Goal: Obtain resource: Download file/media

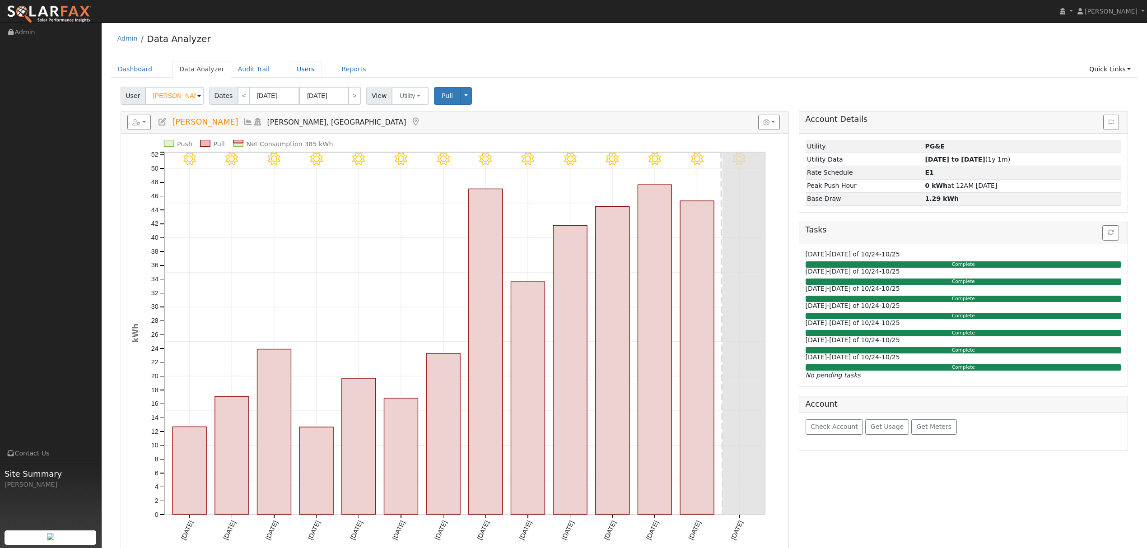
click at [296, 69] on link "Users" at bounding box center [306, 69] width 32 height 17
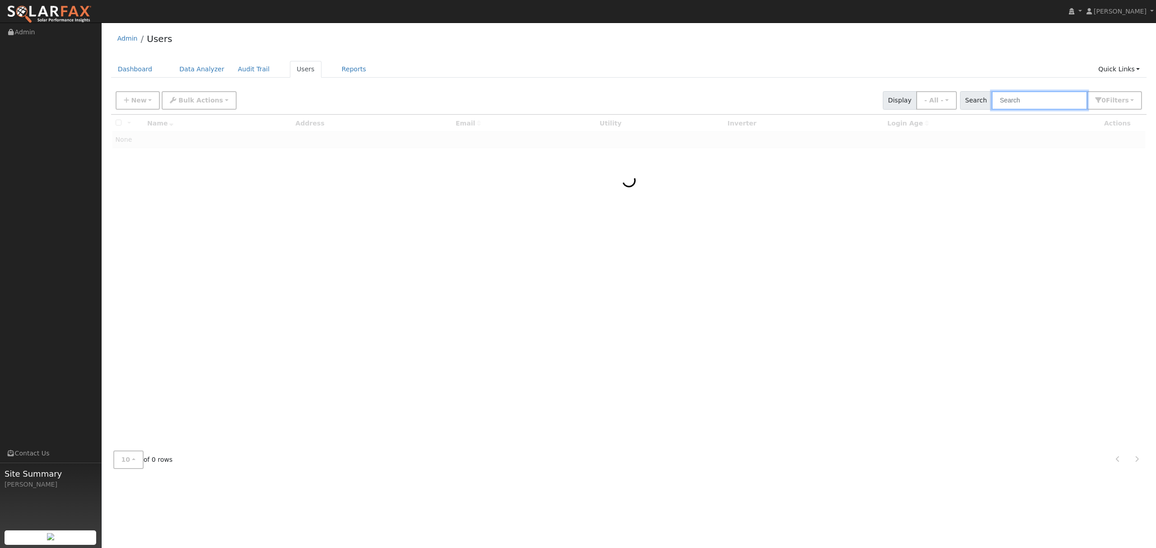
click at [1027, 98] on input "text" at bounding box center [1040, 100] width 96 height 19
click at [1028, 98] on input "text" at bounding box center [1040, 100] width 96 height 19
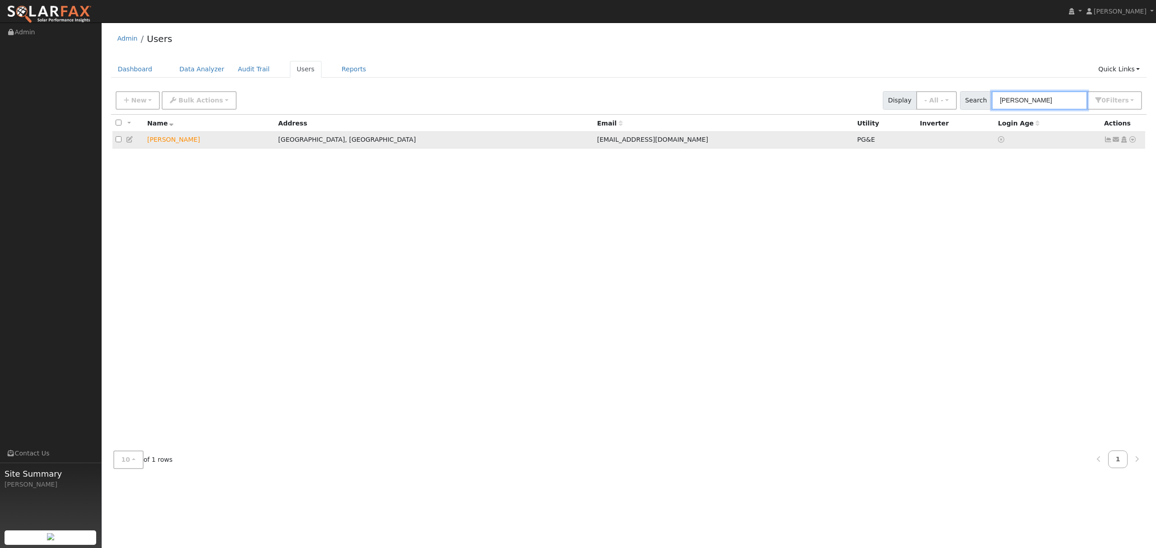
type input "pardeep"
click at [1135, 138] on icon at bounding box center [1132, 139] width 8 height 6
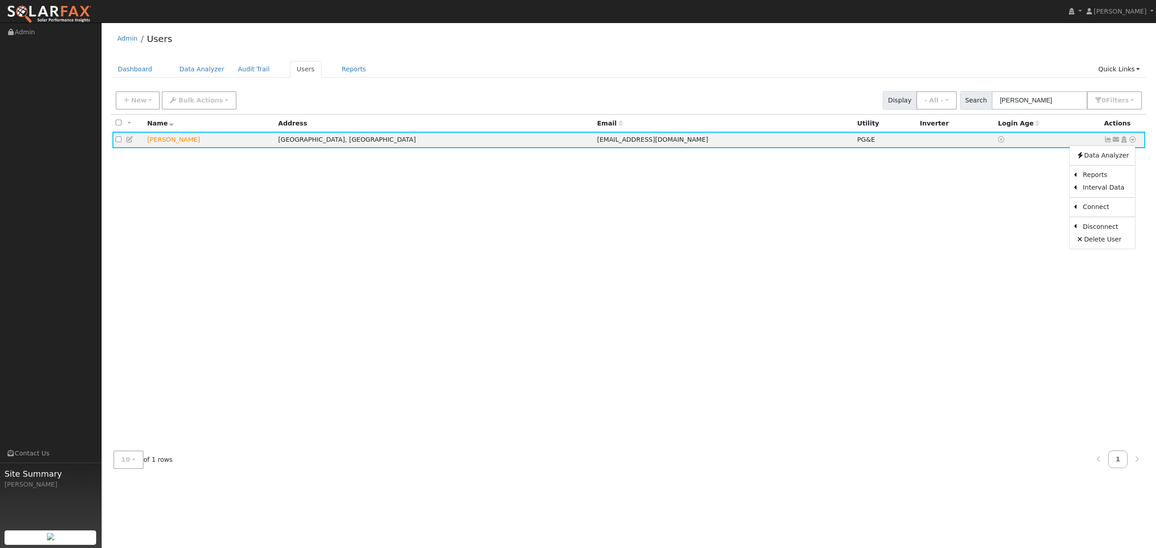
click at [1111, 156] on link "Data Analyzer" at bounding box center [1102, 155] width 65 height 13
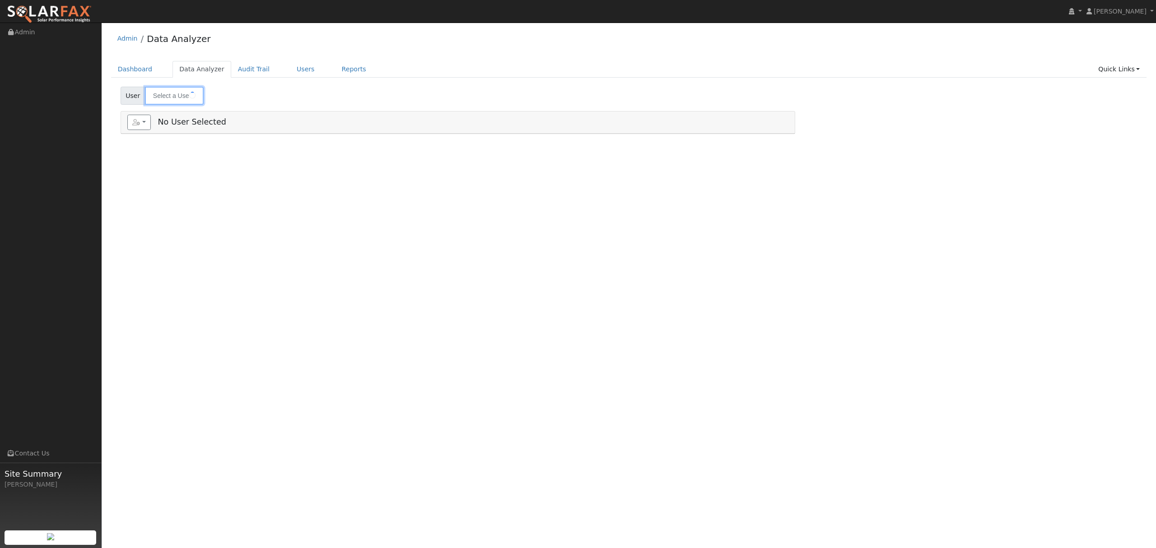
type input "[PERSON_NAME]"
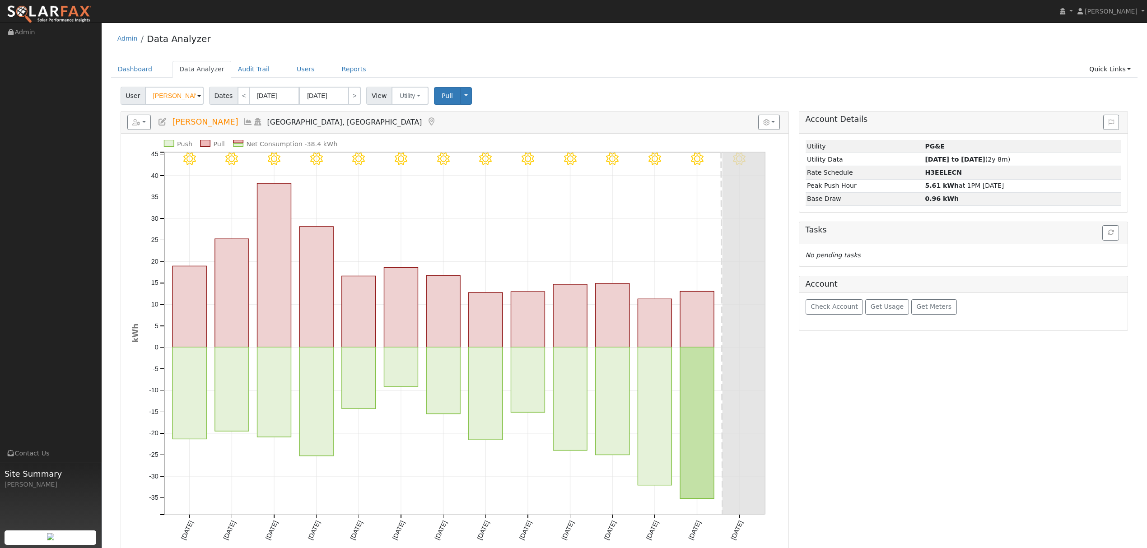
click at [243, 122] on icon at bounding box center [248, 122] width 10 height 8
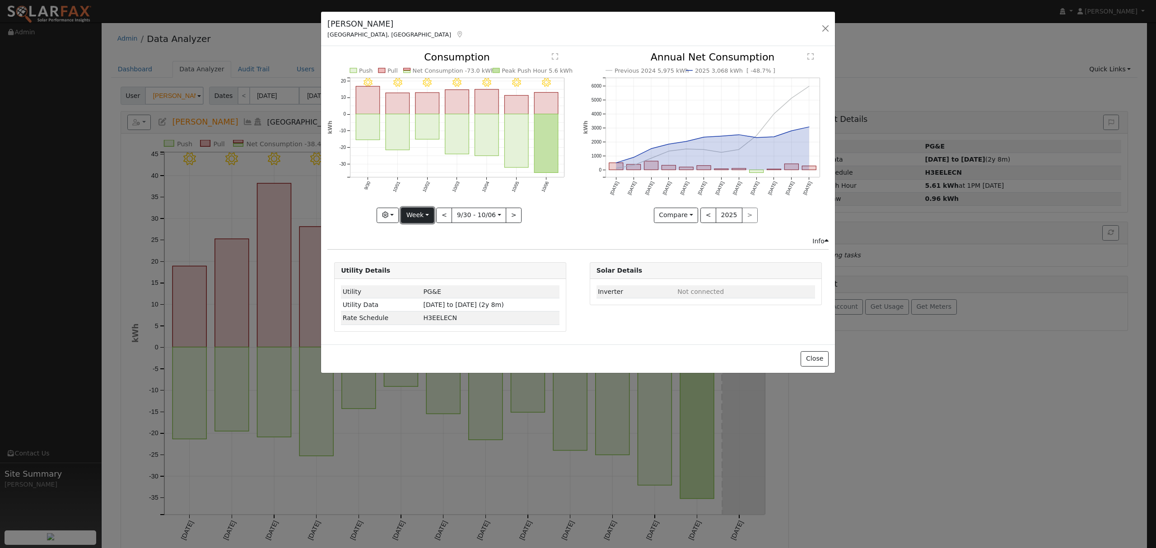
click at [433, 215] on button "Week" at bounding box center [417, 215] width 33 height 15
click at [421, 272] on link "Year" at bounding box center [432, 272] width 63 height 13
type input "2024-10-01"
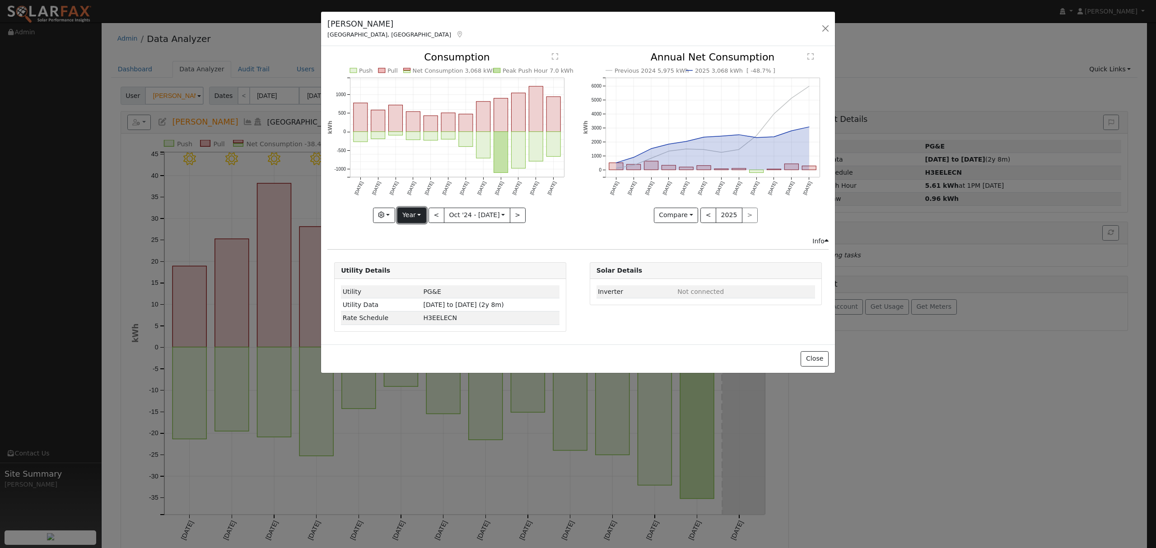
click at [417, 219] on button "Year" at bounding box center [411, 215] width 29 height 15
click at [387, 219] on button "button" at bounding box center [384, 215] width 22 height 15
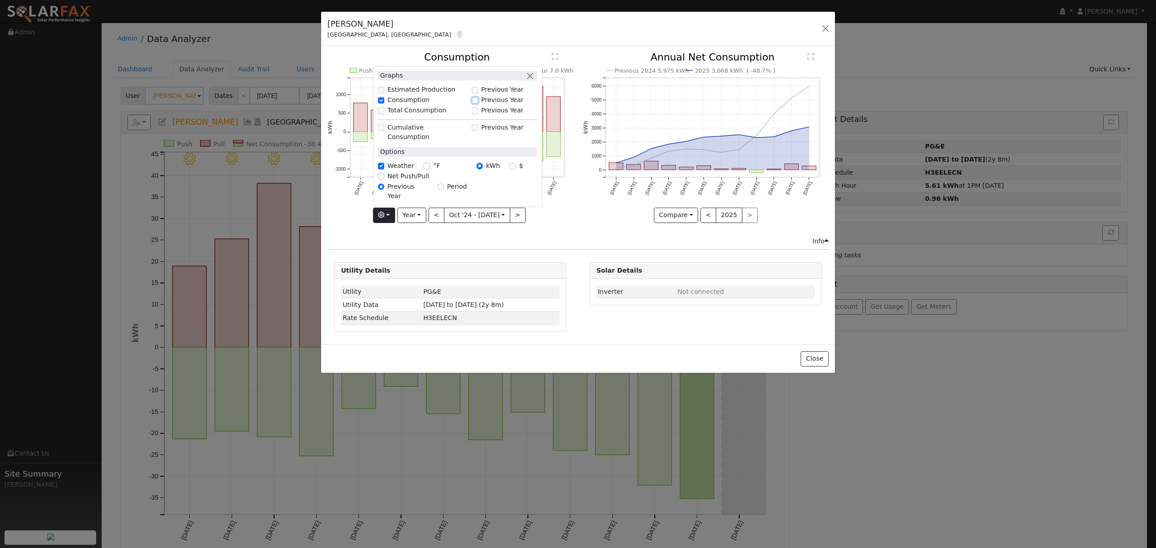
click at [477, 103] on input "Previous Year" at bounding box center [475, 100] width 6 height 6
checkbox input "true"
click at [578, 226] on div "Previous 2024 5,975 kWh 2025 3,068 kWh [ -48.7% ] Oct '24 Nov '24 Dec '24 Jan '…" at bounding box center [705, 144] width 255 height 184
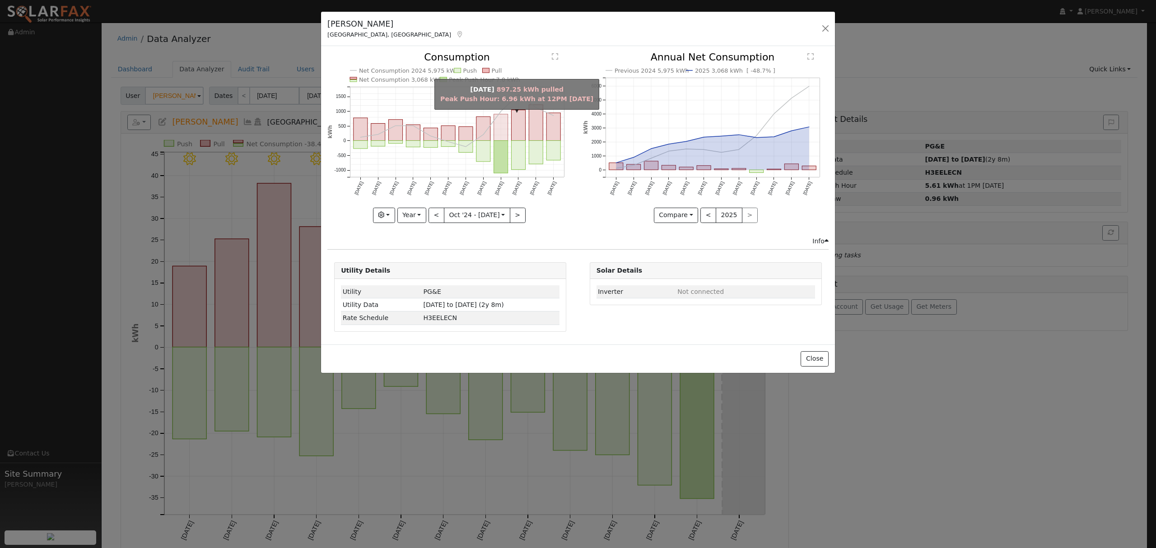
click at [503, 127] on rect "onclick=""" at bounding box center [501, 127] width 14 height 27
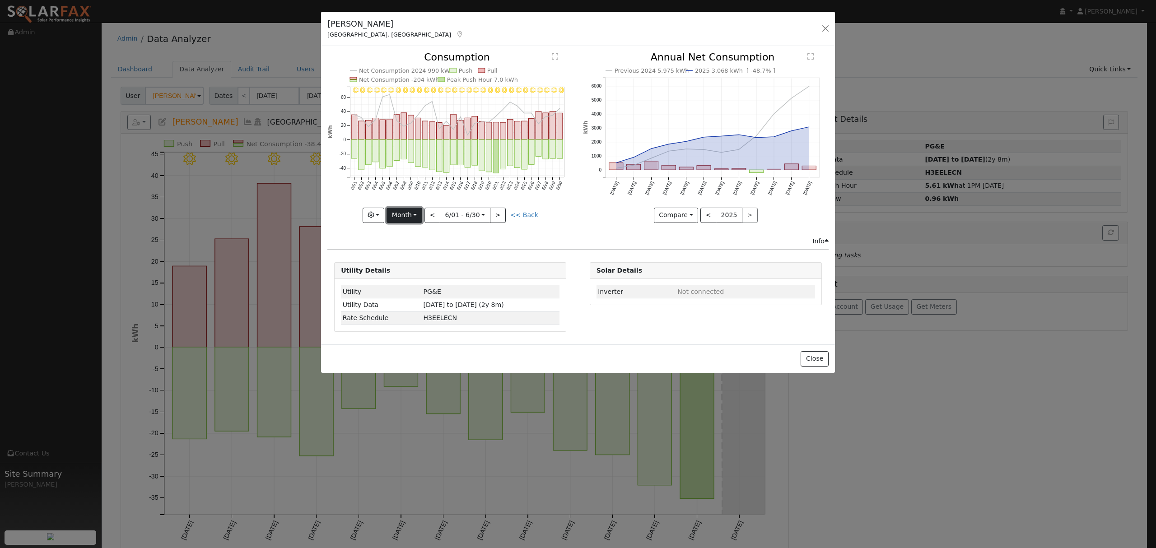
click at [415, 215] on button "Month" at bounding box center [405, 215] width 36 height 15
click at [405, 117] on rect "onclick=""" at bounding box center [404, 126] width 6 height 27
type input "2025-06-08"
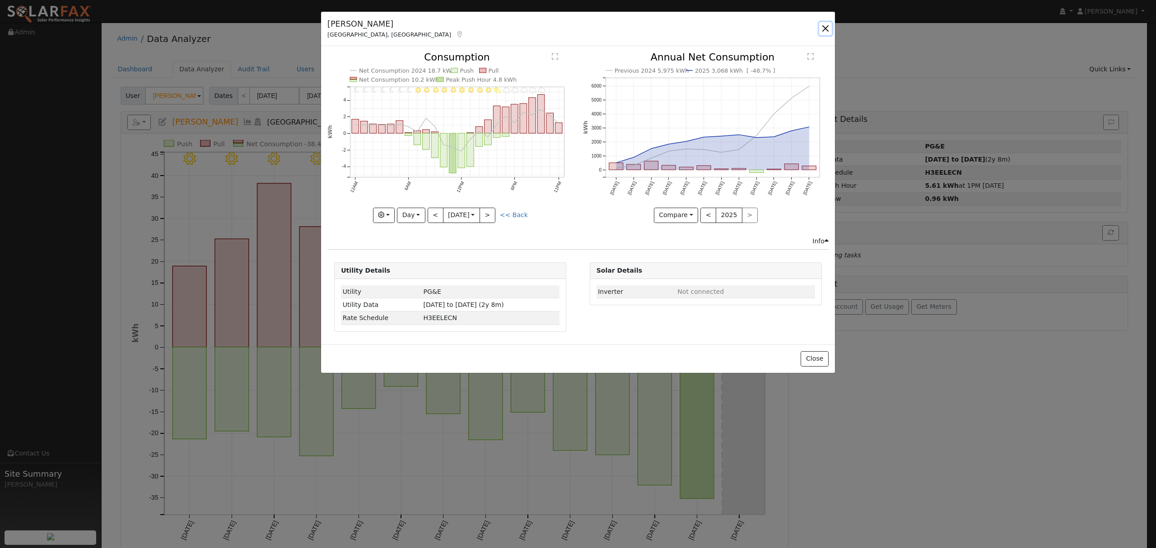
click at [825, 30] on button "button" at bounding box center [825, 28] width 13 height 13
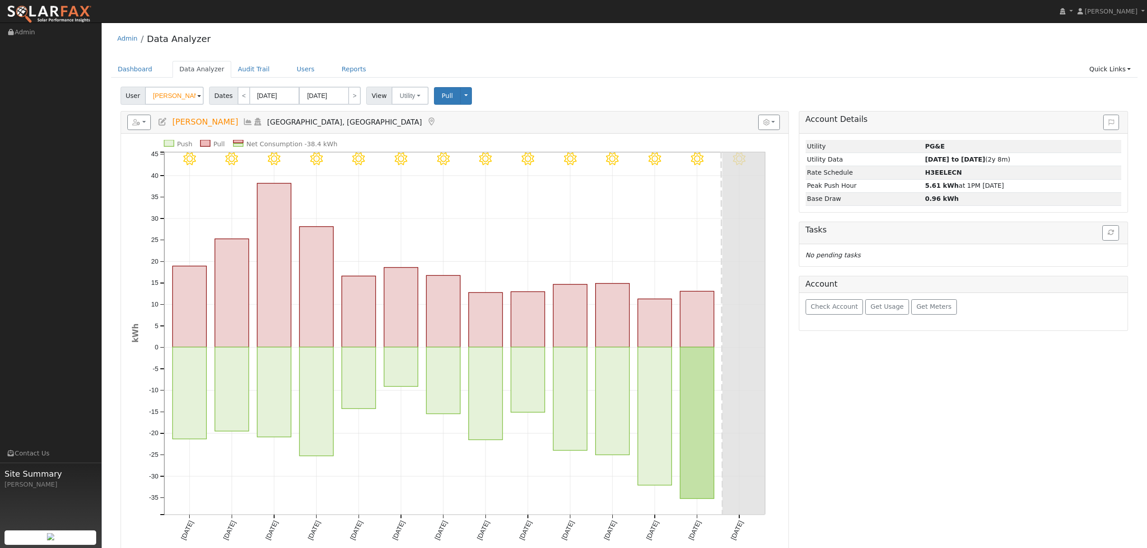
click at [243, 122] on icon at bounding box center [248, 122] width 10 height 8
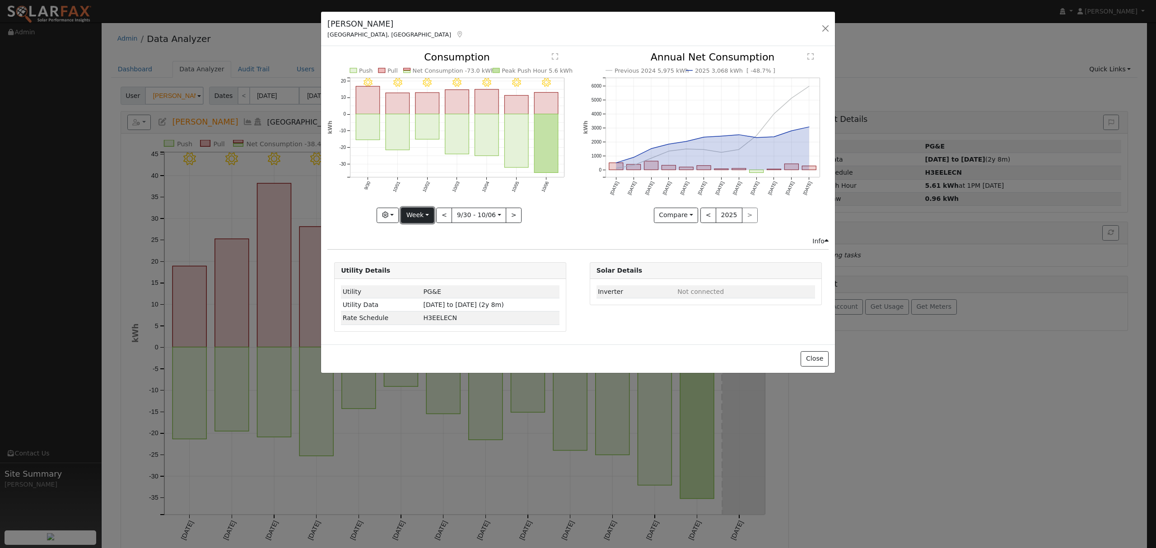
click at [421, 215] on button "Week" at bounding box center [417, 215] width 33 height 15
click at [423, 273] on link "Year" at bounding box center [432, 272] width 63 height 13
type input "2024-10-01"
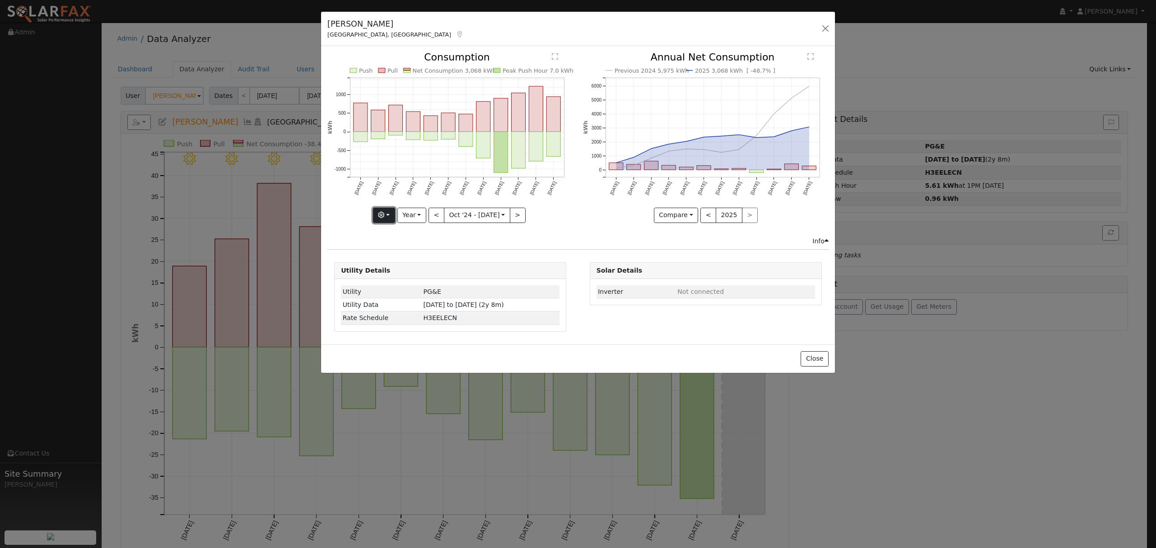
click at [390, 219] on button "button" at bounding box center [384, 215] width 22 height 15
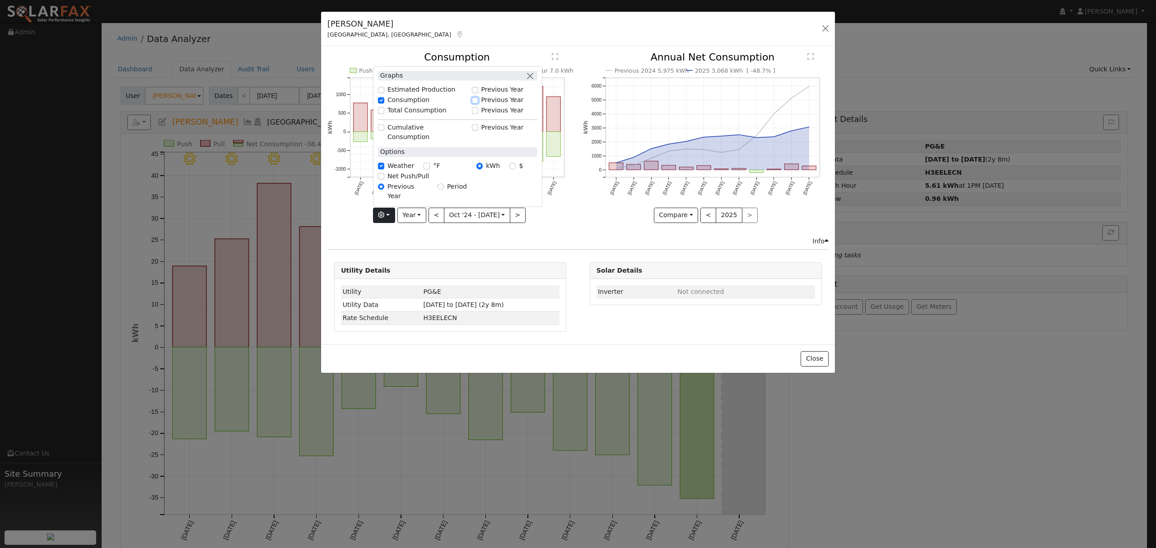
click at [474, 103] on input "Previous Year" at bounding box center [475, 100] width 6 height 6
checkbox input "true"
click at [579, 217] on div "Previous 2024 5,975 kWh 2025 3,068 kWh [ -48.7% ] Oct '24 Nov '24 Dec '24 Jan '…" at bounding box center [705, 144] width 255 height 184
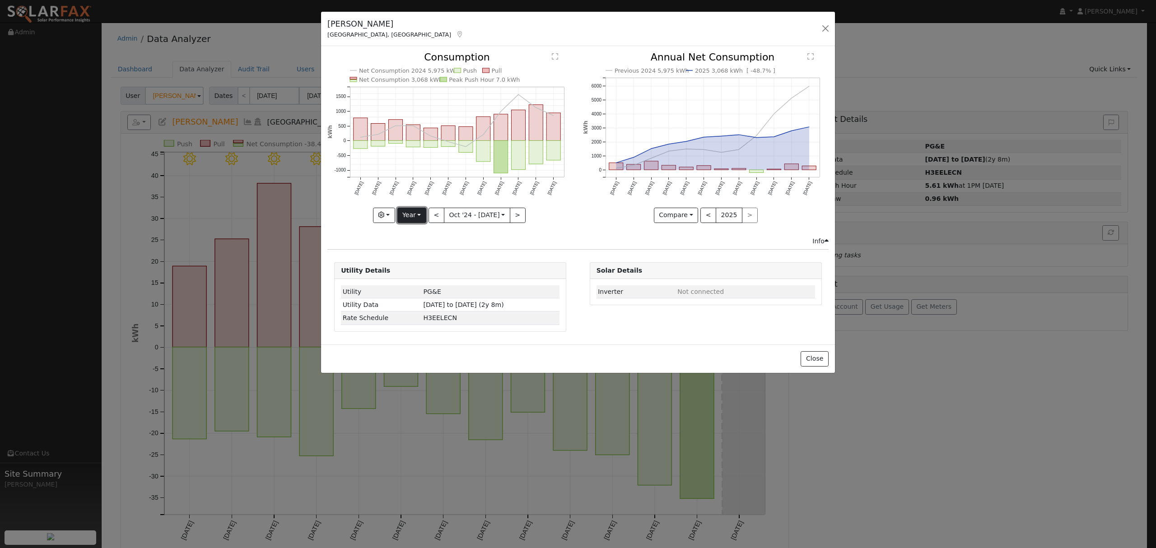
click at [424, 219] on button "Year" at bounding box center [411, 215] width 29 height 15
click at [416, 285] on link "Custom" at bounding box center [429, 285] width 63 height 13
click at [454, 210] on input "2024-10-01" at bounding box center [448, 215] width 33 height 14
click at [488, 231] on select "January February March April May June July August September October November De…" at bounding box center [484, 232] width 59 height 11
select select "7"
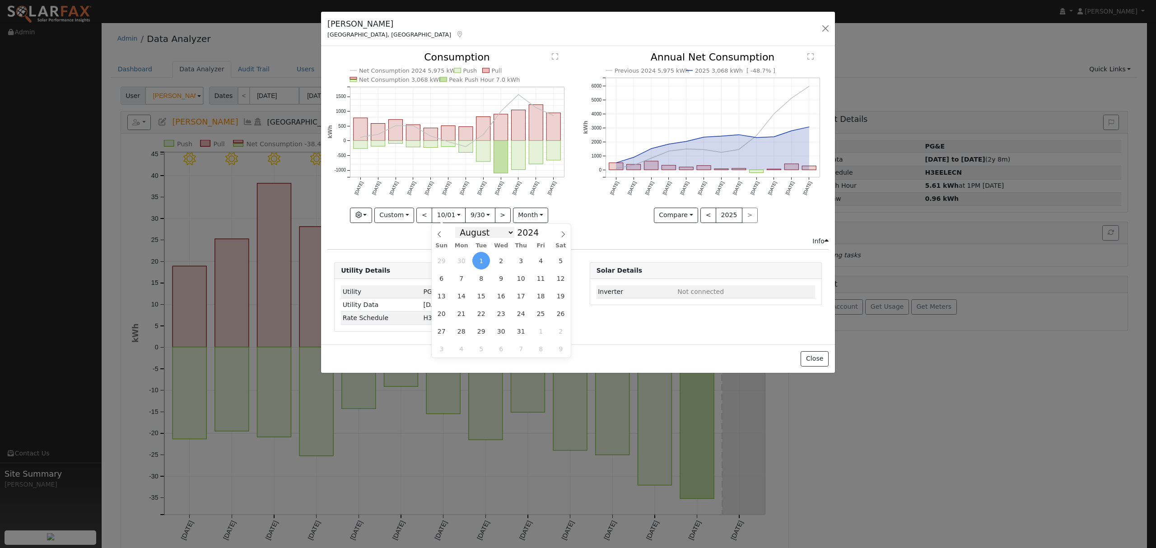
click at [461, 227] on select "January February March April May June July August September October November De…" at bounding box center [484, 232] width 59 height 11
click at [444, 283] on span "4" at bounding box center [442, 279] width 18 height 18
type input "2024-08-04"
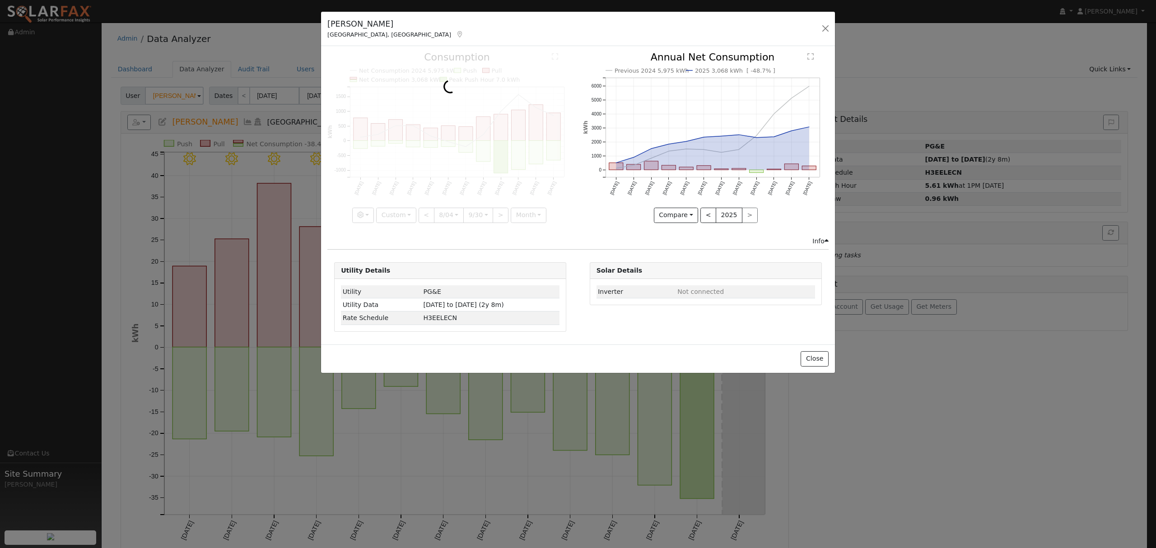
scroll to position [0, 3]
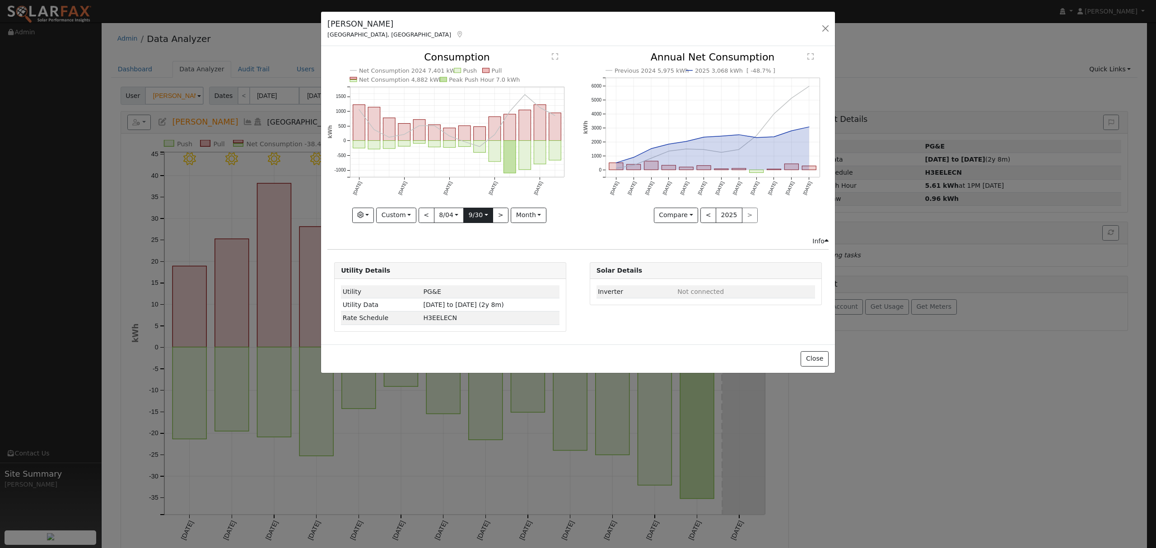
click at [478, 217] on input "2025-09-30" at bounding box center [478, 215] width 29 height 14
click at [516, 257] on span "2" at bounding box center [513, 261] width 18 height 18
type input "2025-09-02"
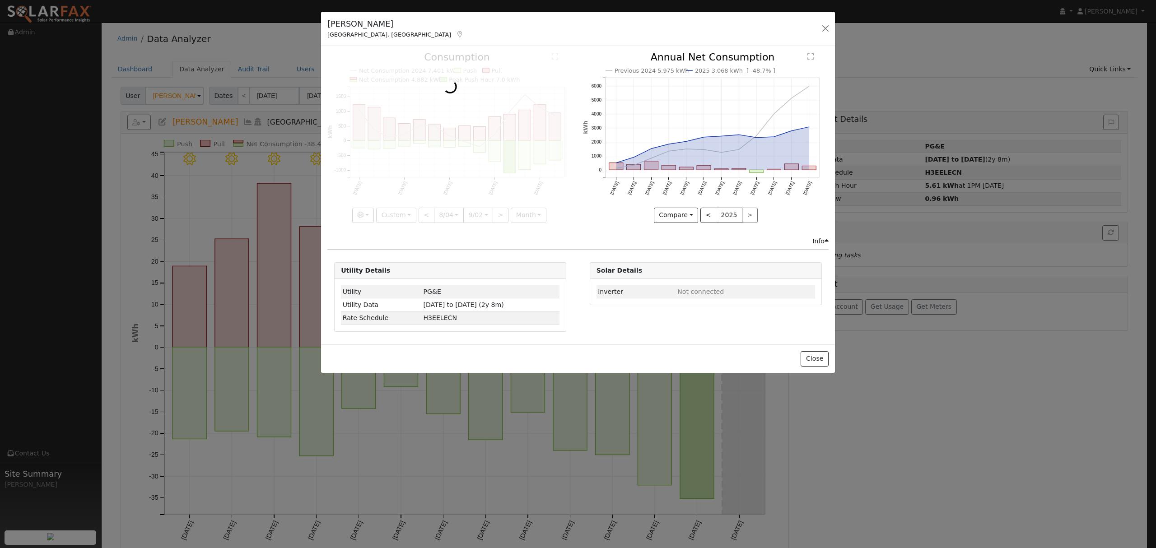
scroll to position [0, 6]
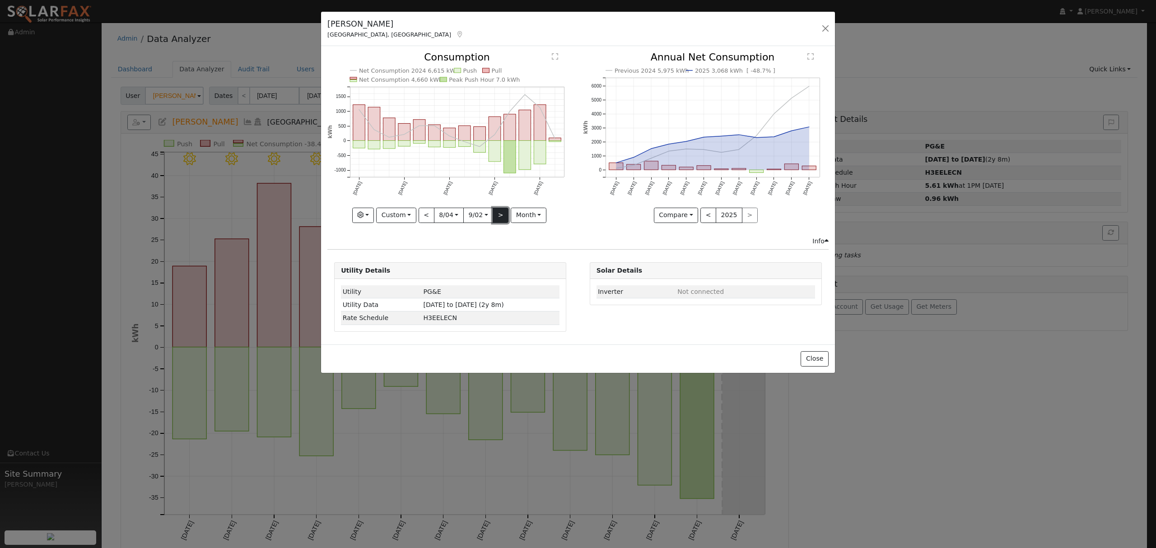
click at [504, 217] on button ">" at bounding box center [501, 215] width 16 height 15
type input "2025-09-03"
type input "2026-10-02"
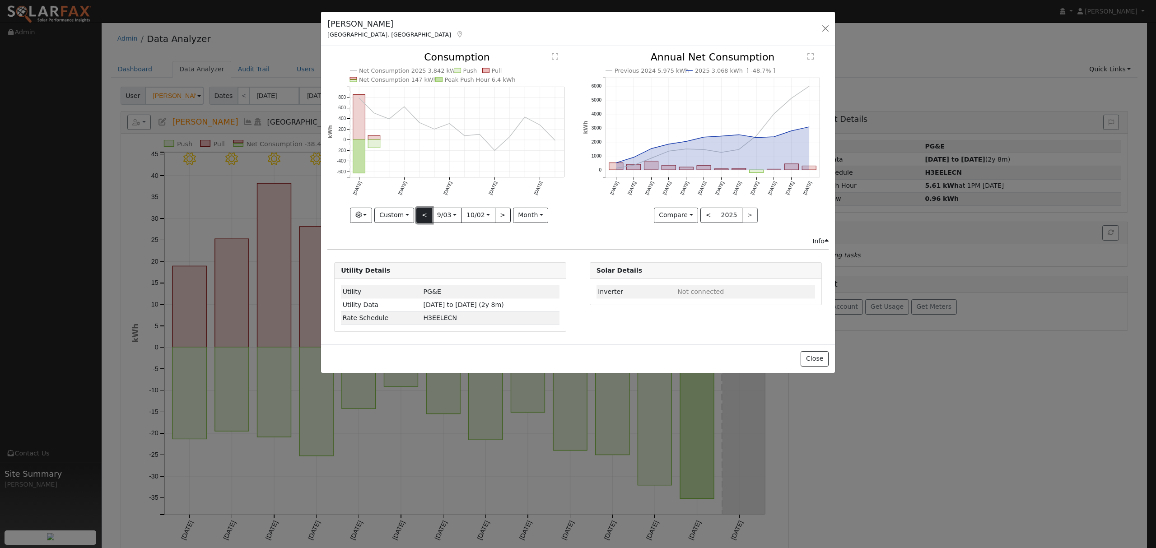
click at [420, 214] on button "<" at bounding box center [424, 215] width 16 height 15
type input "2024-08-04"
type input "2025-09-02"
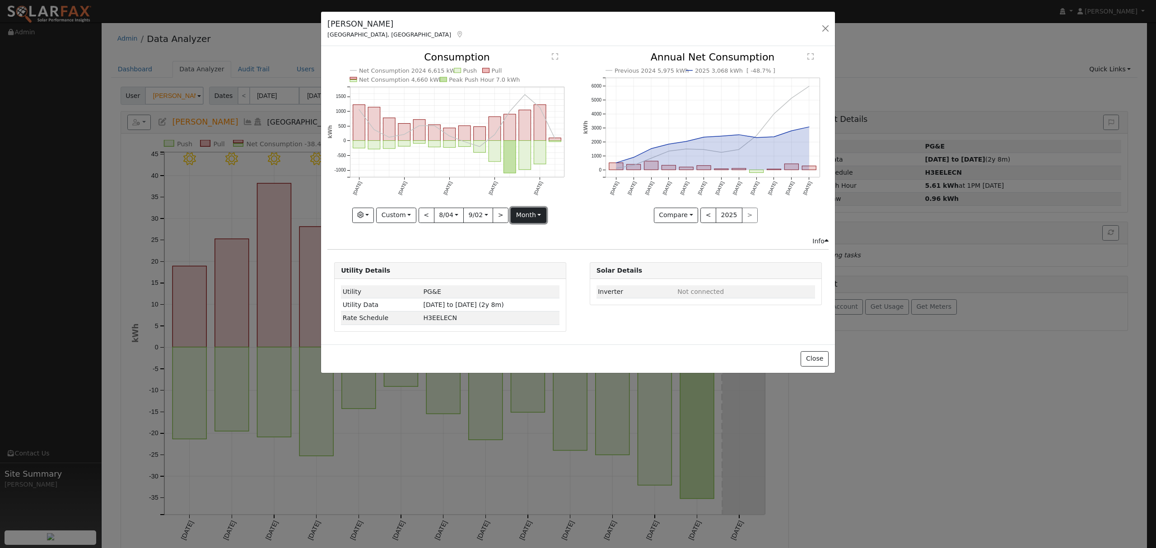
click at [528, 214] on button "month" at bounding box center [529, 215] width 36 height 15
click at [530, 261] on link "Month" at bounding box center [542, 259] width 63 height 13
click at [532, 217] on button "month" at bounding box center [529, 215] width 36 height 15
click at [533, 261] on link "Month" at bounding box center [542, 259] width 63 height 13
click at [403, 215] on button "Custom" at bounding box center [396, 215] width 40 height 15
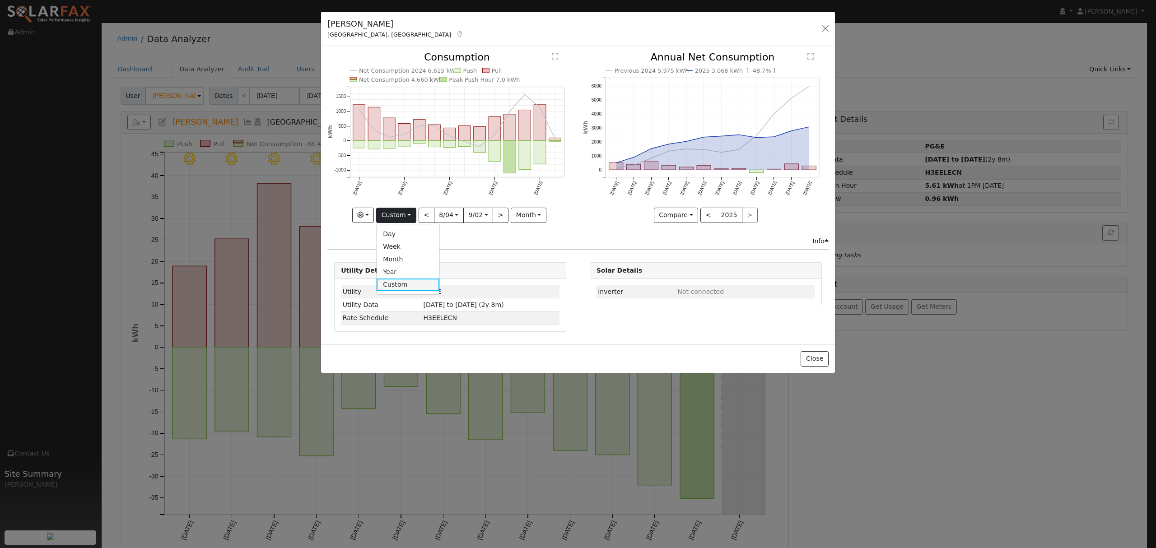
click at [397, 279] on link "Custom" at bounding box center [408, 285] width 63 height 13
click at [530, 219] on button "month" at bounding box center [529, 215] width 36 height 15
click at [530, 243] on link "Day" at bounding box center [542, 246] width 63 height 13
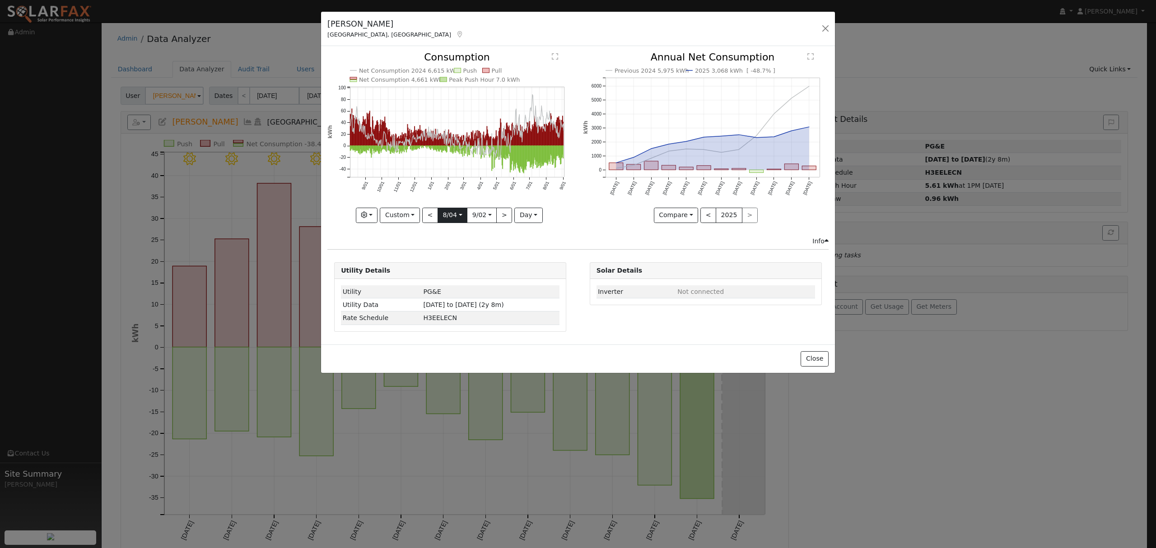
click at [460, 216] on input "2024-08-04" at bounding box center [452, 215] width 29 height 14
click at [589, 228] on div "Previous 2024 5,975 kWh 2025 3,068 kWh [ -48.7% ] Oct '24 Nov '24 Dec '24 Jan '…" at bounding box center [705, 144] width 255 height 184
click at [815, 353] on button "Close" at bounding box center [815, 358] width 28 height 15
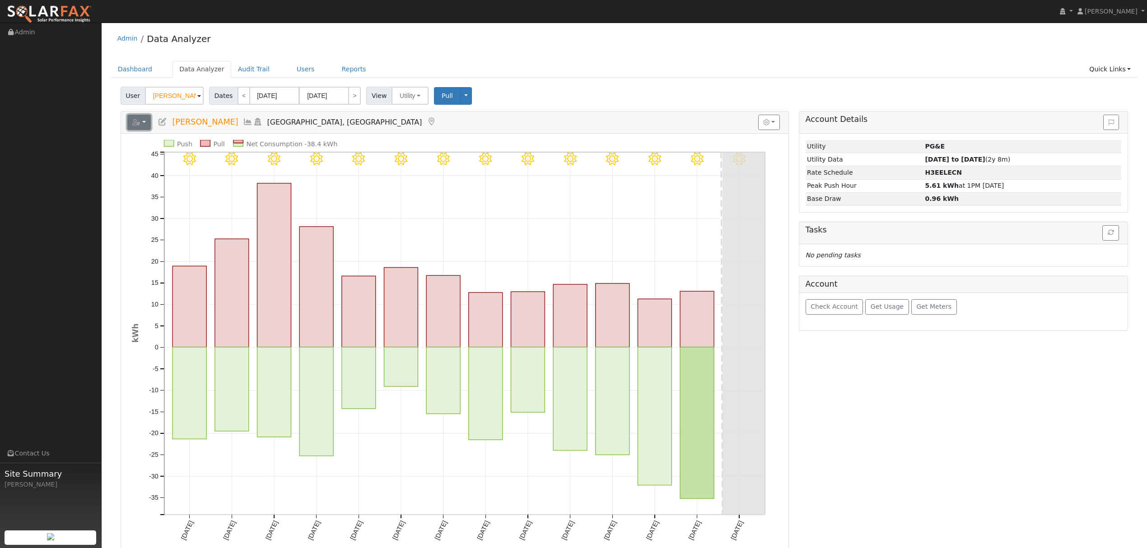
click at [145, 125] on button "button" at bounding box center [139, 122] width 24 height 15
click at [0, 0] on link "Energy Audit" at bounding box center [0, 0] width 0 height 0
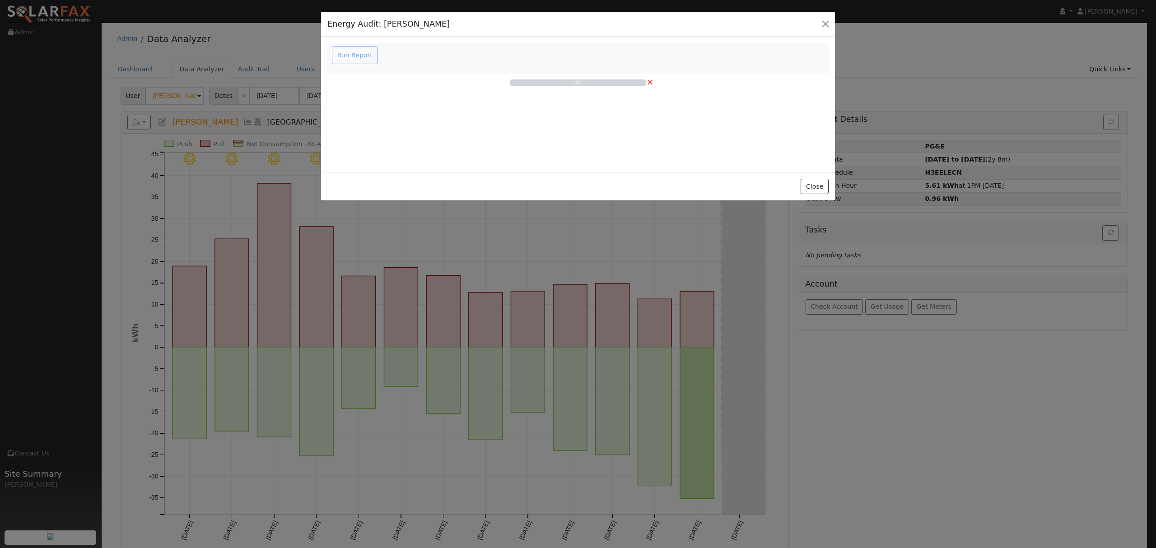
click at [349, 55] on div "Run Report" at bounding box center [356, 55] width 51 height 18
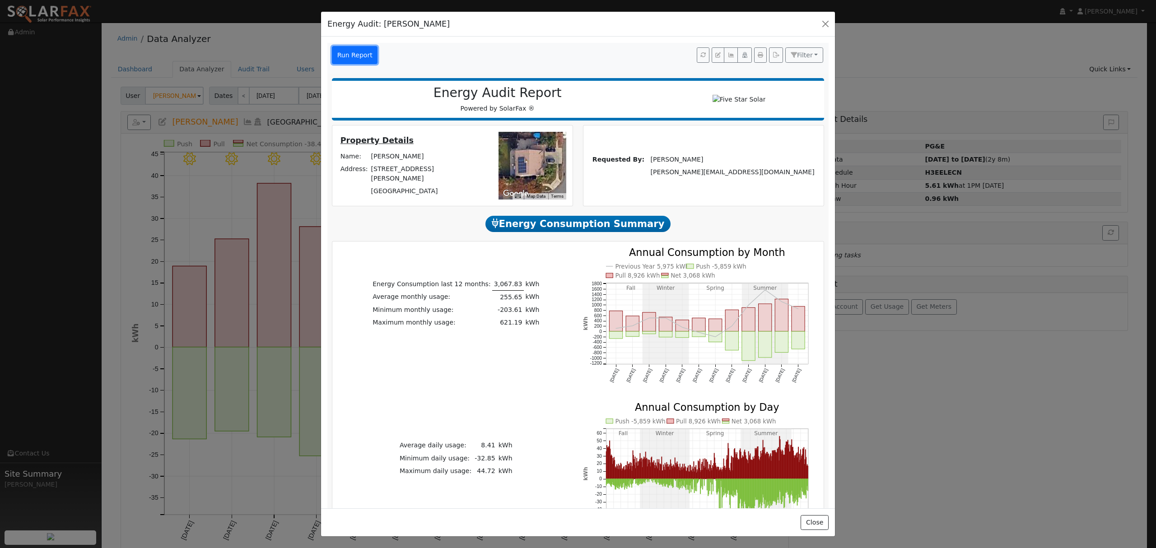
click at [362, 56] on button "Run Report" at bounding box center [355, 55] width 46 height 18
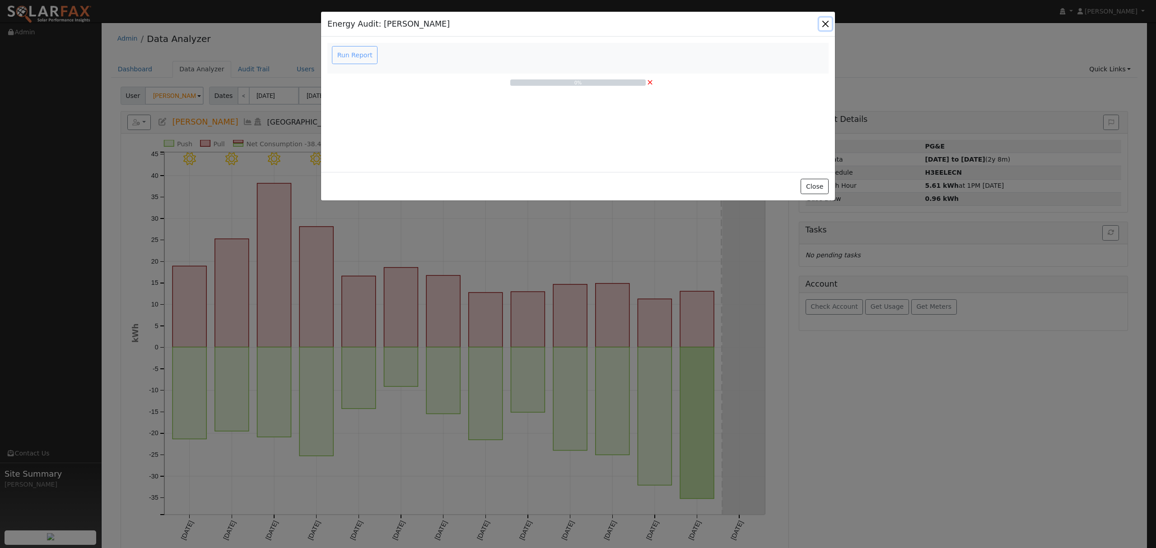
click at [825, 27] on button "button" at bounding box center [825, 24] width 13 height 13
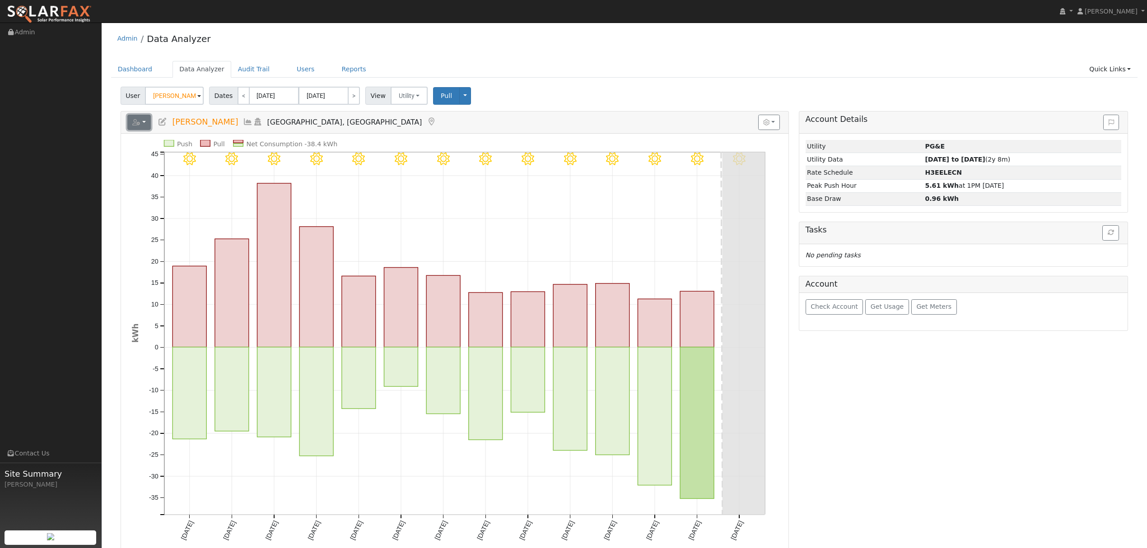
click at [134, 122] on icon "button" at bounding box center [136, 122] width 8 height 6
click at [236, 159] on link "Health Check" at bounding box center [251, 159] width 67 height 11
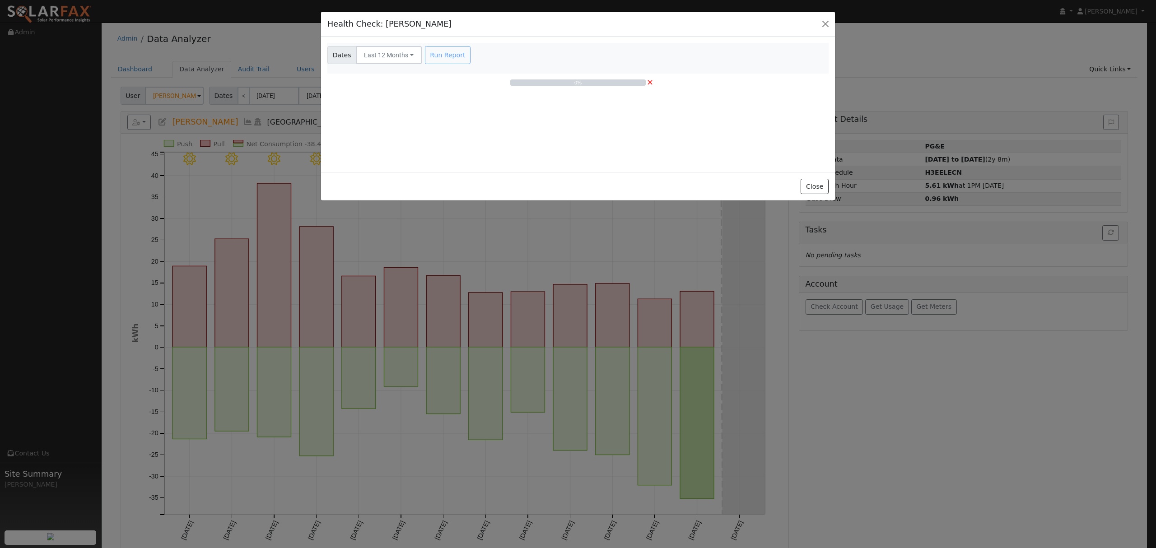
click at [409, 55] on button "Last 12 Months" at bounding box center [389, 55] width 66 height 18
click at [365, 76] on div "Building Report 33% ×" at bounding box center [577, 96] width 501 height 45
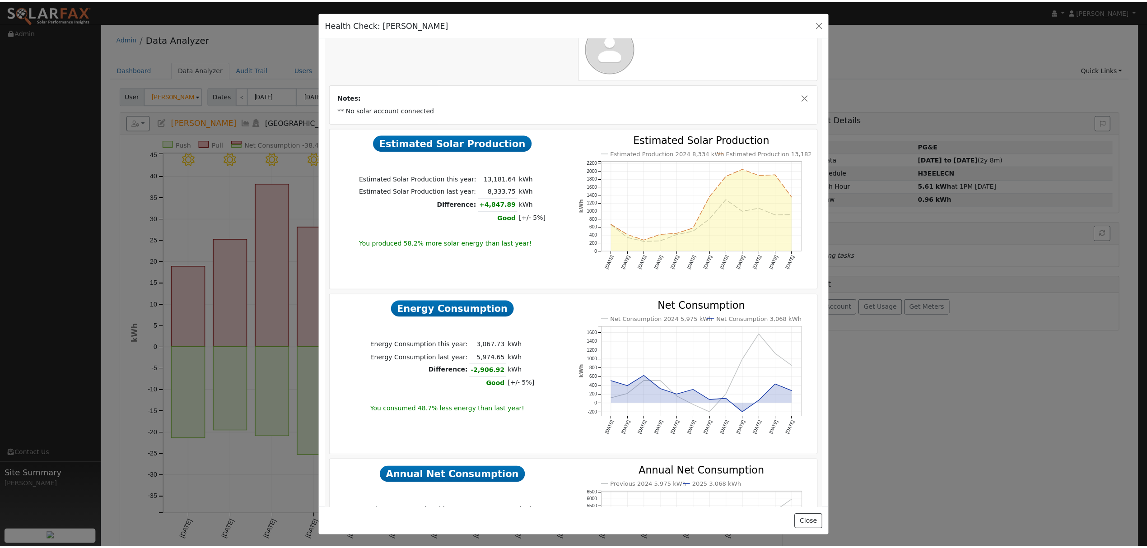
scroll to position [57, 0]
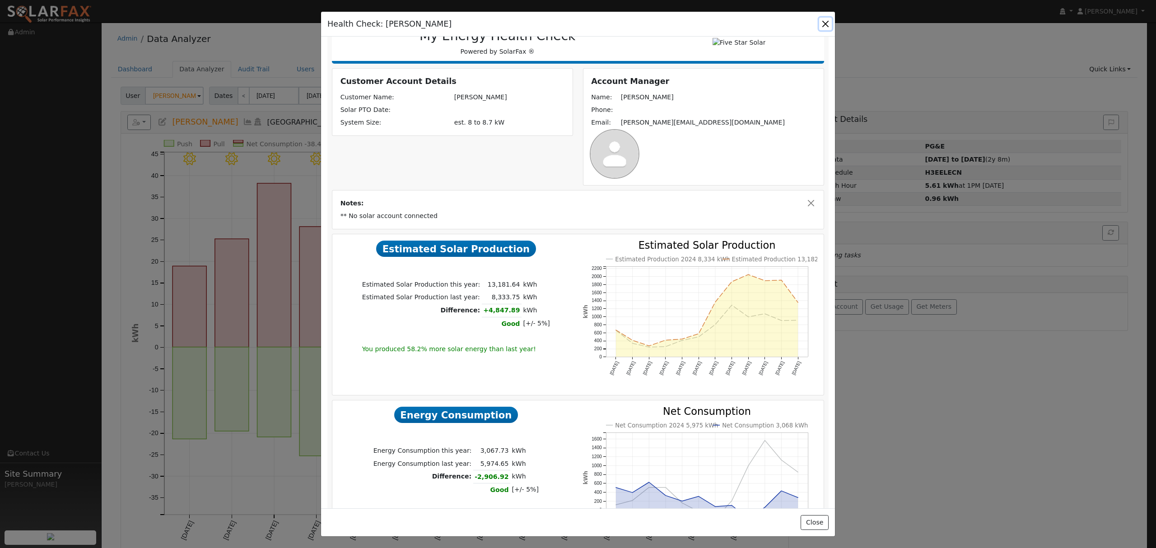
click at [826, 24] on button "button" at bounding box center [825, 24] width 13 height 13
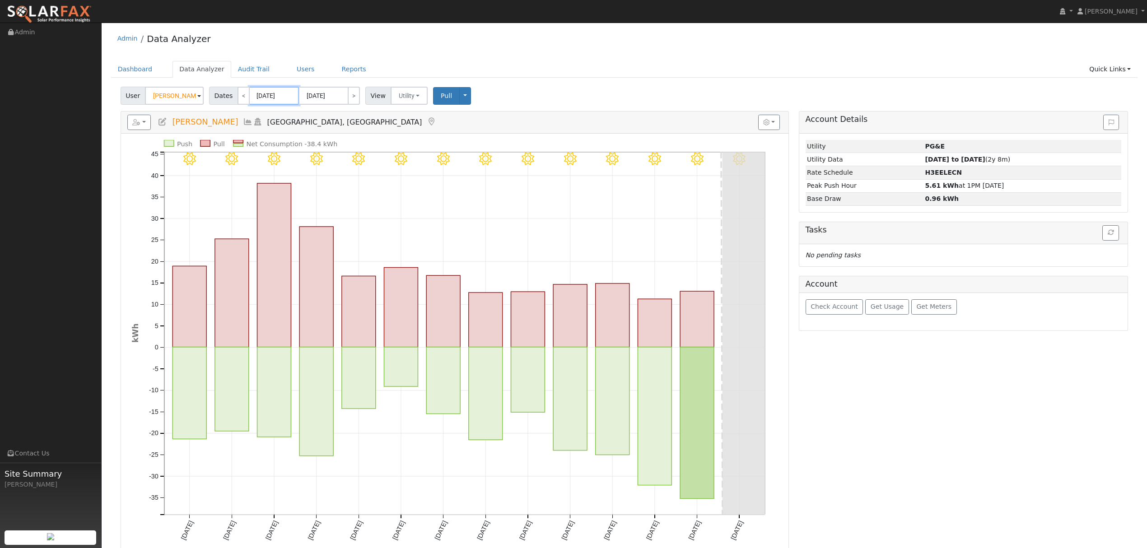
click at [277, 98] on input "[DATE]" at bounding box center [274, 96] width 50 height 18
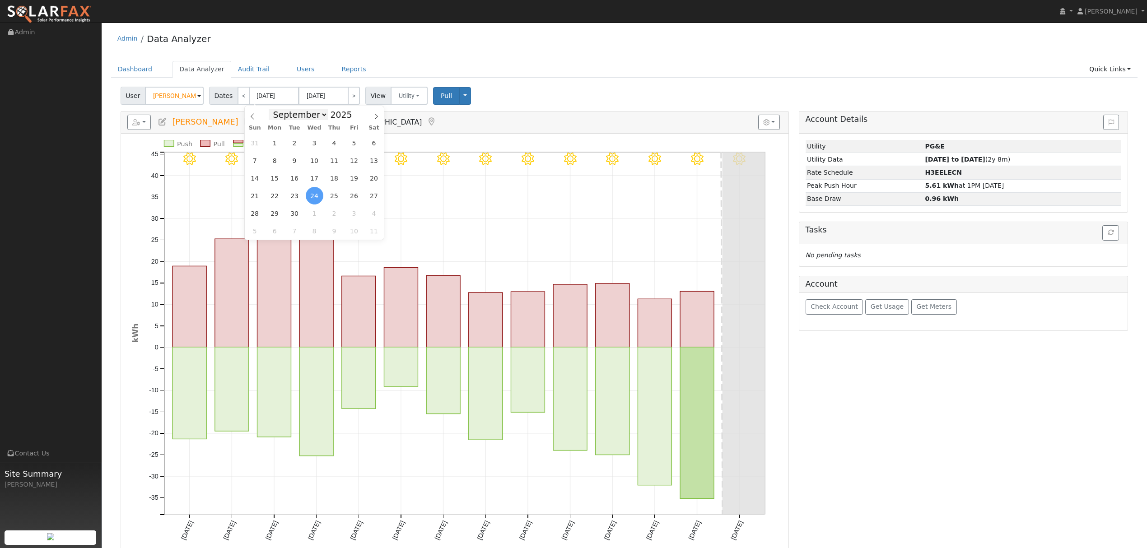
click at [313, 112] on select "January February March April May June July August September October November De…" at bounding box center [298, 114] width 59 height 11
select select "7"
click at [275, 109] on select "January February March April May June July August September October November De…" at bounding box center [298, 114] width 59 height 11
click at [373, 141] on span "2" at bounding box center [374, 143] width 18 height 18
type input "08/02/2025"
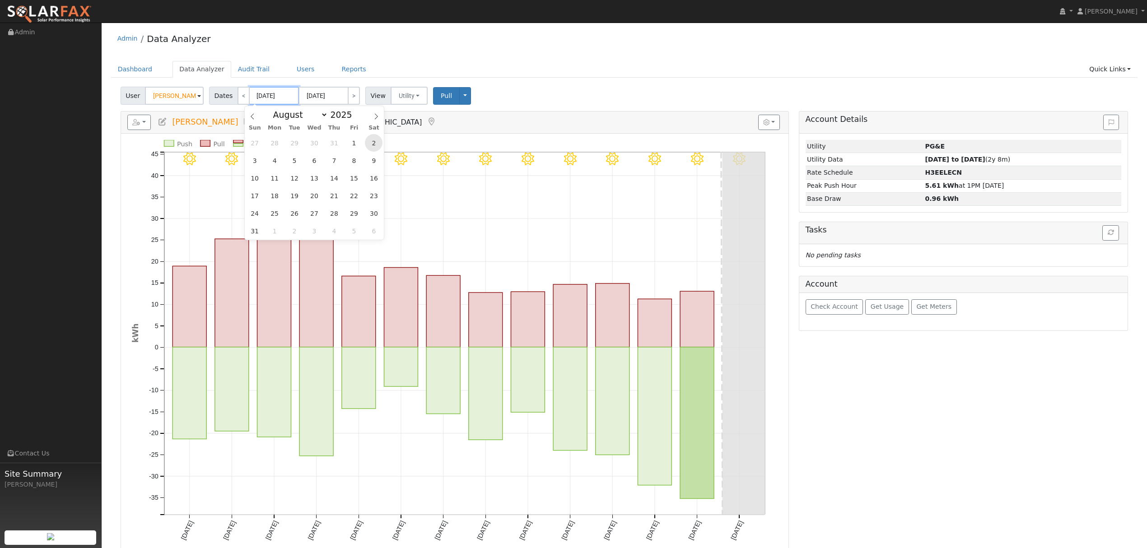
type input "08/15/2025"
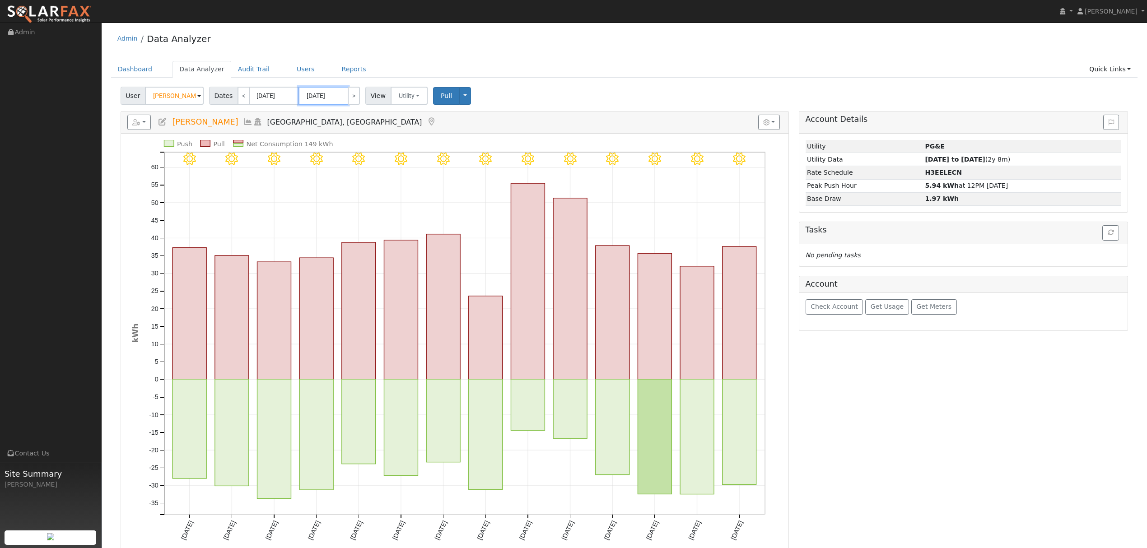
click at [324, 94] on input "08/15/2025" at bounding box center [323, 96] width 50 height 18
click at [374, 112] on select "January February March April May June July August September October November De…" at bounding box center [347, 114] width 59 height 11
select select "8"
click at [324, 109] on select "January February March April May June July August September October November De…" at bounding box center [347, 114] width 59 height 11
click at [343, 146] on span "2" at bounding box center [344, 143] width 18 height 18
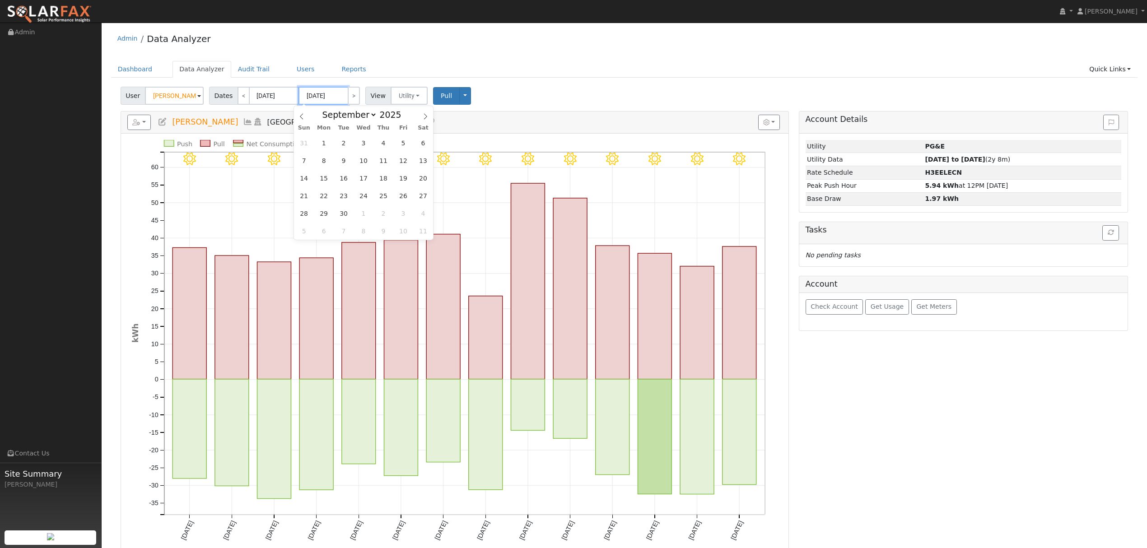
type input "09/02/2025"
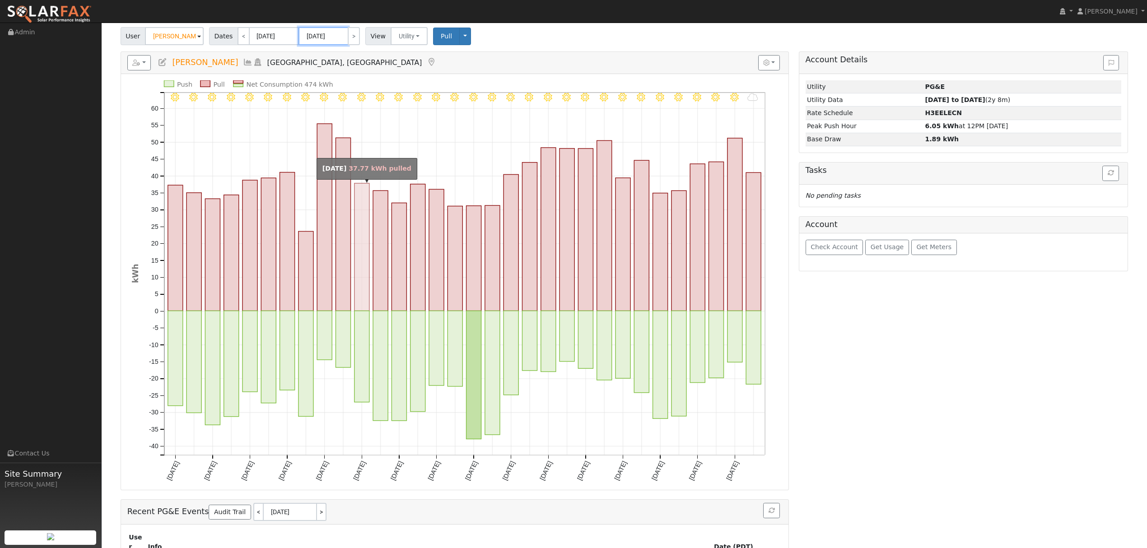
scroll to position [60, 0]
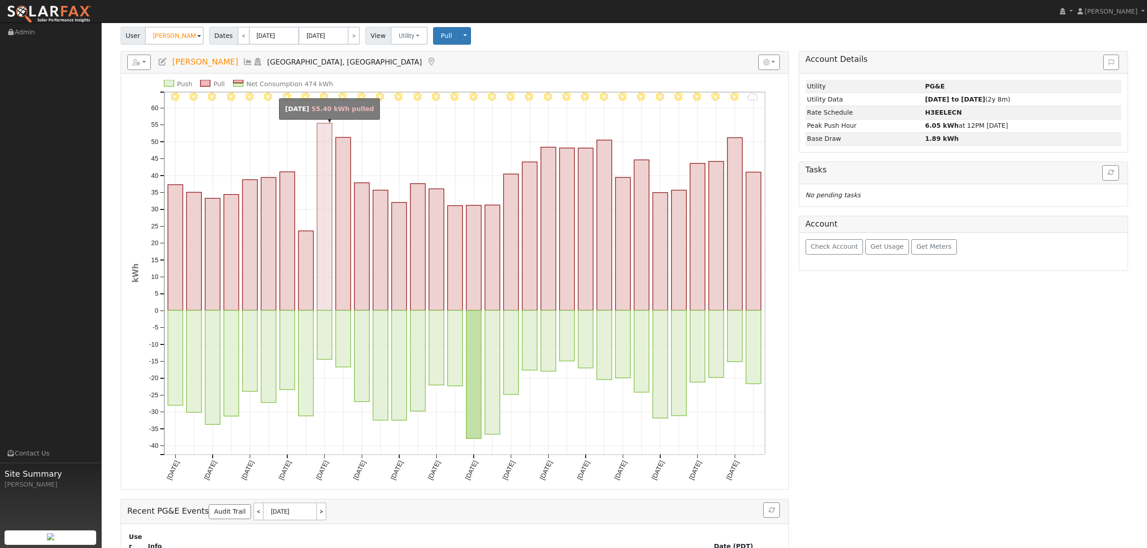
click at [328, 170] on rect "onclick=""" at bounding box center [324, 216] width 15 height 187
type input "08/10/2025"
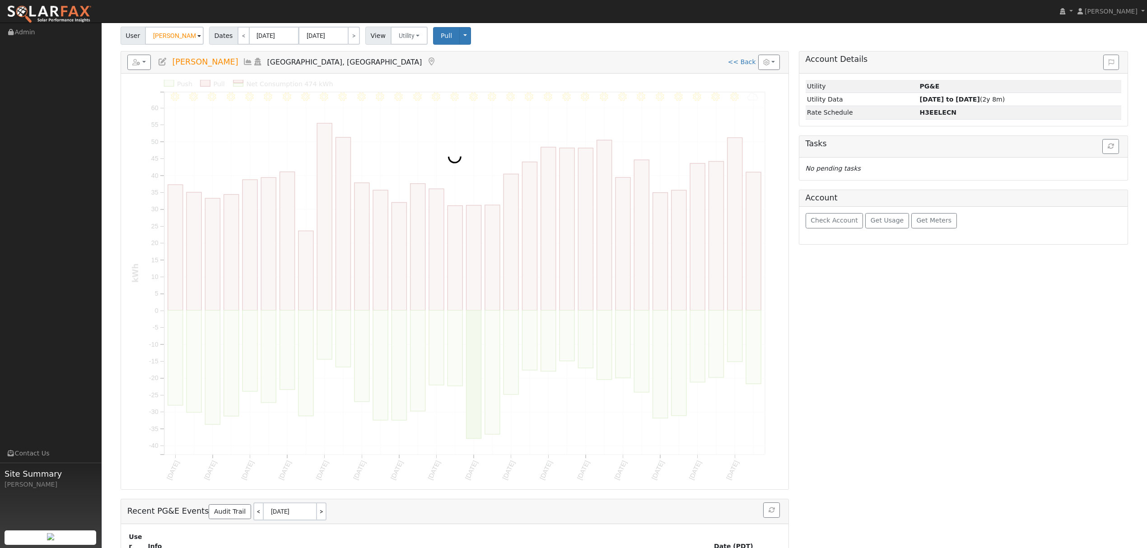
scroll to position [0, 0]
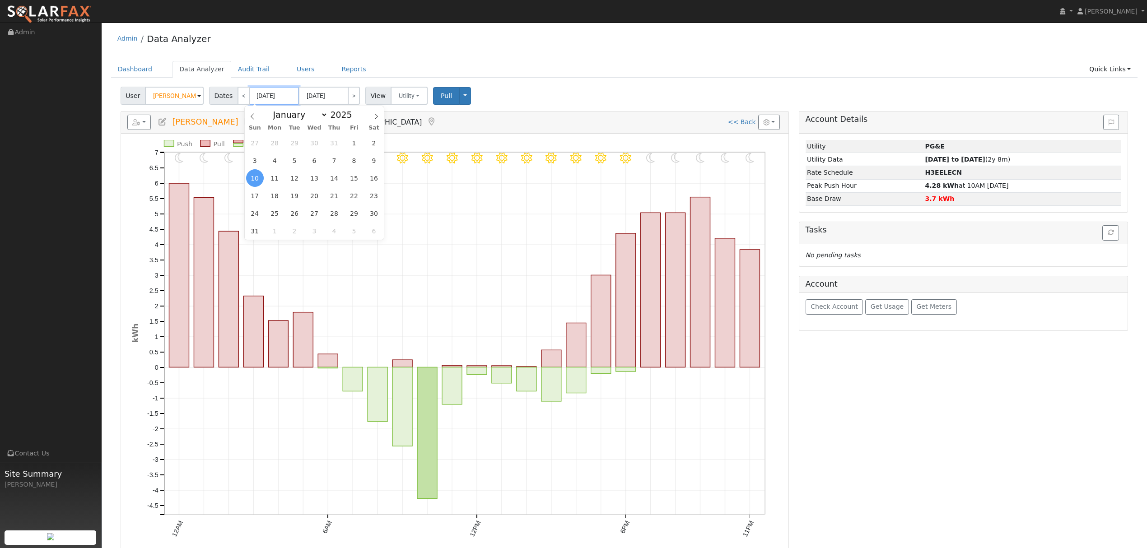
click at [277, 93] on input "08/10/2025" at bounding box center [274, 96] width 50 height 18
click at [354, 117] on span at bounding box center [357, 117] width 6 height 5
type input "2024"
click at [371, 158] on span "10" at bounding box center [374, 161] width 18 height 18
type input "08/10/2024"
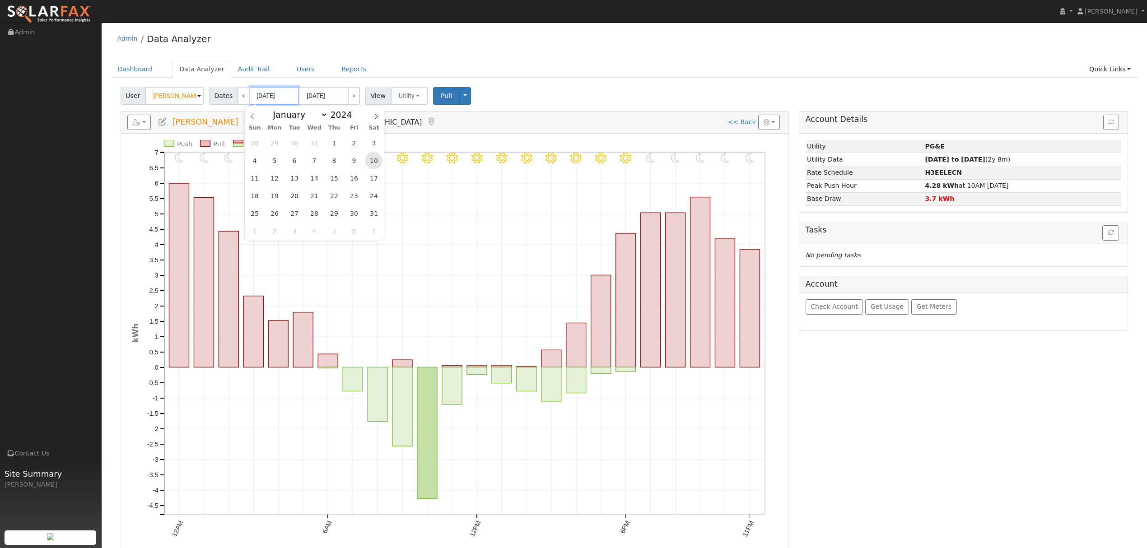
type input "09/10/2024"
type input "2024"
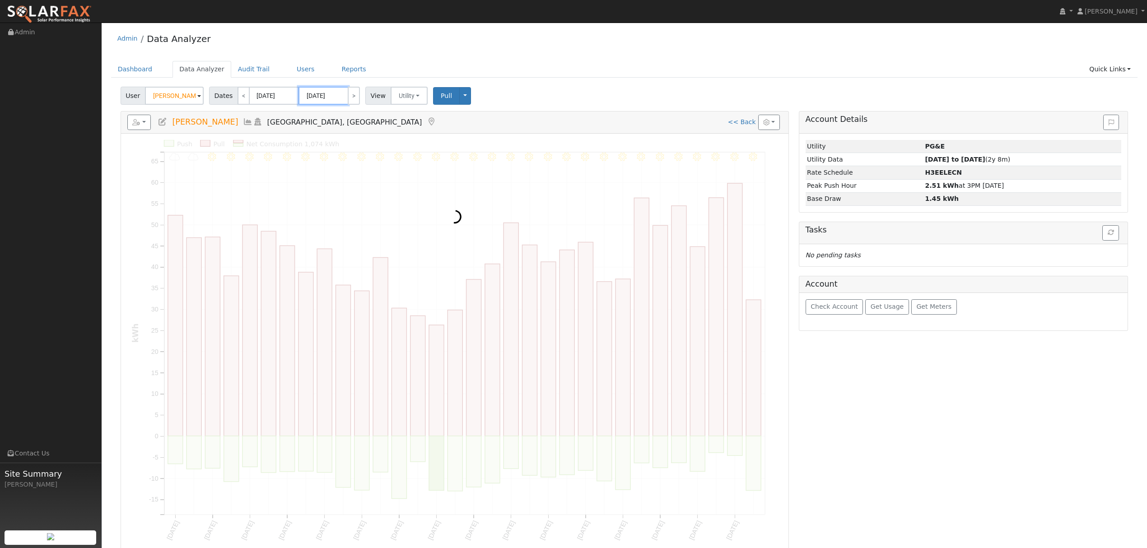
click at [323, 97] on input "09/10/2024" at bounding box center [323, 96] width 50 height 18
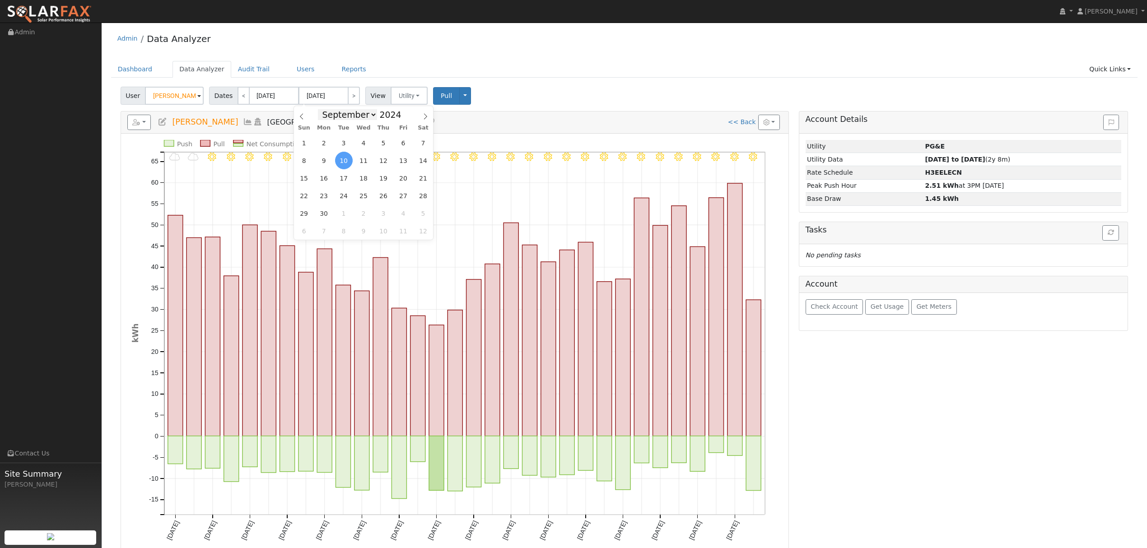
click at [373, 114] on select "January February March April May June July August September October November De…" at bounding box center [347, 114] width 59 height 11
select select "7"
click at [324, 109] on select "January February March April May June July August September October November De…" at bounding box center [347, 114] width 59 height 11
click at [424, 159] on span "10" at bounding box center [423, 161] width 18 height 18
type input "08/10/2024"
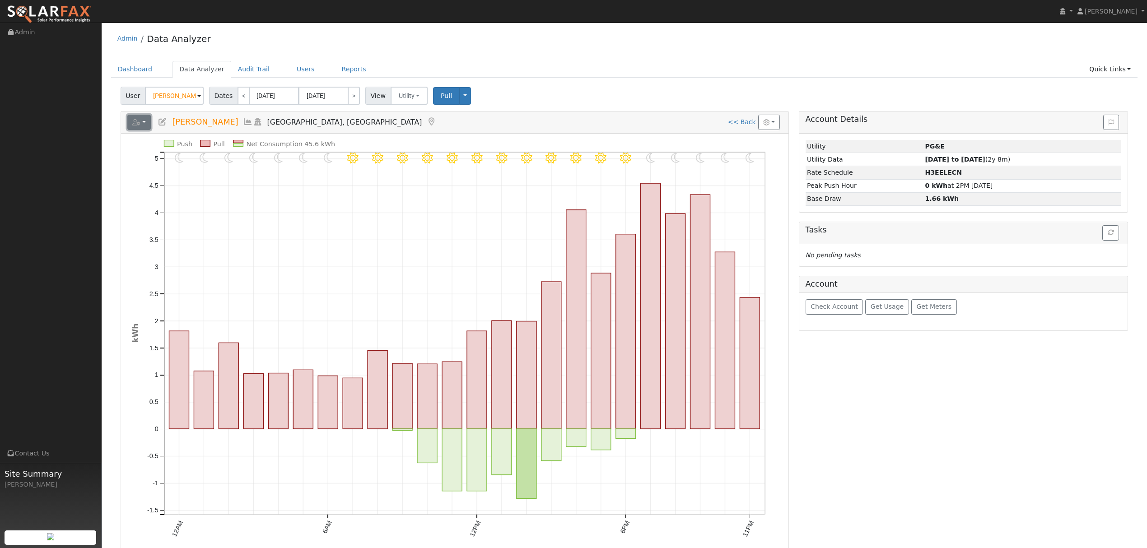
click at [138, 121] on icon "button" at bounding box center [136, 122] width 8 height 6
click at [0, 0] on link "Export to CSV" at bounding box center [0, 0] width 0 height 0
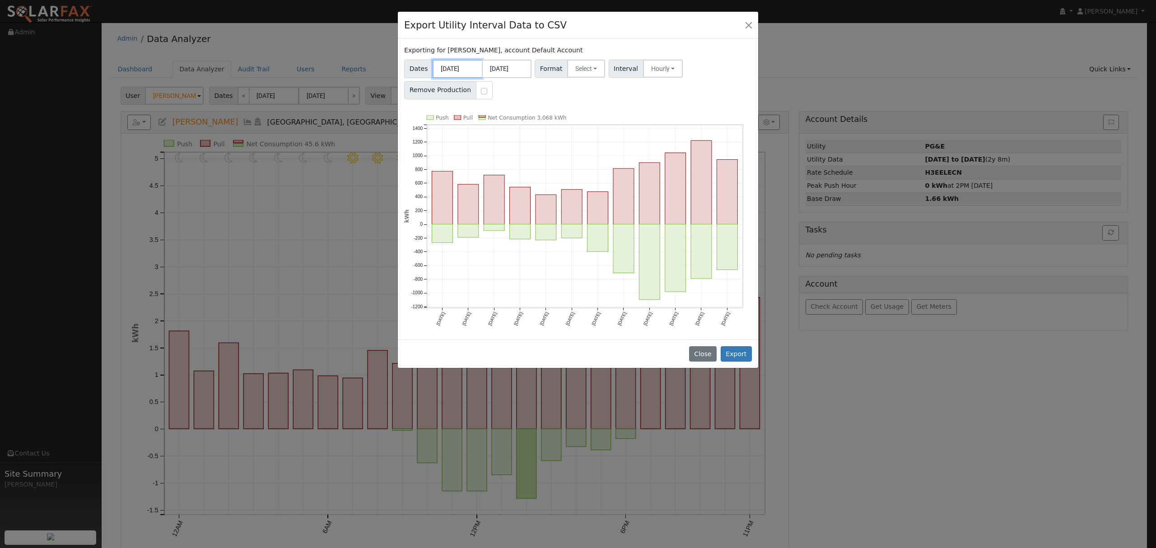
click at [461, 67] on input "10/01/2024" at bounding box center [458, 69] width 50 height 19
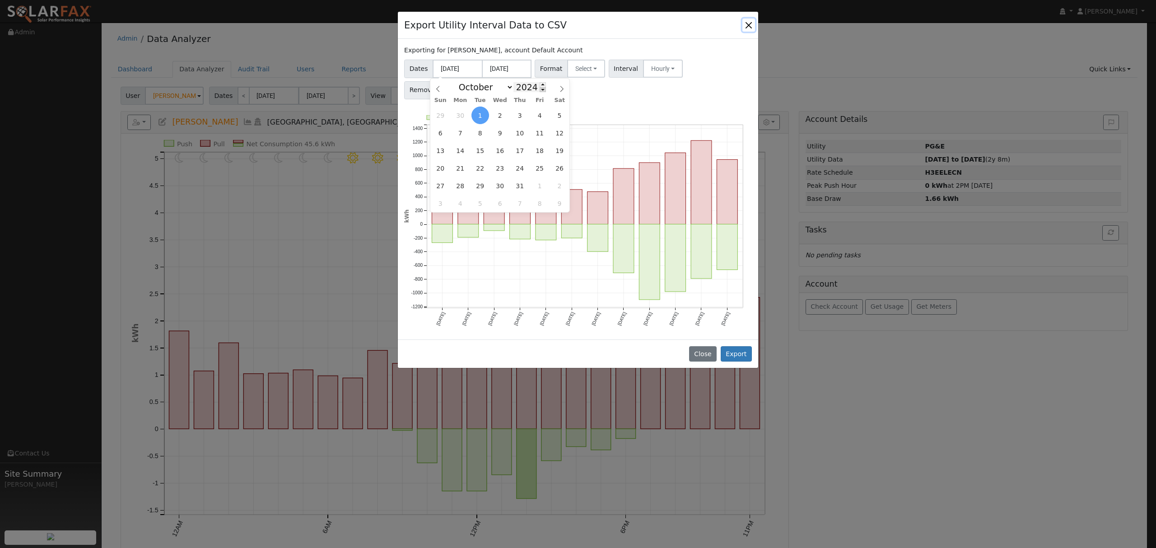
click at [540, 91] on span at bounding box center [543, 89] width 6 height 5
type input "2023"
click at [503, 90] on select "January February March April May June July August September October November De…" at bounding box center [483, 87] width 59 height 11
click at [749, 26] on button "Close" at bounding box center [748, 25] width 13 height 13
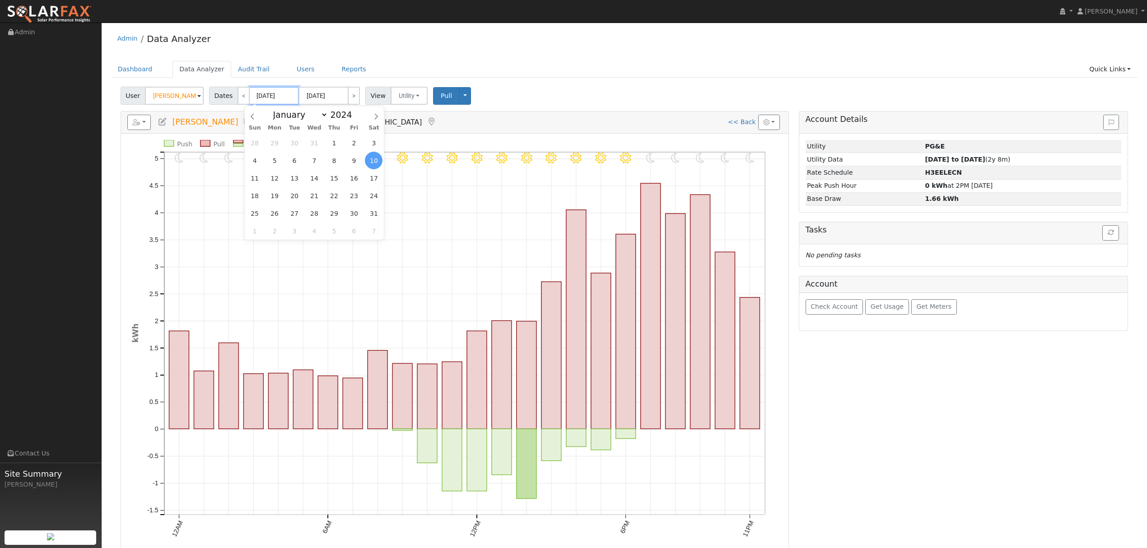
click at [269, 98] on input "08/10/2024" at bounding box center [274, 96] width 50 height 18
click at [312, 116] on select "January February March April May June July August September October November De…" at bounding box center [298, 114] width 59 height 11
select select "0"
click at [275, 109] on select "January February March April May June July August September October November De…" at bounding box center [298, 114] width 59 height 11
click at [354, 116] on span at bounding box center [357, 117] width 6 height 5
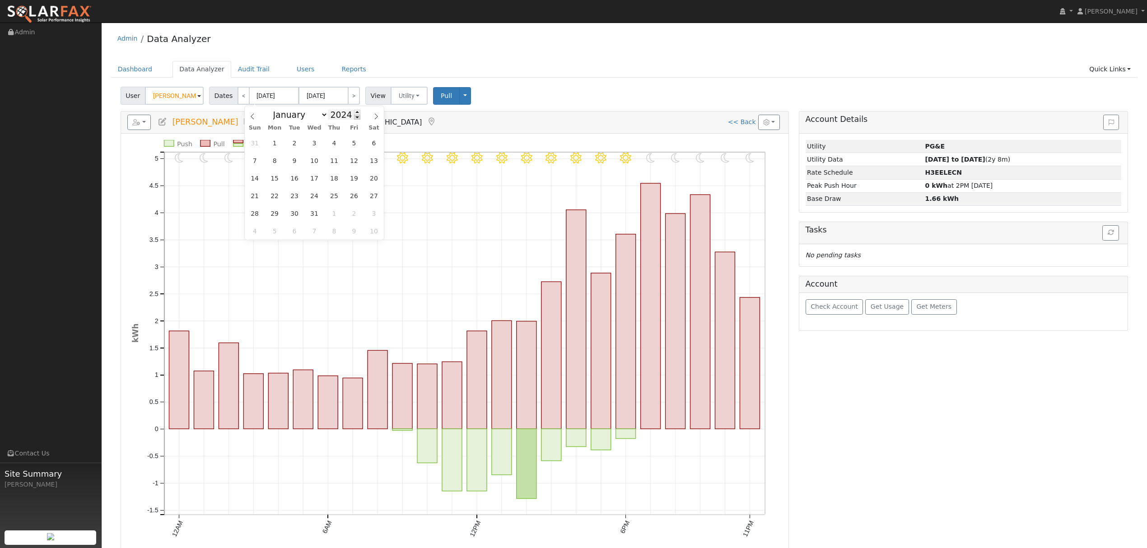
type input "2023"
click at [259, 145] on span "1" at bounding box center [255, 143] width 18 height 18
type input "01/01/2023"
type input "01/31/2023"
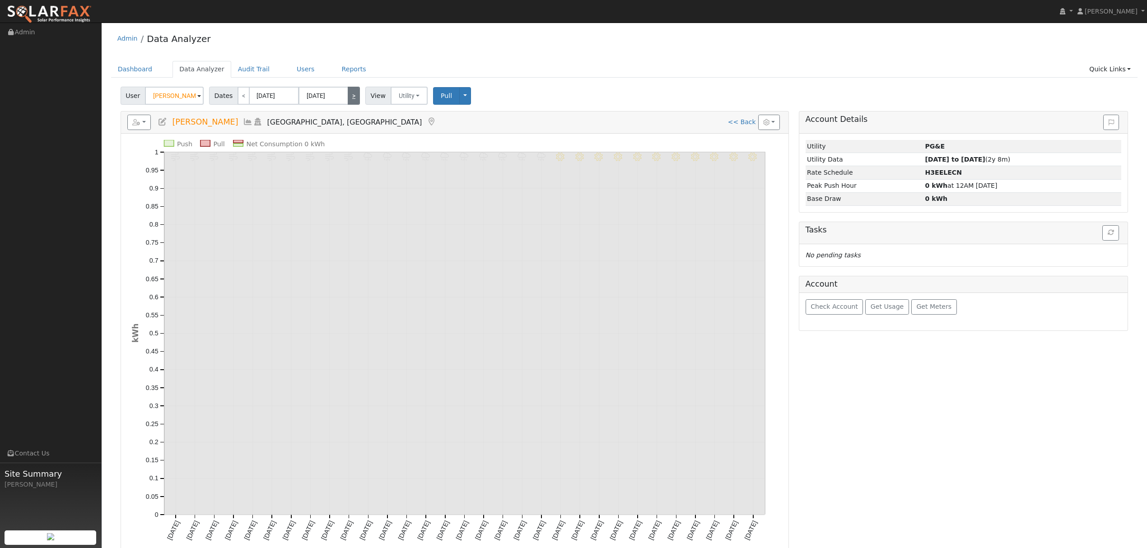
click at [351, 96] on link ">" at bounding box center [354, 96] width 12 height 18
type input "02/01/2023"
type input "02/28/2023"
click at [351, 96] on link ">" at bounding box center [354, 96] width 12 height 18
type input "03/01/2023"
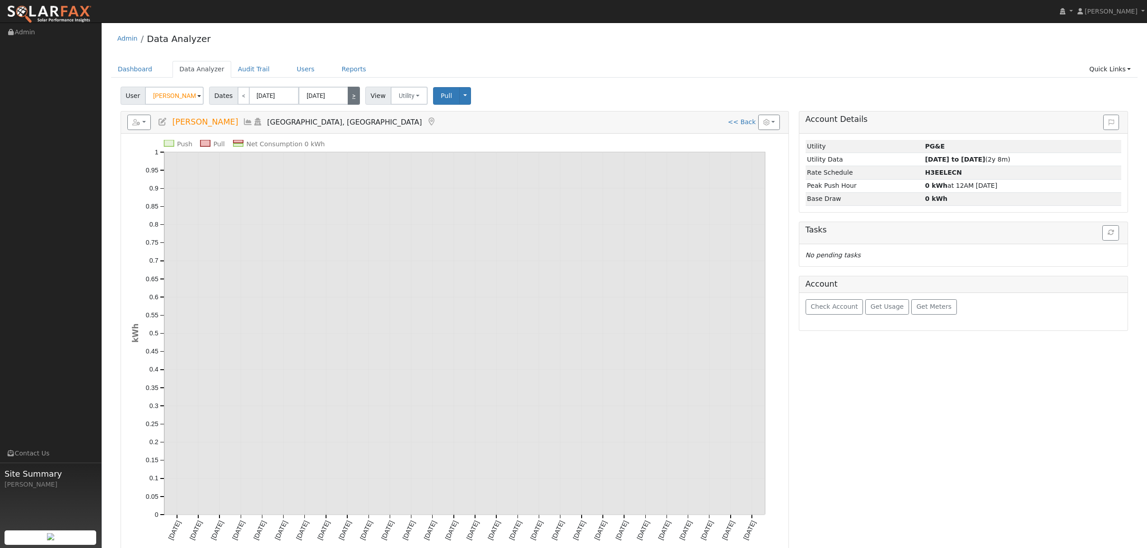
type input "03/31/2023"
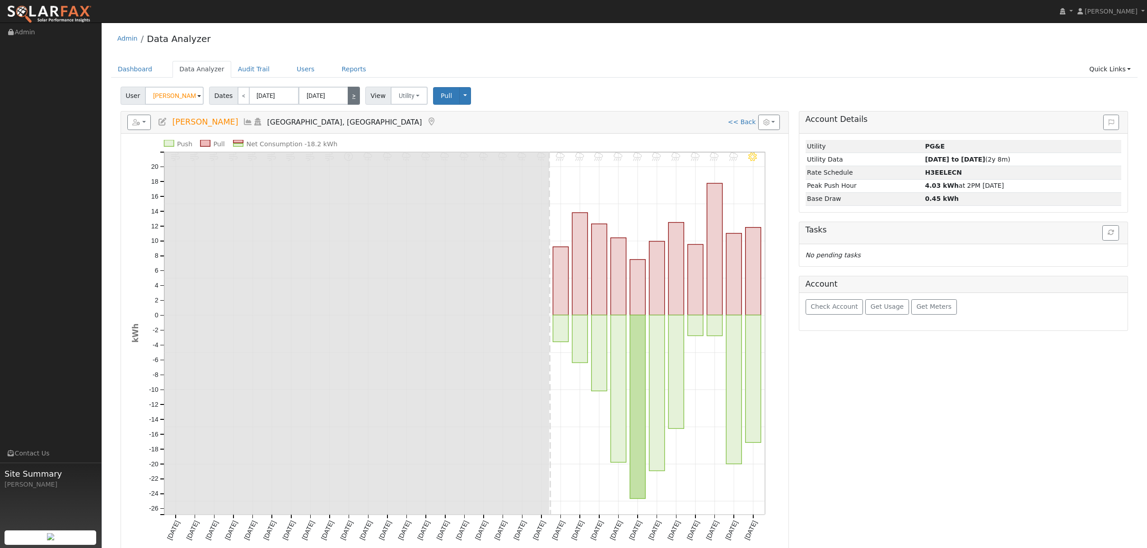
click at [351, 96] on link ">" at bounding box center [354, 96] width 12 height 18
type input "04/01/2023"
type input "04/30/2023"
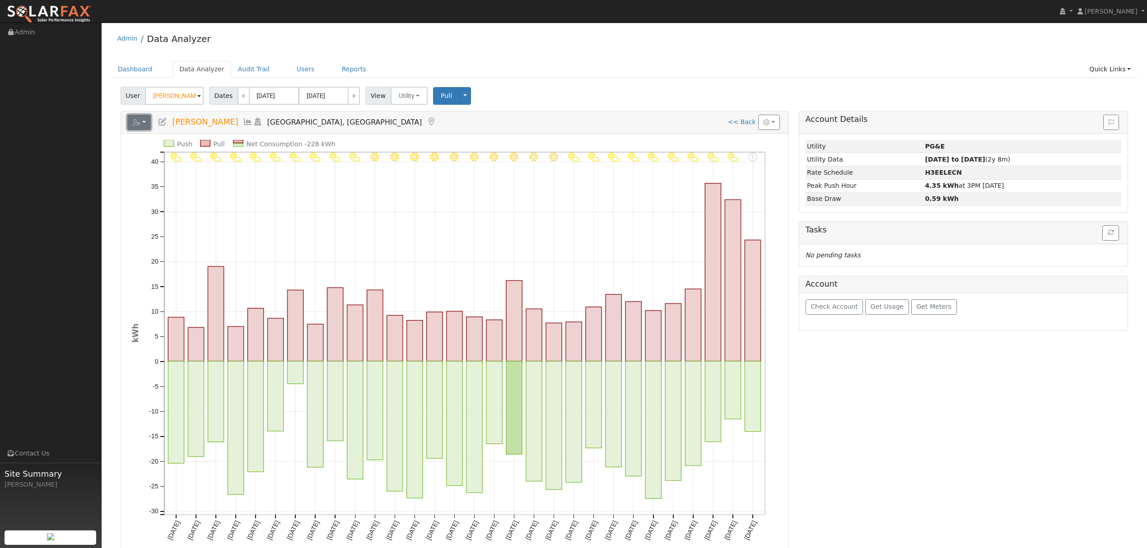
click at [146, 119] on button "button" at bounding box center [139, 122] width 24 height 15
click at [229, 161] on link "Export to CSV" at bounding box center [250, 163] width 65 height 11
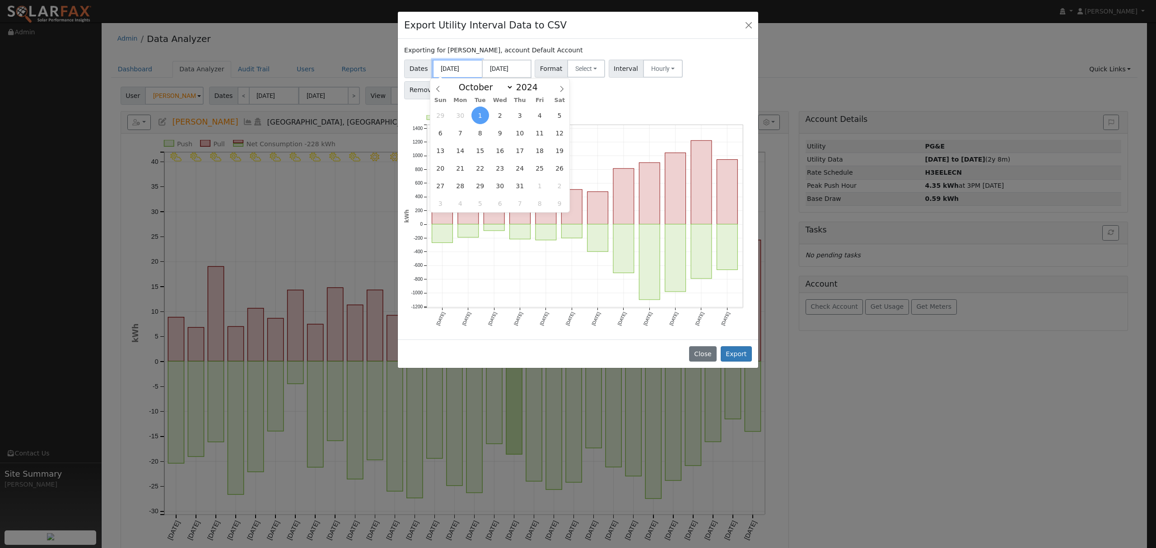
click at [461, 68] on input "10/01/2024" at bounding box center [458, 69] width 50 height 19
click at [497, 85] on select "January February March April May June July August September October November De…" at bounding box center [483, 87] width 59 height 11
select select "3"
click at [461, 82] on select "January February March April May June July August September October November De…" at bounding box center [483, 87] width 59 height 11
click at [441, 169] on span "21" at bounding box center [441, 168] width 18 height 18
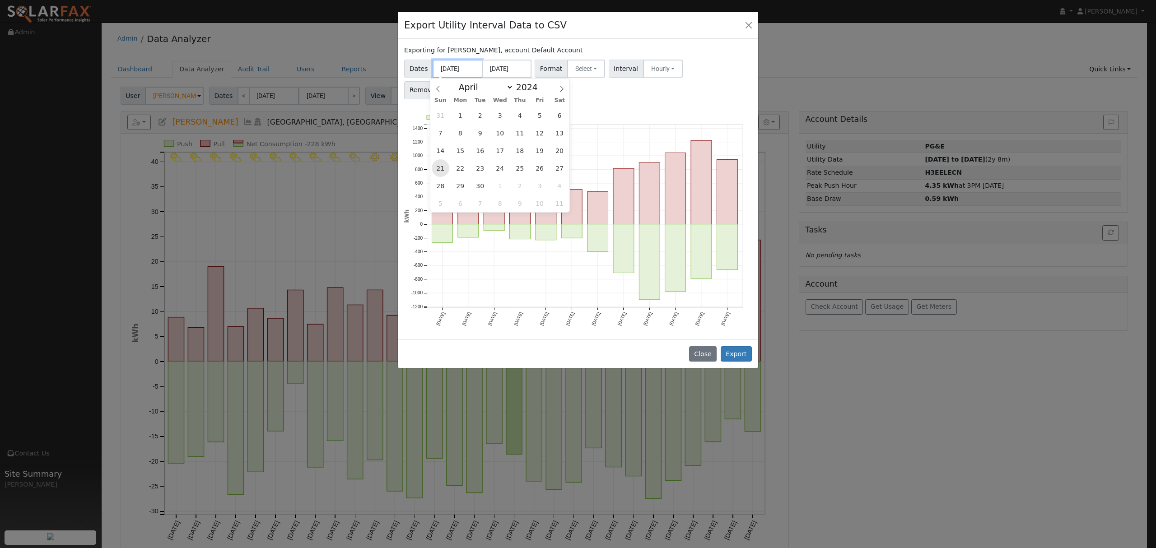
type input "04/21/2024"
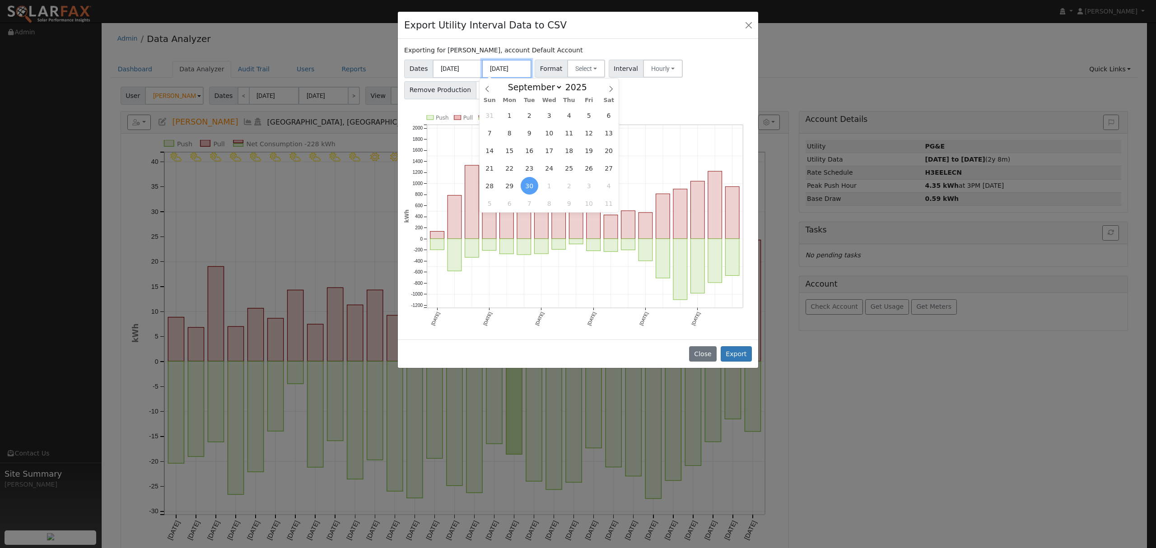
click at [508, 66] on input "09/30/2025" at bounding box center [507, 69] width 50 height 19
click at [458, 70] on input "04/21/2024" at bounding box center [458, 69] width 50 height 19
click at [540, 92] on span at bounding box center [543, 89] width 6 height 5
type input "2023"
click at [539, 169] on span "21" at bounding box center [540, 168] width 18 height 18
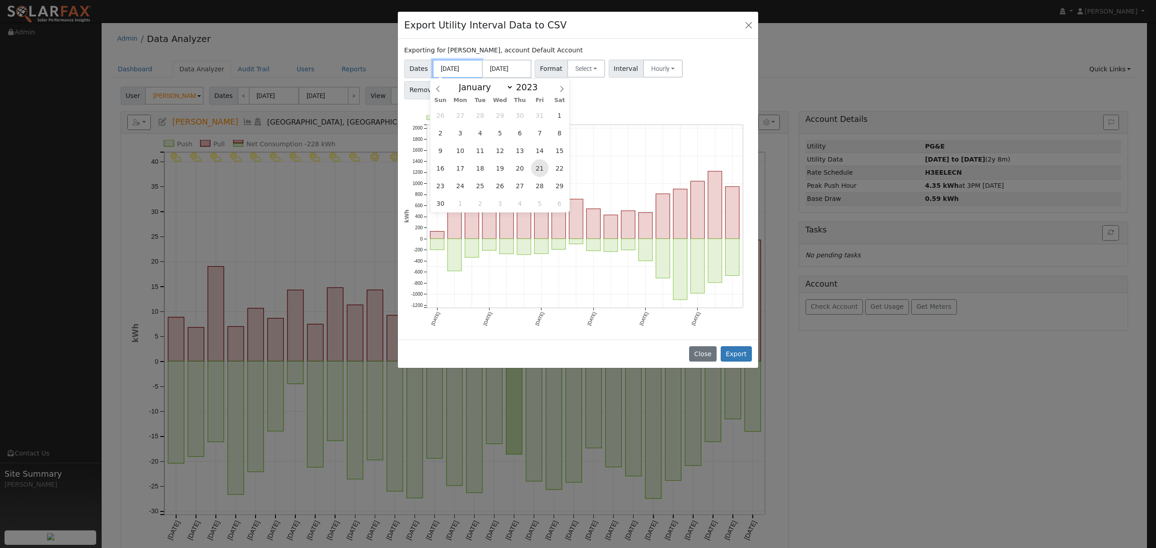
type input "04/21/2023"
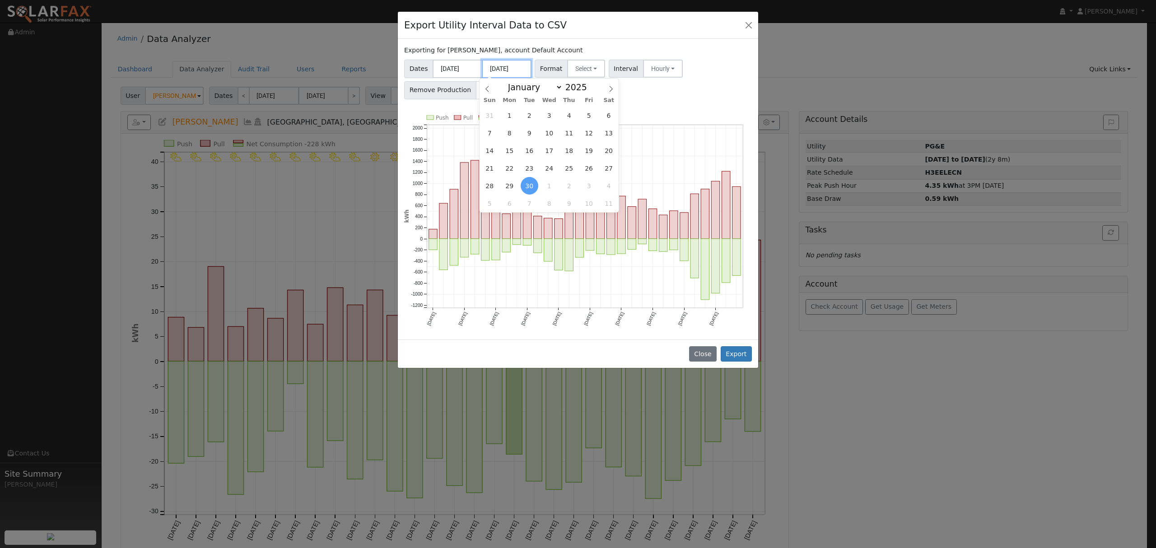
click at [508, 68] on input "09/30/2025" at bounding box center [507, 69] width 50 height 19
click at [553, 89] on select "January February March April May June July August September October November De…" at bounding box center [532, 87] width 59 height 11
select select "3"
click at [510, 82] on select "January February March April May June July August September October November De…" at bounding box center [532, 87] width 59 height 11
click at [589, 89] on span at bounding box center [592, 89] width 6 height 5
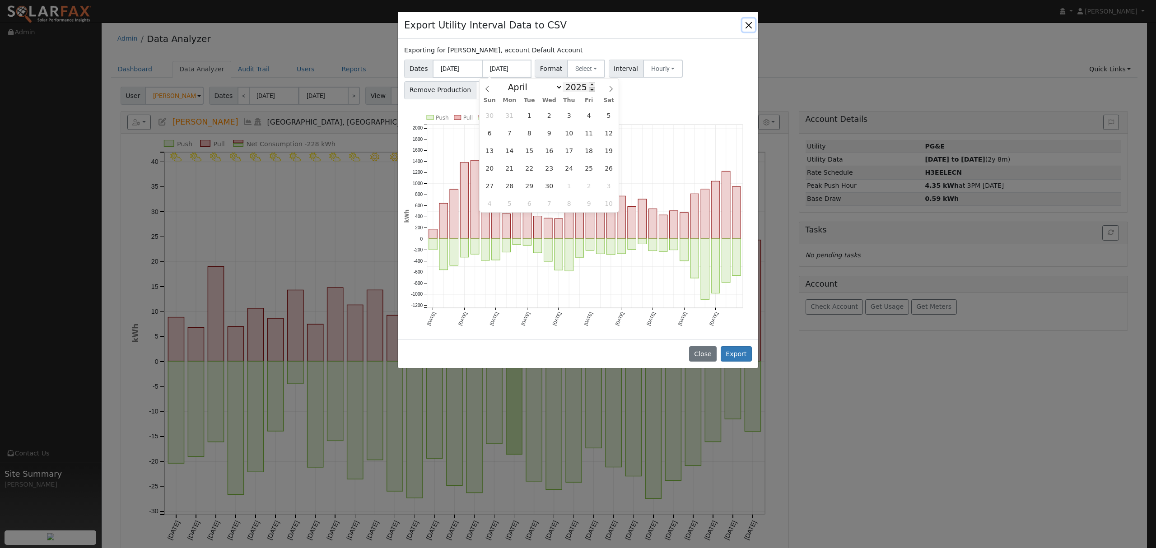
type input "2024"
click at [490, 168] on span "21" at bounding box center [490, 168] width 18 height 18
type input "04/21/2024"
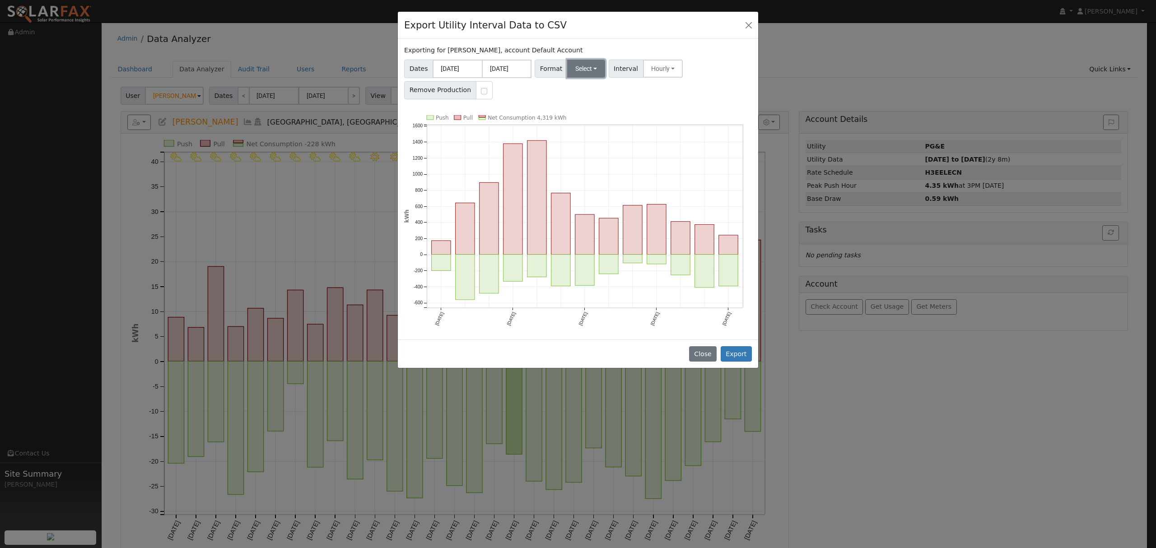
click at [593, 71] on button "Select" at bounding box center [586, 69] width 38 height 18
click at [584, 183] on link "Solargraf" at bounding box center [597, 184] width 65 height 13
click at [736, 354] on button "Export" at bounding box center [736, 353] width 31 height 15
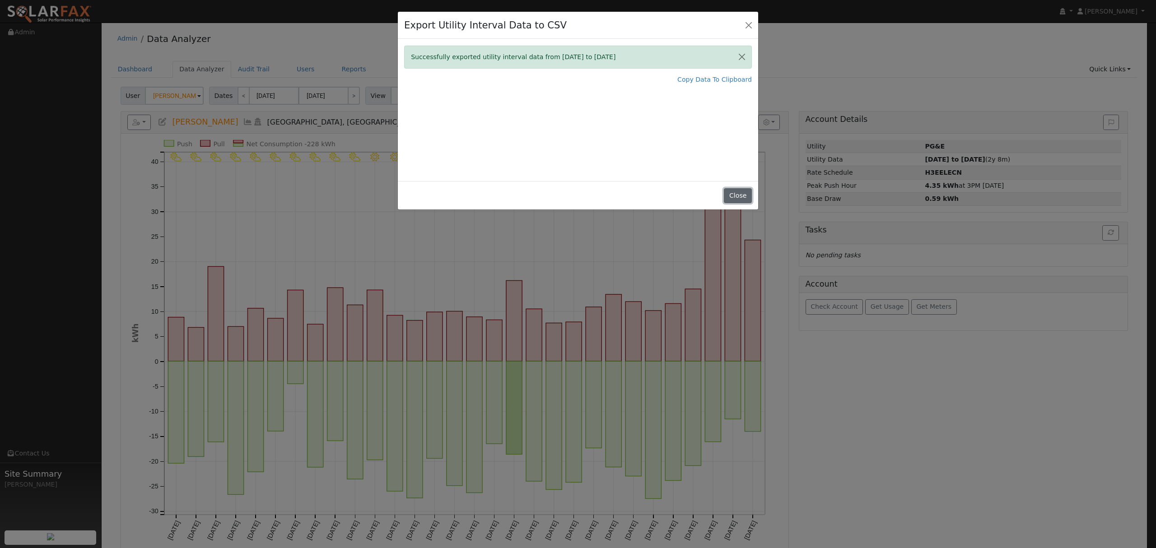
click at [742, 196] on button "Close" at bounding box center [738, 195] width 28 height 15
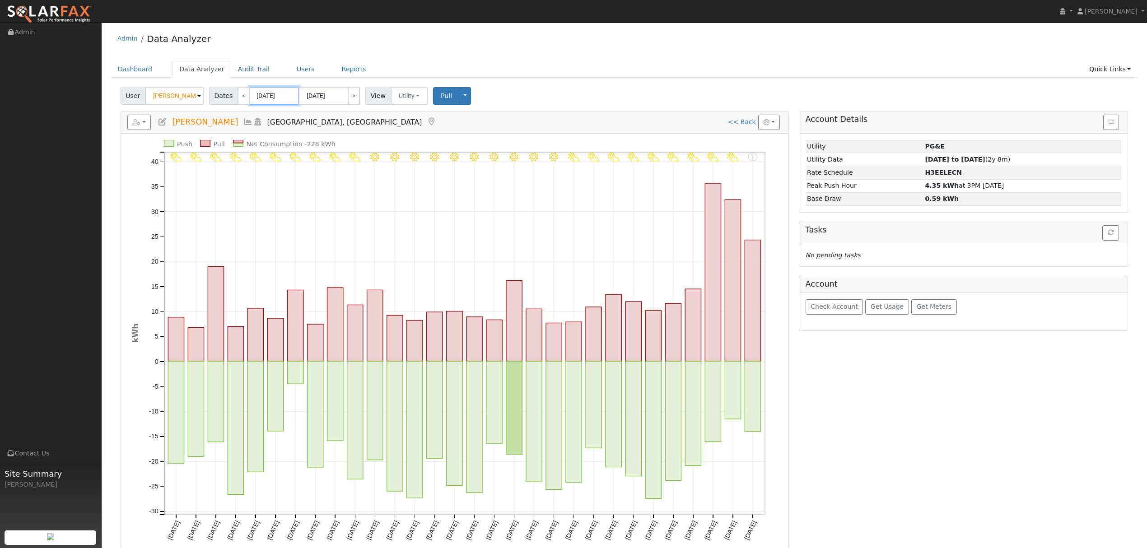
click at [281, 96] on input "04/01/2023" at bounding box center [274, 96] width 50 height 18
click at [139, 123] on icon "button" at bounding box center [136, 122] width 8 height 6
click at [225, 162] on link "Export to CSV" at bounding box center [250, 163] width 65 height 11
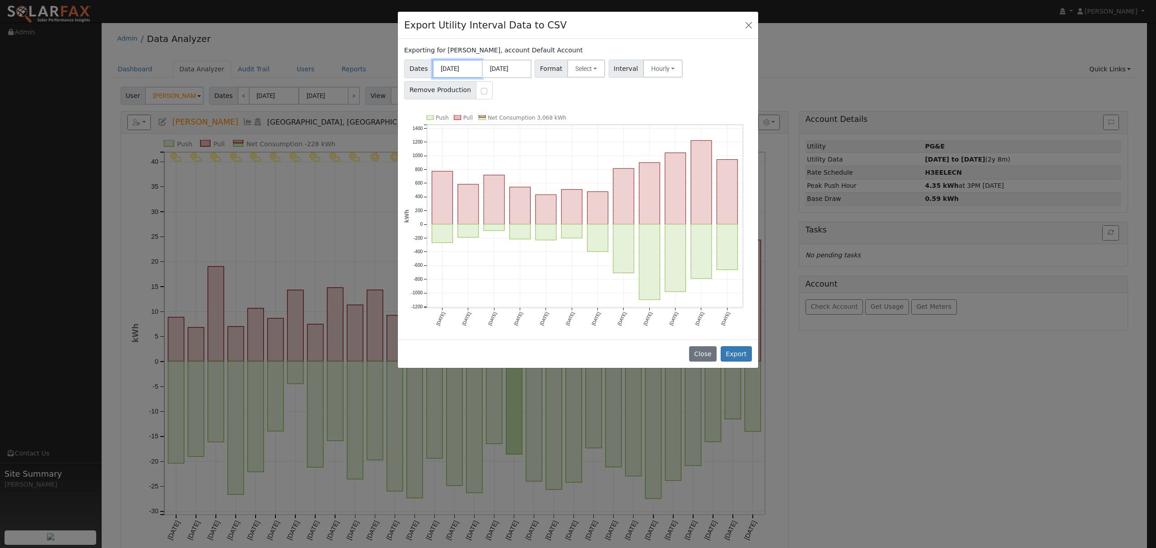
click at [459, 66] on input "10/01/2024" at bounding box center [458, 69] width 50 height 19
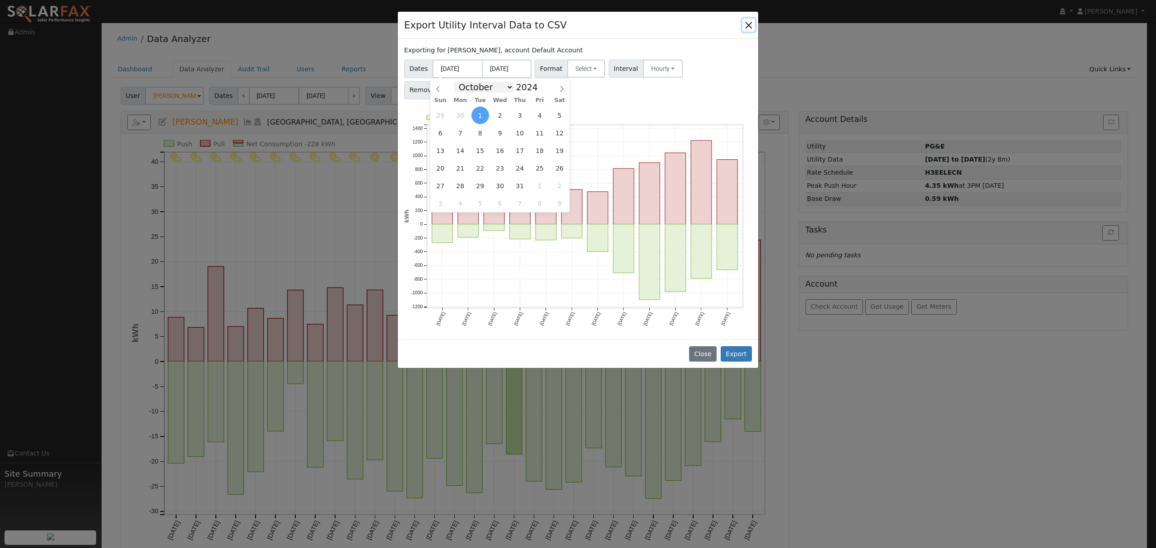
click at [501, 88] on select "January February March April May June July August September October November De…" at bounding box center [483, 87] width 59 height 11
select select "3"
click at [461, 82] on select "January February March April May June July August September October November De…" at bounding box center [483, 87] width 59 height 11
click at [442, 167] on span "21" at bounding box center [441, 168] width 18 height 18
type input "04/21/2024"
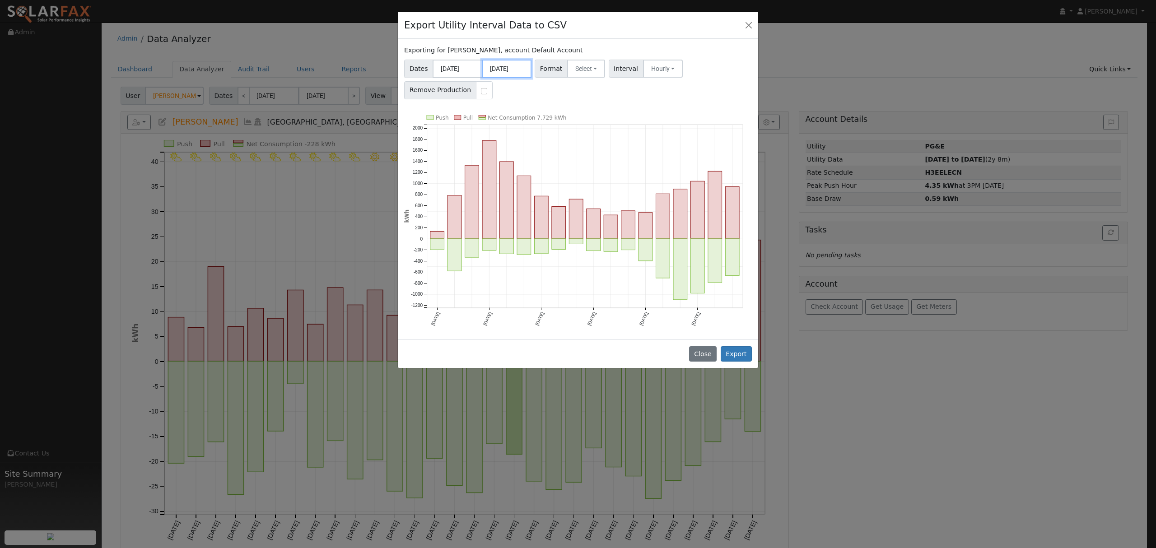
click at [516, 66] on input "09/30/2025" at bounding box center [507, 69] width 50 height 19
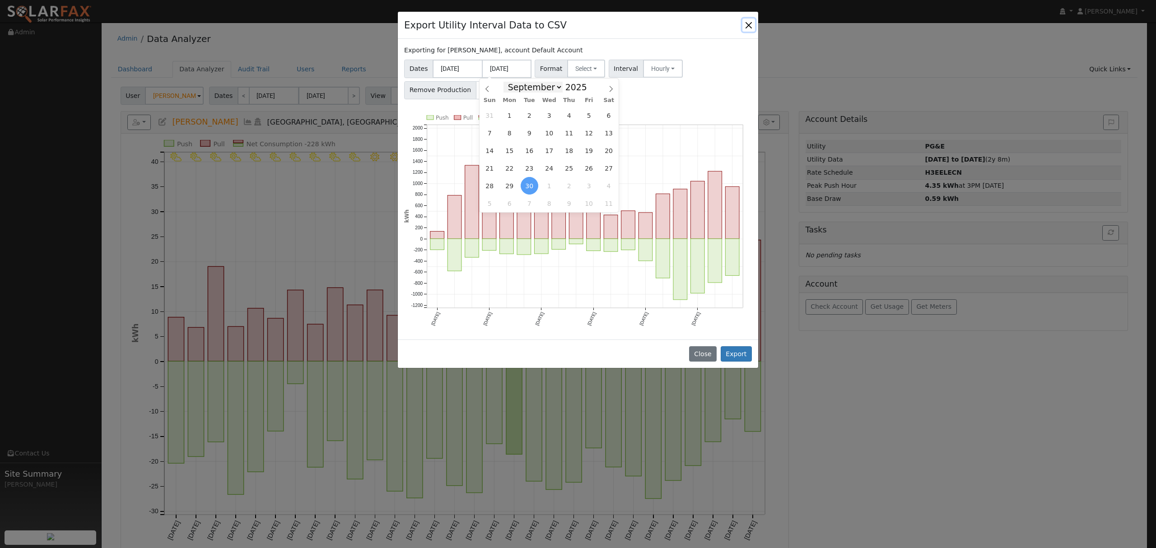
click at [556, 89] on select "January February March April May June July August September October November De…" at bounding box center [532, 87] width 59 height 11
select select "3"
click at [510, 82] on select "January February March April May June July August September October November De…" at bounding box center [532, 87] width 59 height 11
click at [511, 170] on span "21" at bounding box center [510, 168] width 18 height 18
type input "04/21/2025"
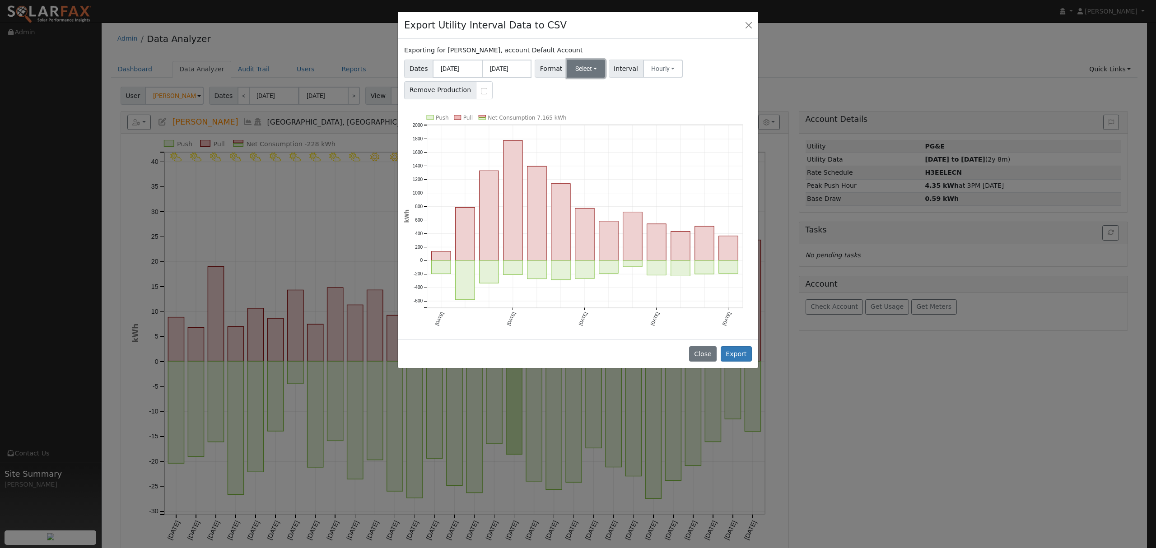
click at [591, 70] on button "Select" at bounding box center [586, 69] width 38 height 18
click at [588, 186] on link "Solargraf" at bounding box center [597, 184] width 65 height 13
click at [737, 354] on button "Export" at bounding box center [736, 353] width 31 height 15
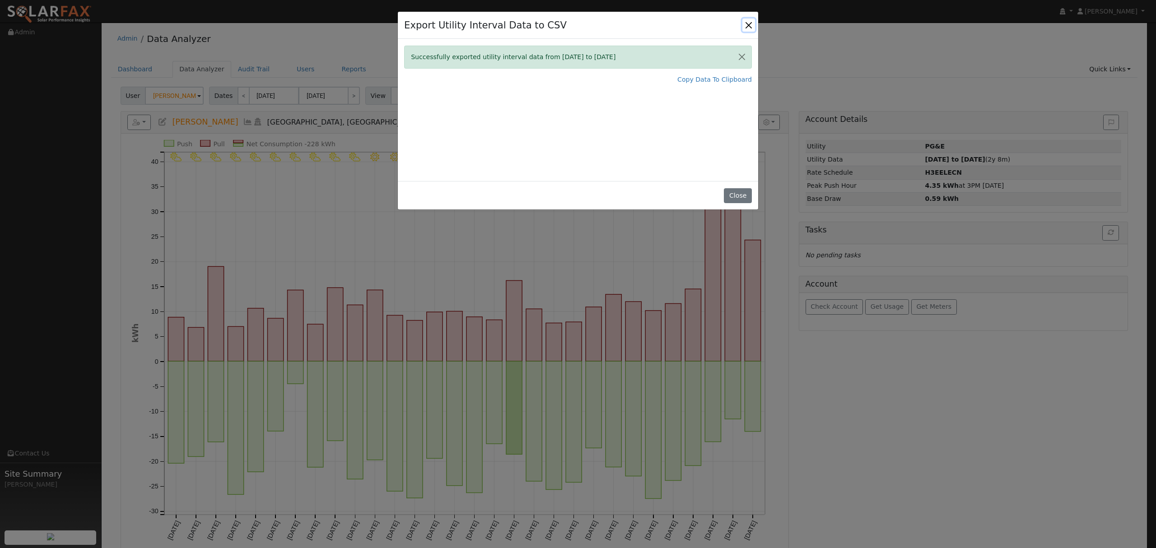
click at [752, 24] on button "Close" at bounding box center [748, 25] width 13 height 13
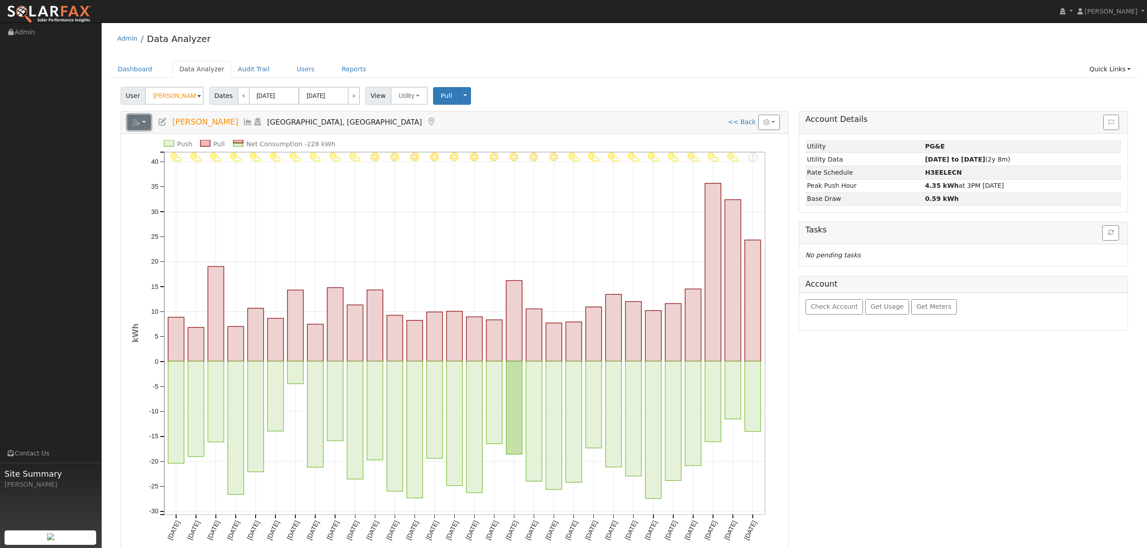
click at [145, 121] on button "button" at bounding box center [139, 122] width 24 height 15
click at [222, 163] on link "Export to CSV" at bounding box center [250, 163] width 65 height 11
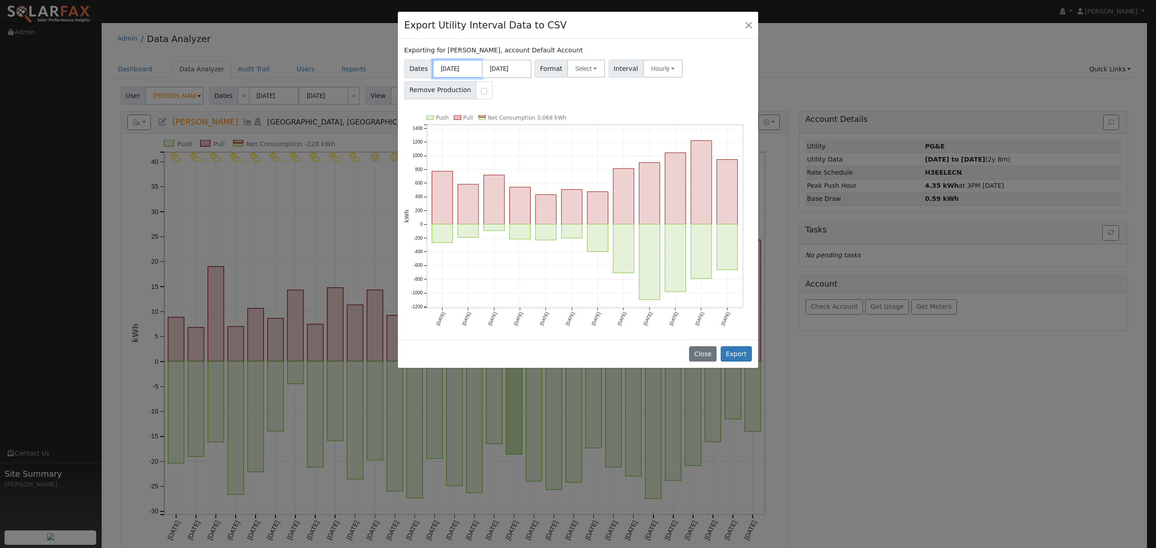
click at [454, 67] on input "10/01/2024" at bounding box center [458, 69] width 50 height 19
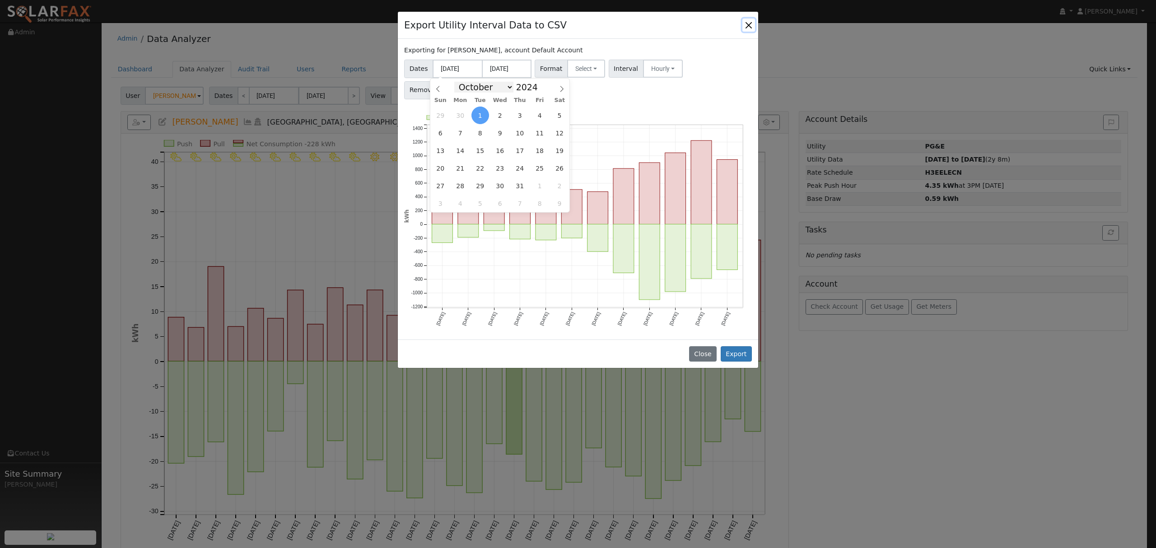
click at [506, 89] on select "January February March April May June July August September October November De…" at bounding box center [483, 87] width 59 height 11
select select "3"
click at [461, 82] on select "January February March April May June July August September October November De…" at bounding box center [483, 87] width 59 height 11
click at [540, 87] on span at bounding box center [543, 84] width 6 height 5
type input "2025"
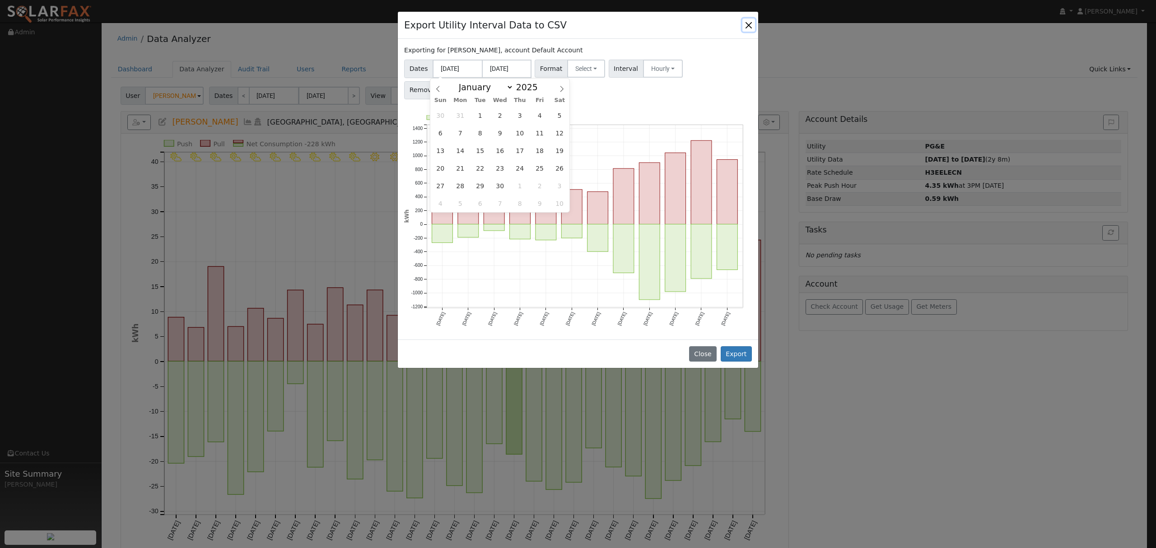
click at [459, 168] on span "21" at bounding box center [461, 168] width 18 height 18
type input "04/21/2025"
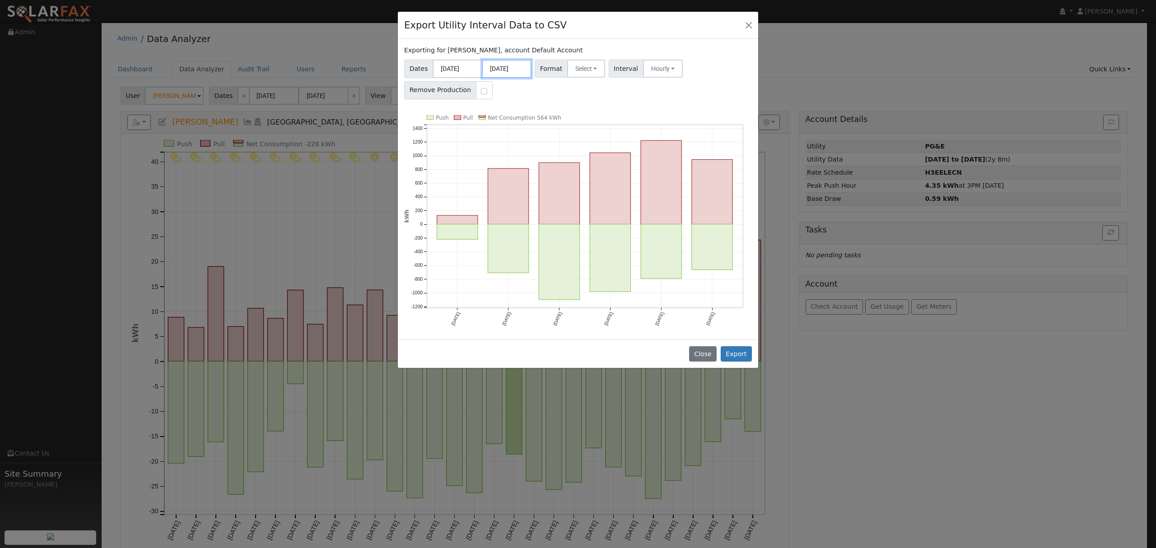
click at [510, 67] on input "09/30/2025" at bounding box center [507, 69] width 50 height 19
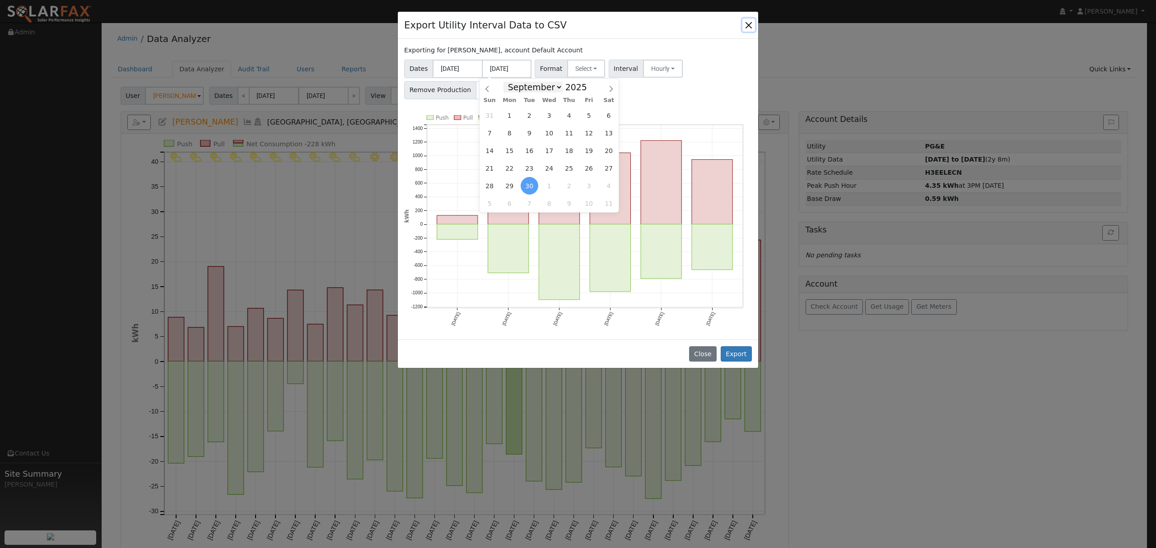
click at [556, 89] on select "January February March April May June July August September October November De…" at bounding box center [532, 87] width 59 height 11
select select "9"
click at [510, 82] on select "January February March April May June July August September October November De…" at bounding box center [532, 87] width 59 height 11
click at [531, 134] on span "7" at bounding box center [530, 133] width 18 height 18
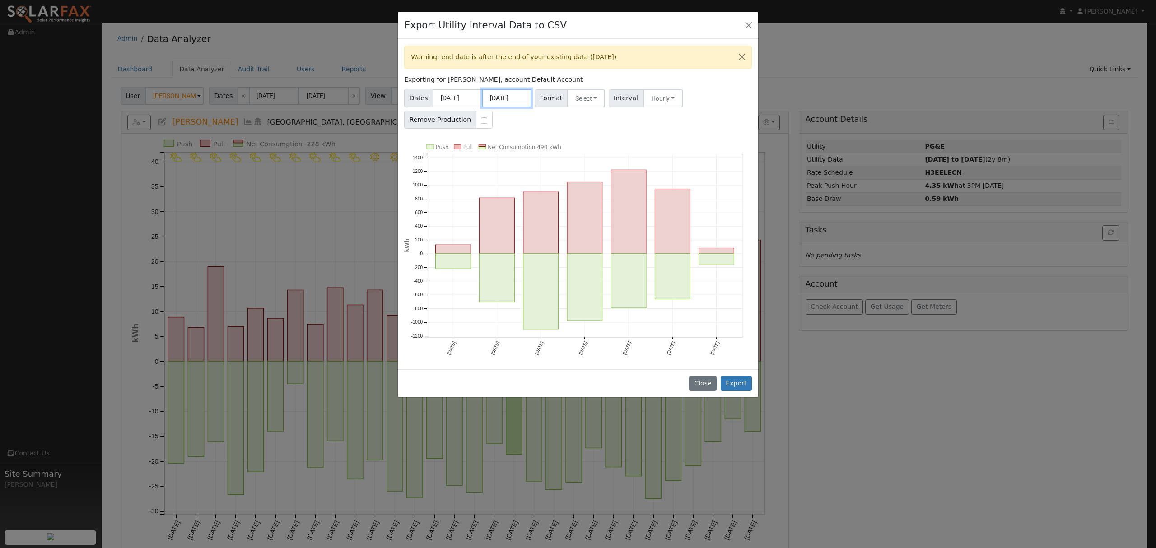
click at [514, 98] on input "[DATE]" at bounding box center [507, 98] width 50 height 19
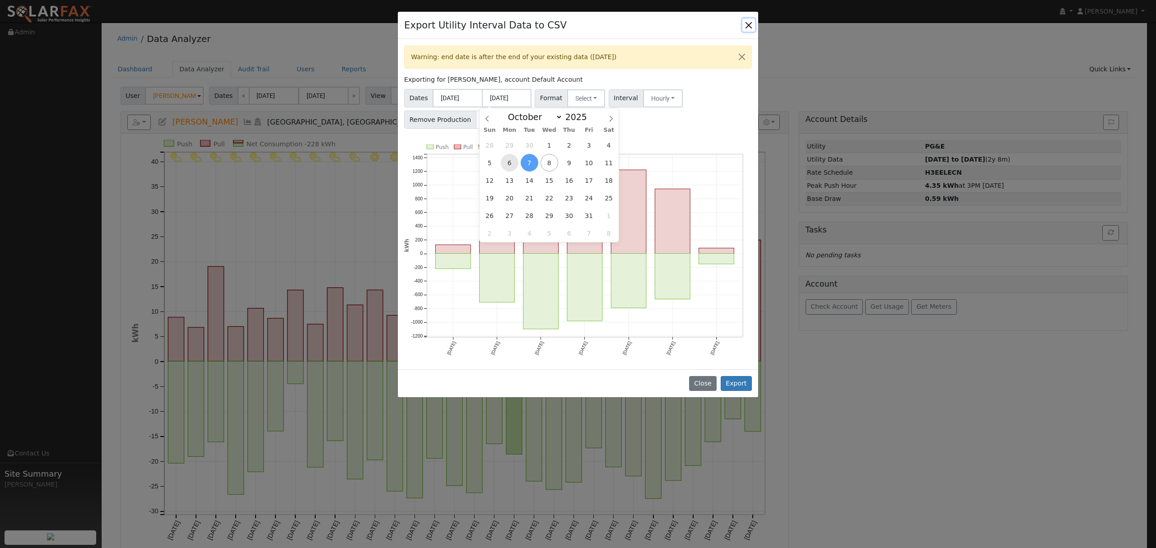
click at [506, 159] on span "6" at bounding box center [510, 163] width 18 height 18
type input "10/06/2025"
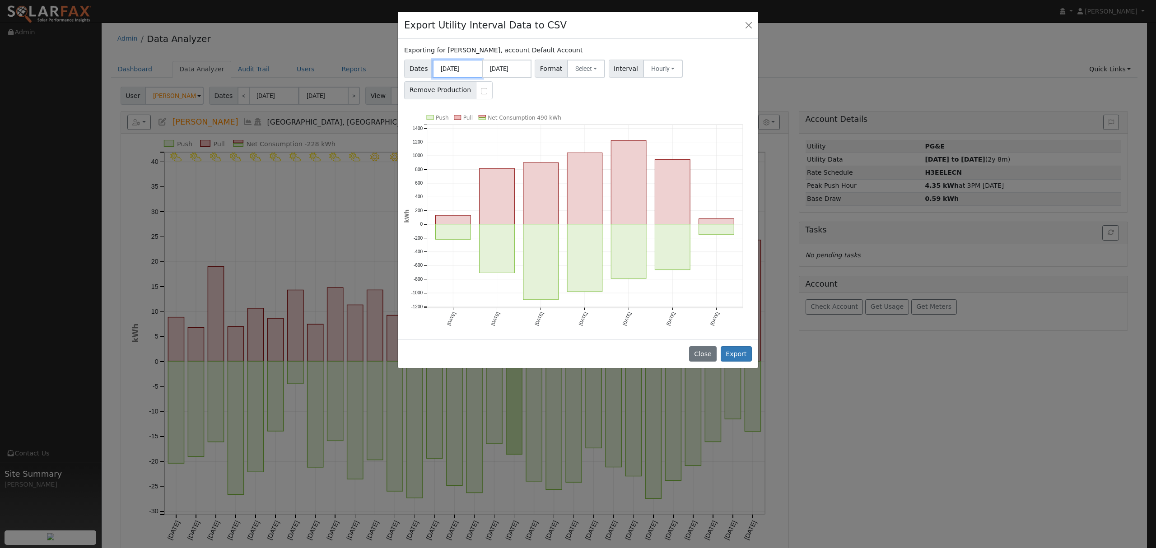
click at [461, 70] on input "04/21/2025" at bounding box center [458, 69] width 50 height 19
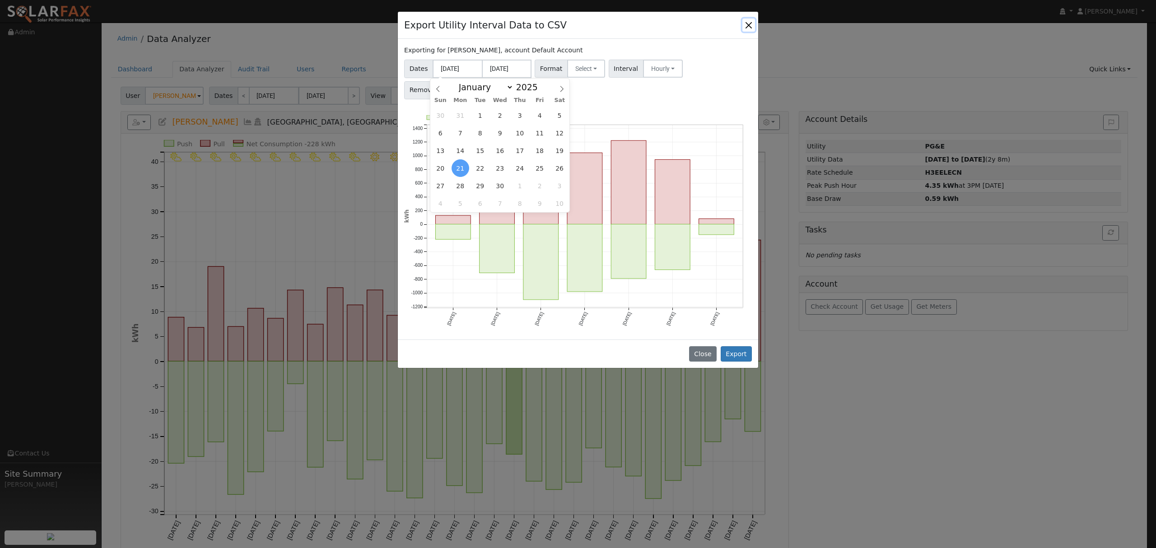
click at [460, 161] on span "21" at bounding box center [461, 168] width 18 height 18
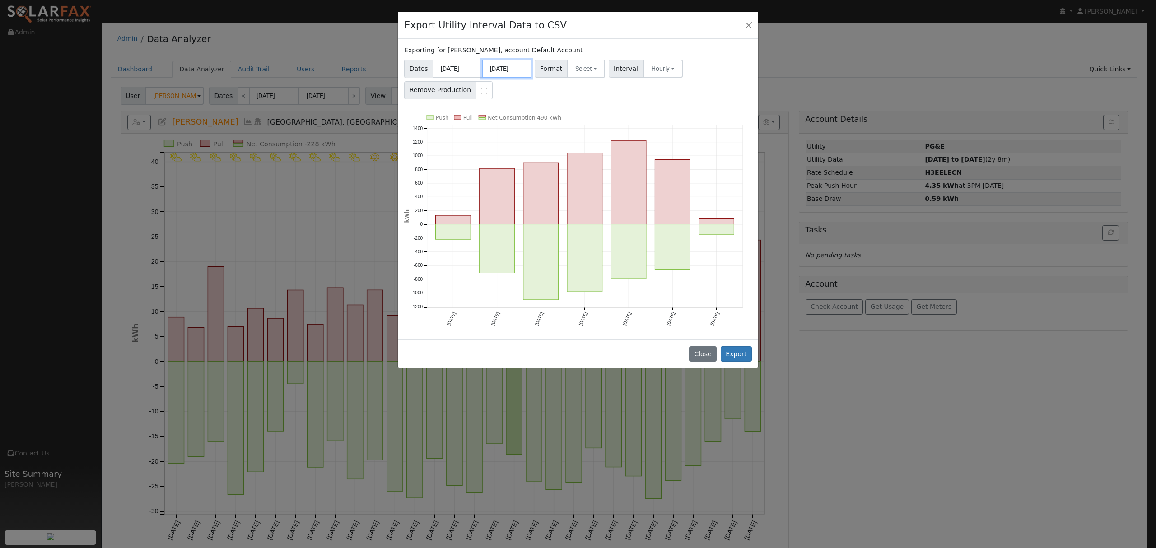
click at [508, 67] on input "10/06/2025" at bounding box center [507, 69] width 50 height 19
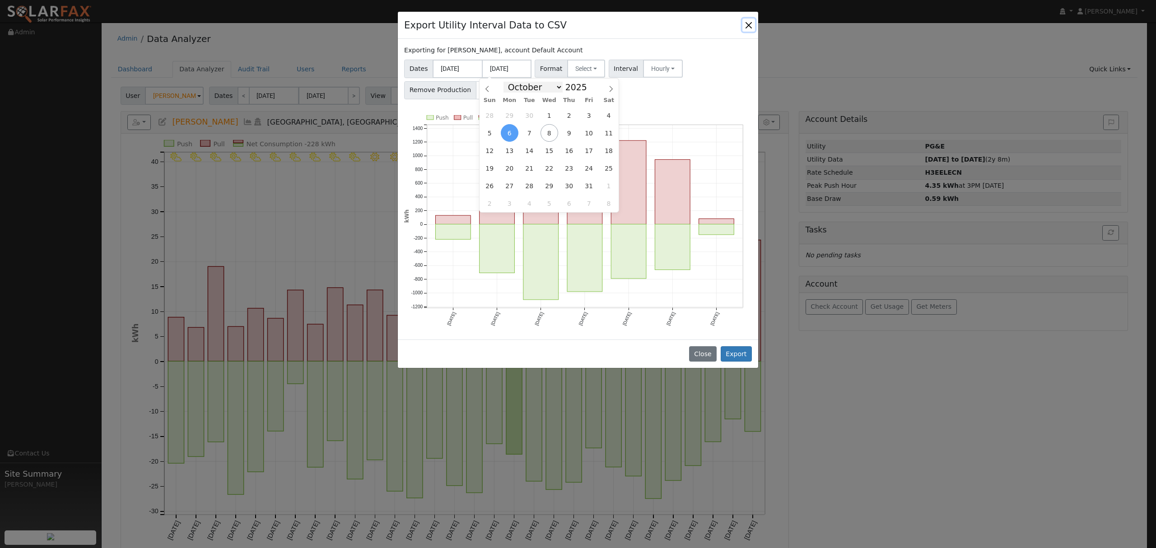
click at [555, 87] on select "January February March April May June July August September October November De…" at bounding box center [532, 87] width 59 height 11
select select "8"
click at [510, 82] on select "January February March April May June July August September October November De…" at bounding box center [532, 87] width 59 height 11
click at [526, 186] on span "30" at bounding box center [530, 186] width 18 height 18
type input "09/30/2025"
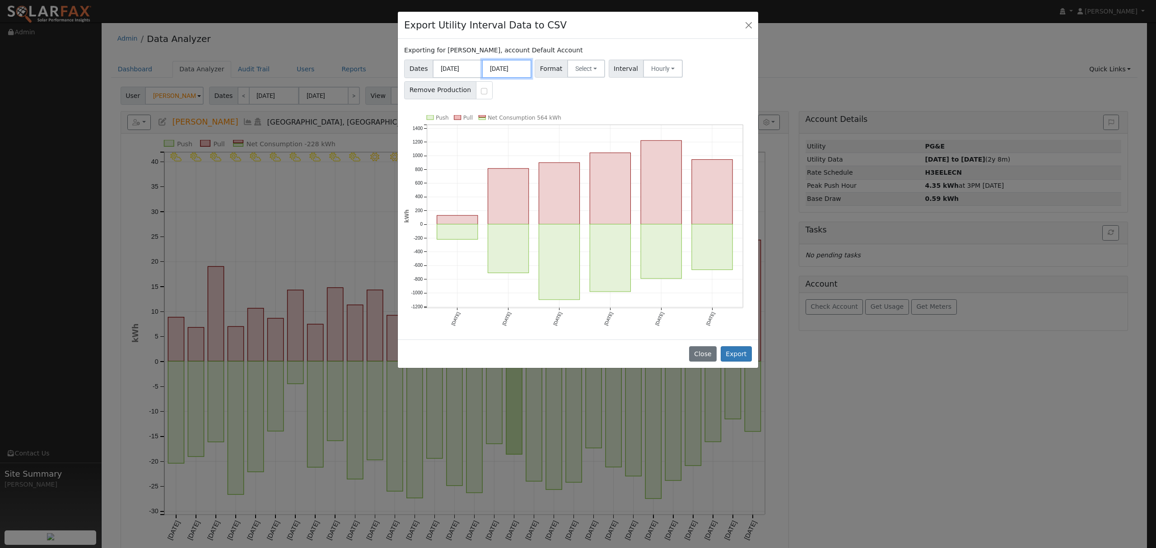
click at [514, 66] on input "09/30/2025" at bounding box center [507, 69] width 50 height 19
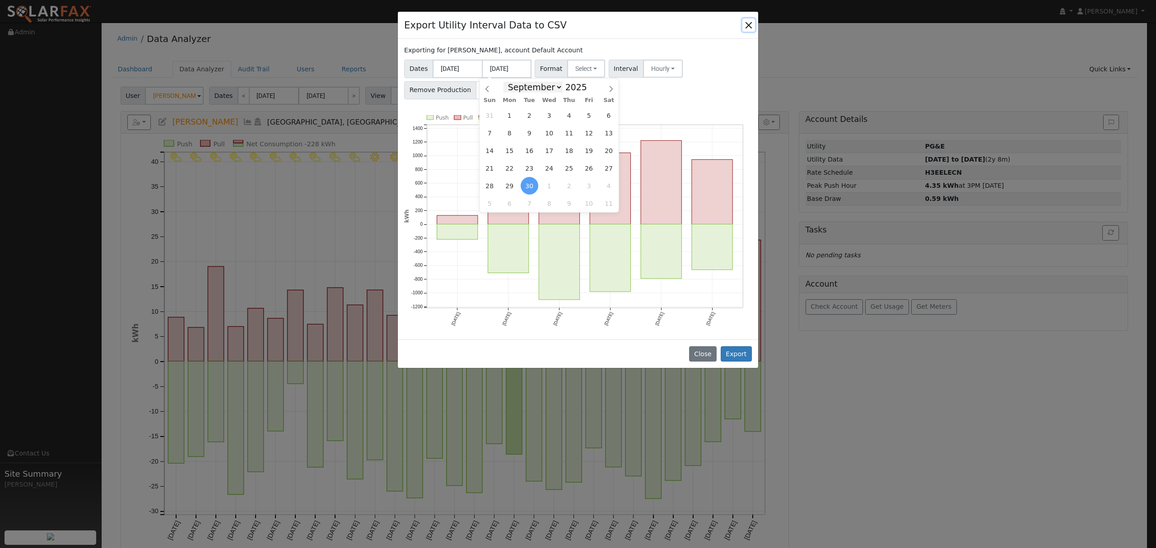
click at [559, 84] on select "January February March April May June July August September October November De…" at bounding box center [532, 87] width 59 height 11
select select "9"
click at [510, 82] on select "January February March April May June July August September October November De…" at bounding box center [532, 87] width 59 height 11
click at [512, 134] on span "6" at bounding box center [510, 133] width 18 height 18
type input "10/06/2025"
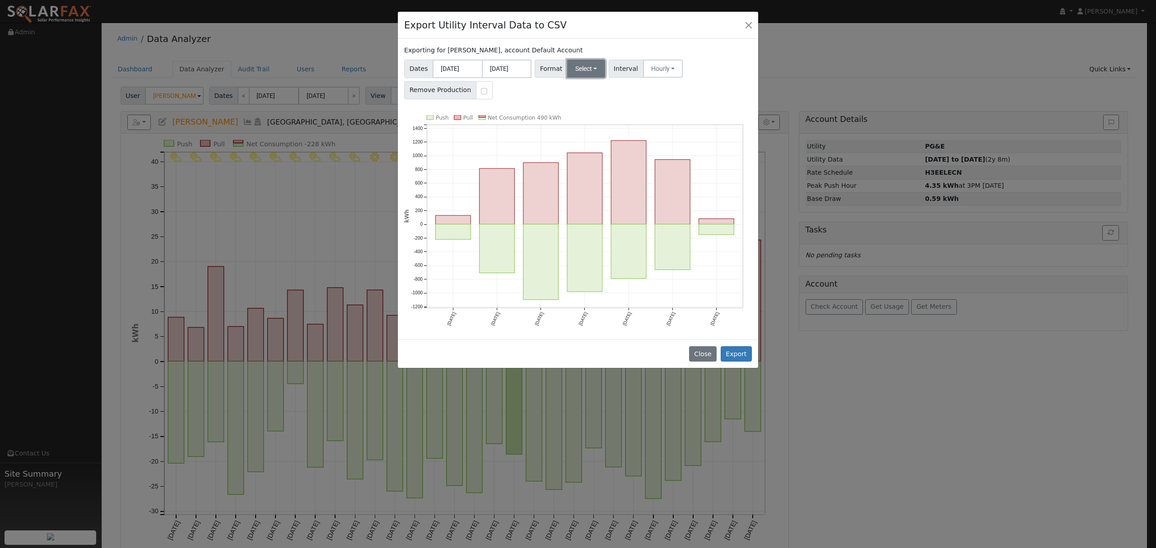
click at [587, 72] on button "Select" at bounding box center [586, 69] width 38 height 18
click at [587, 185] on link "Solargraf" at bounding box center [597, 184] width 65 height 13
click at [736, 355] on button "Export" at bounding box center [736, 353] width 31 height 15
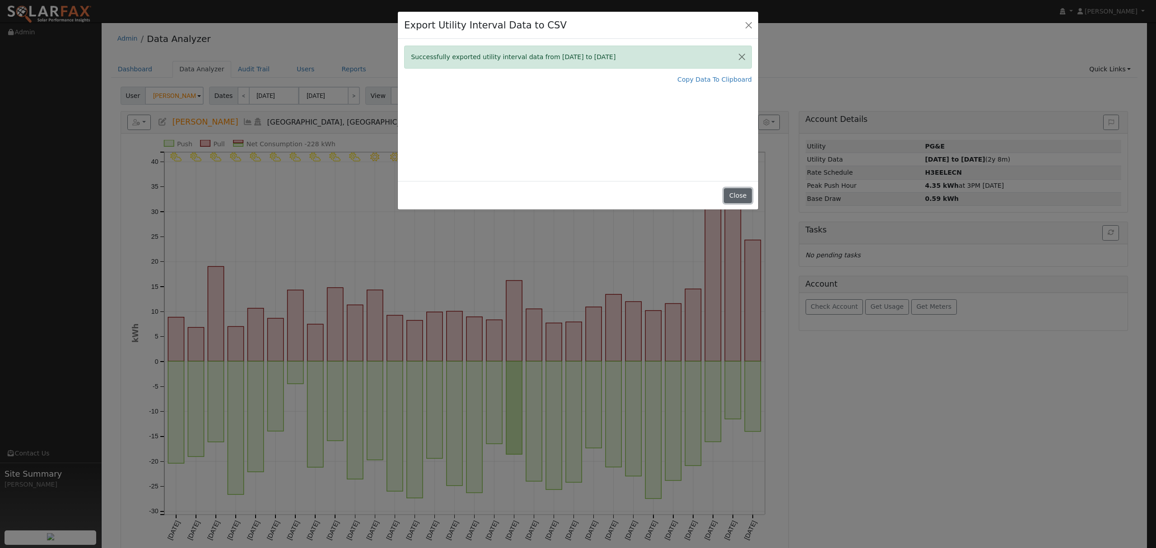
click at [745, 195] on button "Close" at bounding box center [738, 195] width 28 height 15
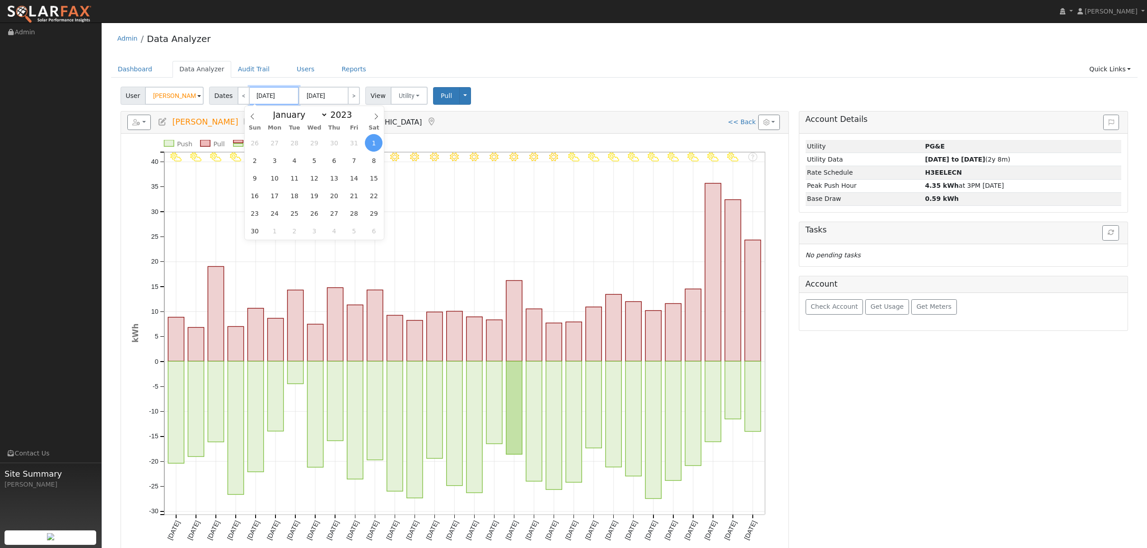
click at [265, 94] on input "04/01/2023" at bounding box center [274, 96] width 50 height 18
click at [326, 93] on input "04/30/2023" at bounding box center [323, 96] width 50 height 18
click at [403, 113] on span at bounding box center [406, 112] width 6 height 5
click at [403, 112] on span at bounding box center [406, 112] width 6 height 5
type input "2025"
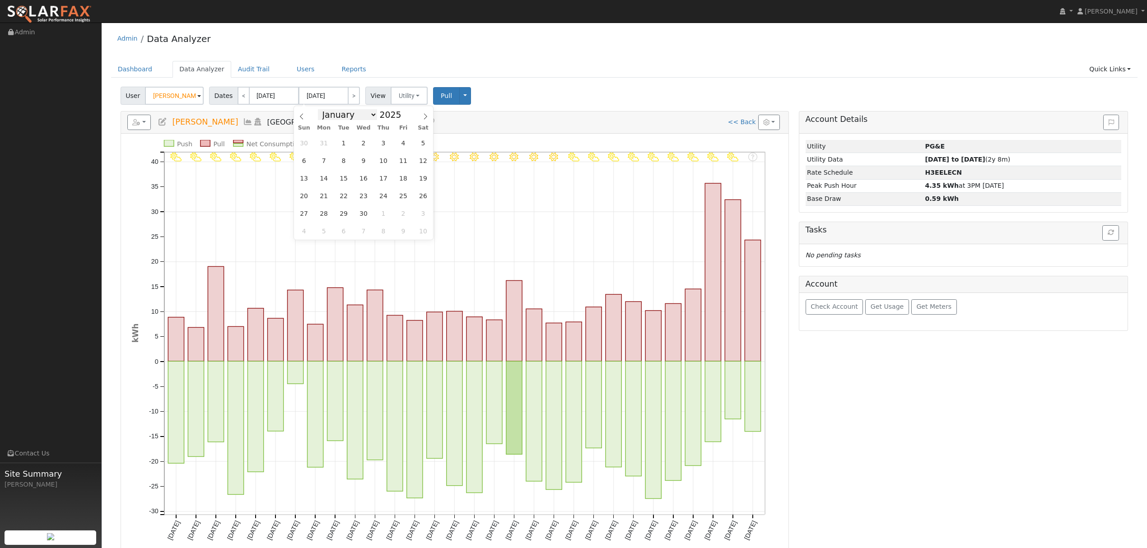
click at [363, 115] on select "January February March April May June July August September October November De…" at bounding box center [347, 114] width 59 height 11
select select "9"
click at [324, 109] on select "January February March April May June July August September October November De…" at bounding box center [347, 114] width 59 height 11
click at [344, 161] on span "7" at bounding box center [344, 161] width 18 height 18
type input "[DATE]"
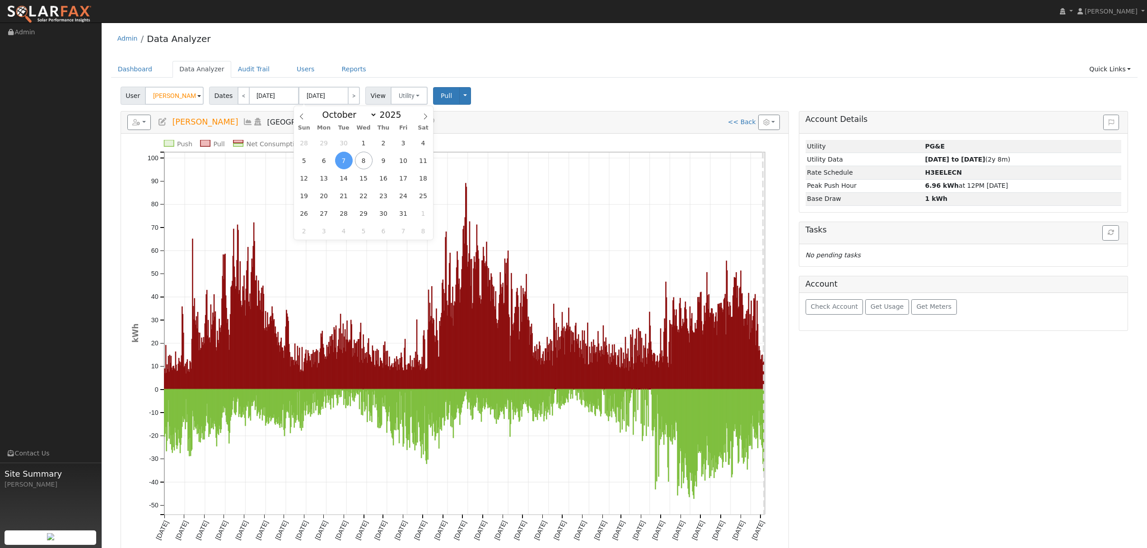
click at [525, 70] on ul "Dashboard Data Analyzer Audit Trail Users Reports Quick Links Quick Add Quick C…" at bounding box center [624, 69] width 1027 height 17
click at [146, 125] on button "button" at bounding box center [139, 122] width 24 height 15
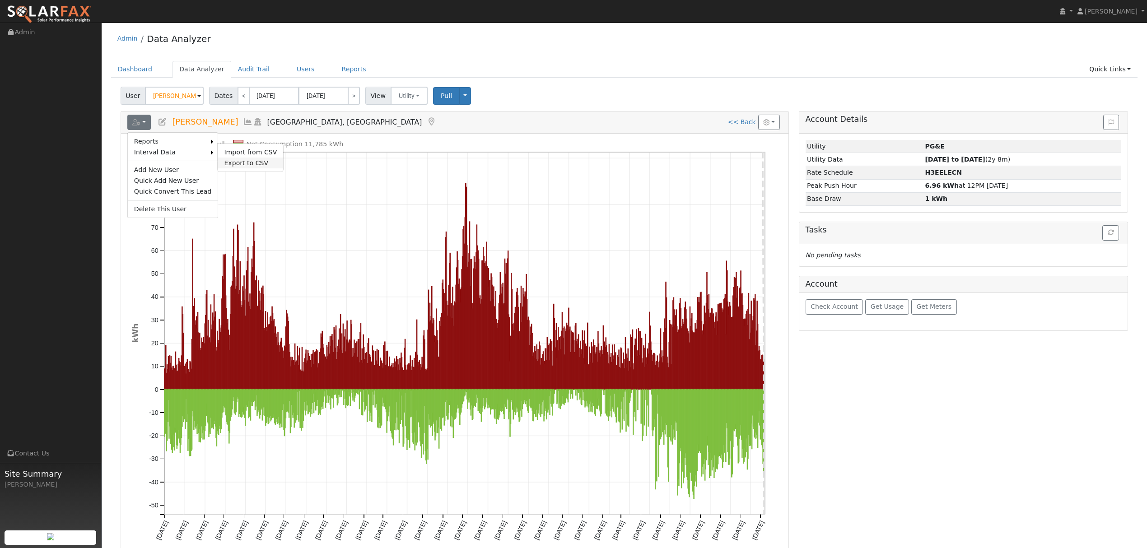
click at [235, 160] on link "Export to CSV" at bounding box center [250, 163] width 65 height 11
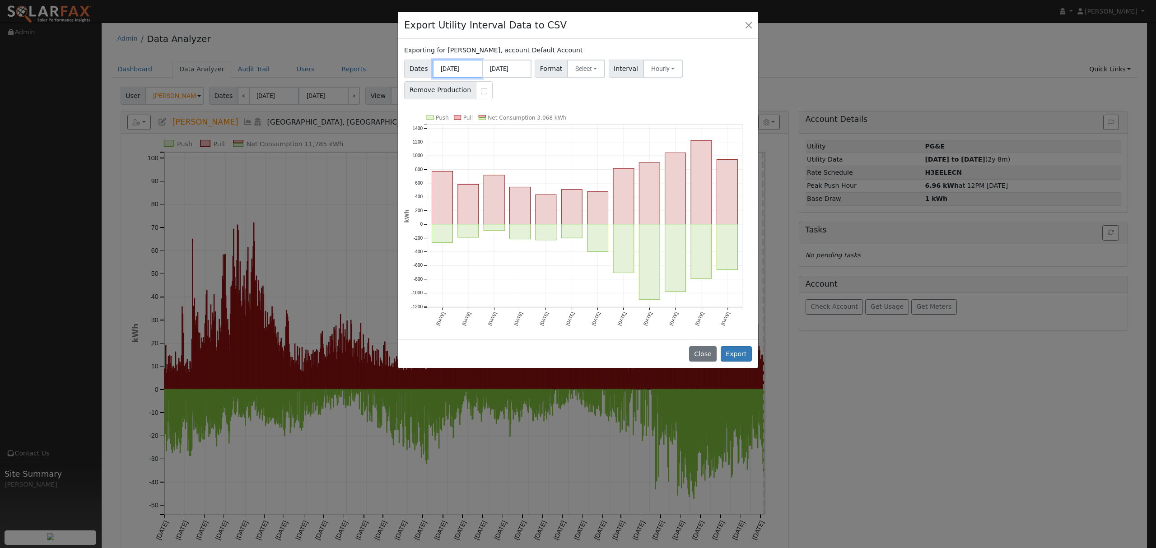
click at [467, 65] on input "10/01/2024" at bounding box center [458, 69] width 50 height 19
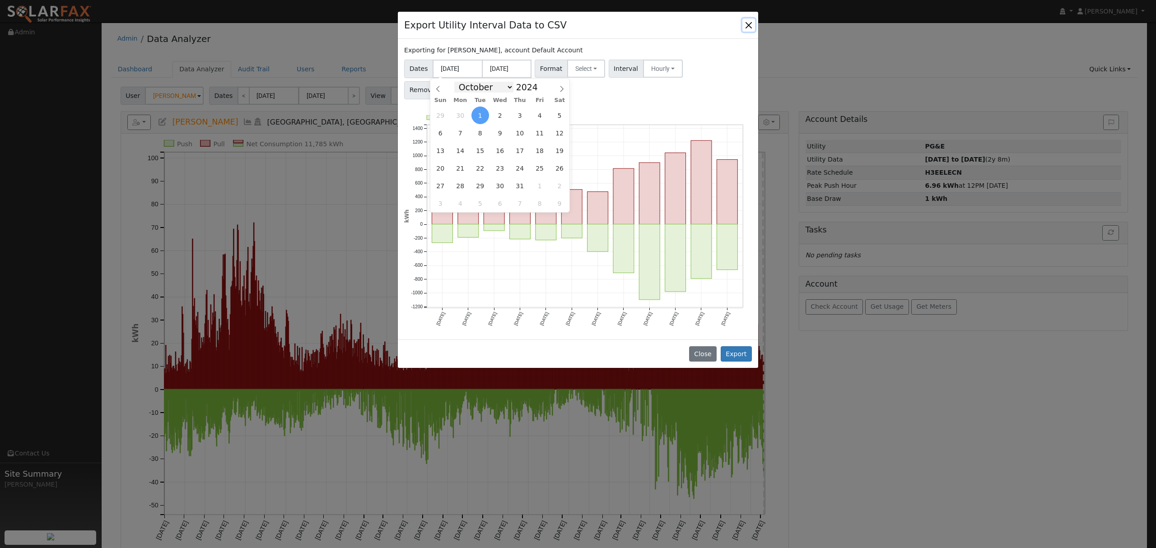
click at [503, 87] on select "January February March April May June July August September October November De…" at bounding box center [483, 87] width 59 height 11
select select "0"
click at [461, 82] on select "January February March April May June July August September October November De…" at bounding box center [483, 87] width 59 height 11
click at [540, 92] on span at bounding box center [543, 89] width 6 height 5
type input "2023"
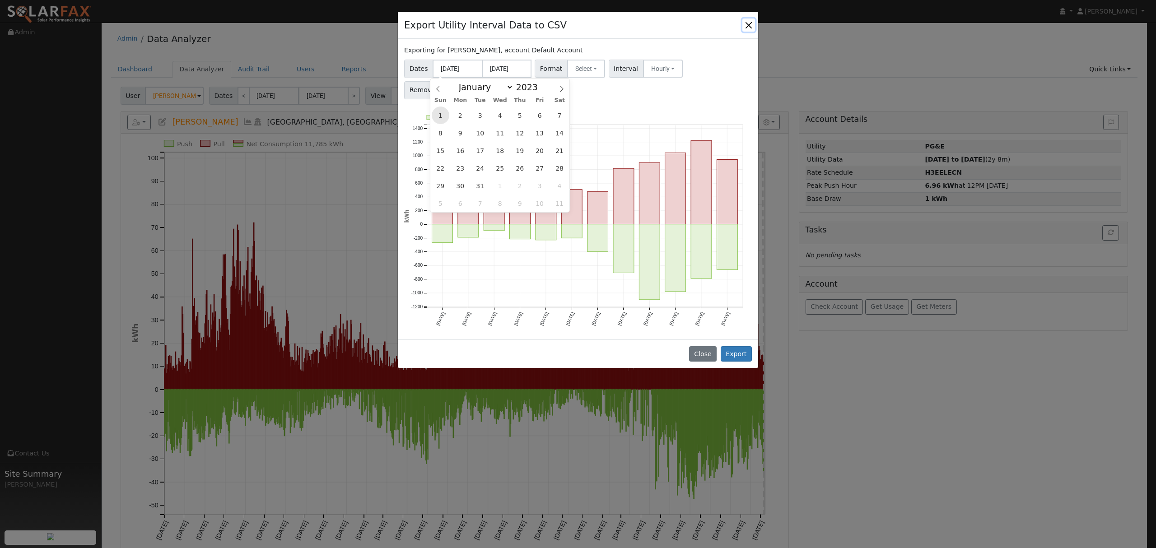
click at [439, 116] on span "1" at bounding box center [441, 116] width 18 height 18
type input "01/01/2023"
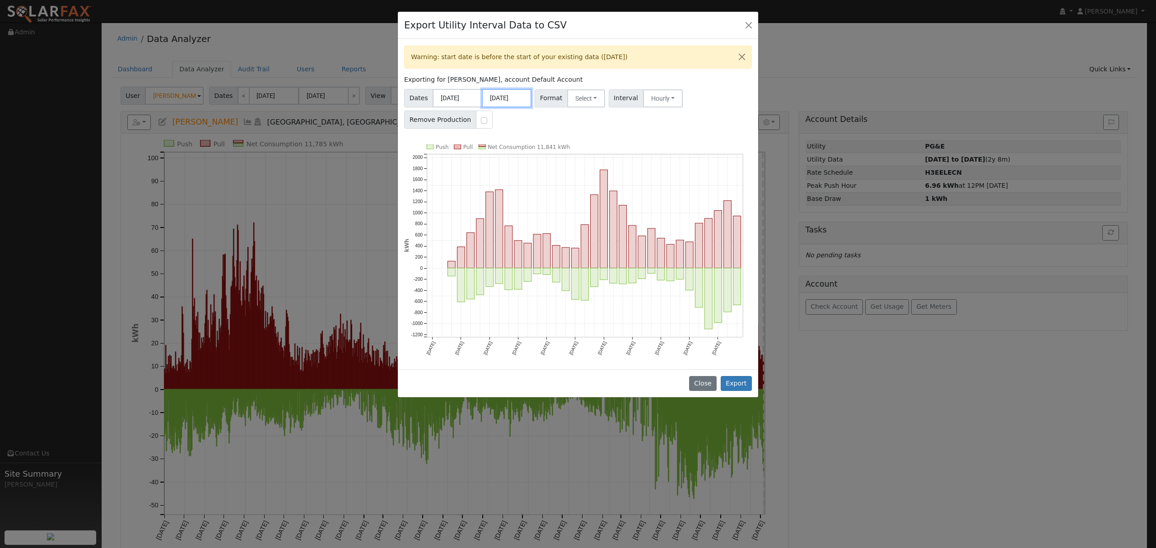
click at [509, 103] on body "Dustin Carey Dustin Carey Profile My Company Help Center Terms Of Service See W…" at bounding box center [578, 338] width 1156 height 631
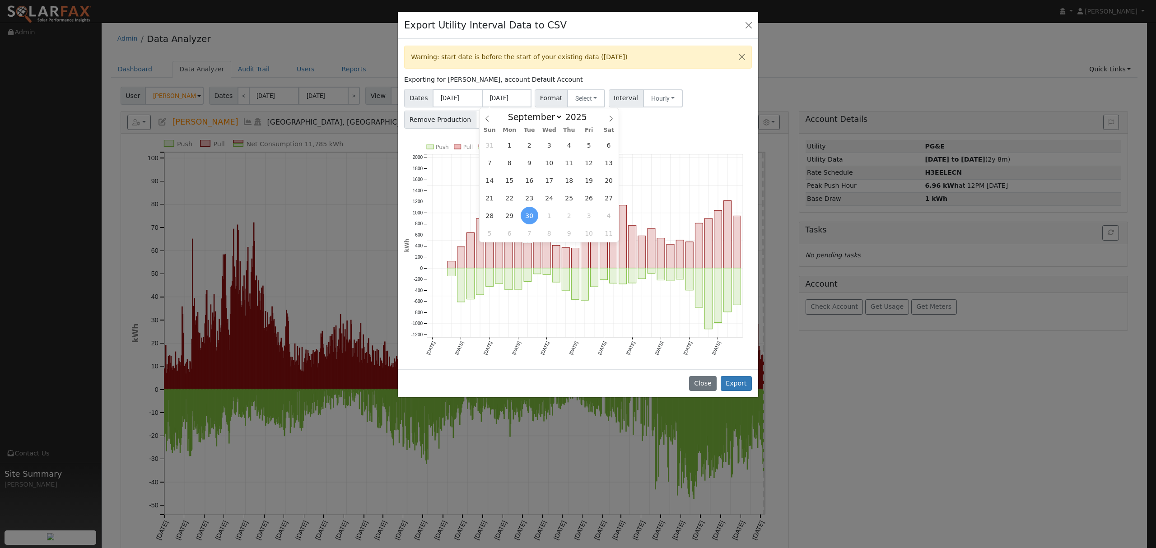
click at [726, 114] on div "Dates 01/01/2023 09/30/2025 Format Select Generic PG&E SCE SDGE Aurora Energy T…" at bounding box center [578, 107] width 351 height 43
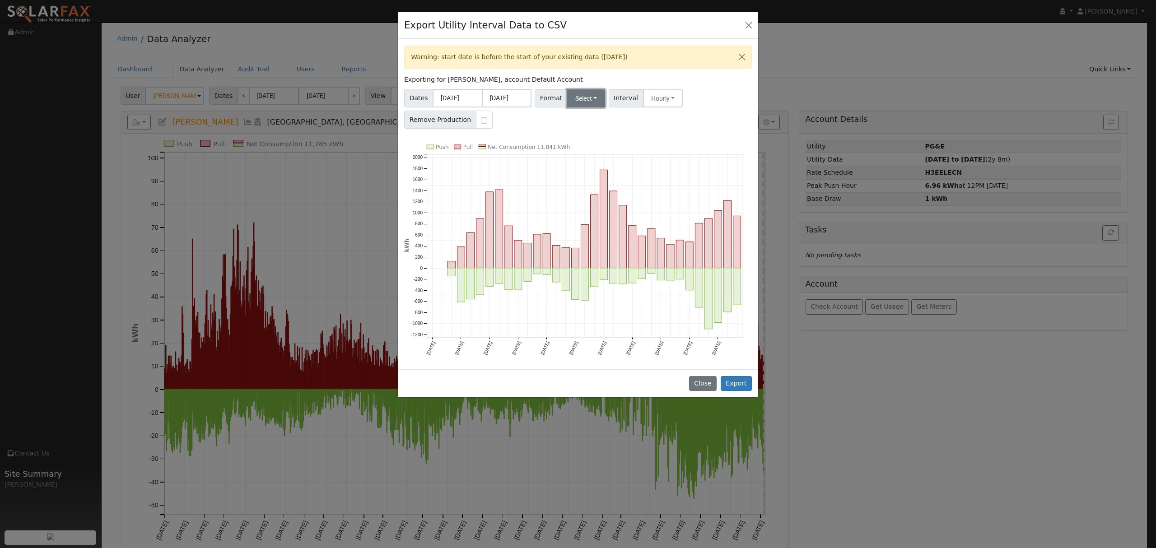
click at [589, 100] on button "Select" at bounding box center [586, 98] width 38 height 18
click at [653, 125] on div "Dates 01/01/2023 09/30/2025 Format Select Generic PG&E SCE SDGE Aurora Energy T…" at bounding box center [578, 107] width 351 height 43
click at [575, 102] on button "Select" at bounding box center [586, 98] width 38 height 18
click at [581, 129] on link "PG&E" at bounding box center [597, 131] width 65 height 13
click at [651, 98] on button "Hourly" at bounding box center [663, 98] width 40 height 18
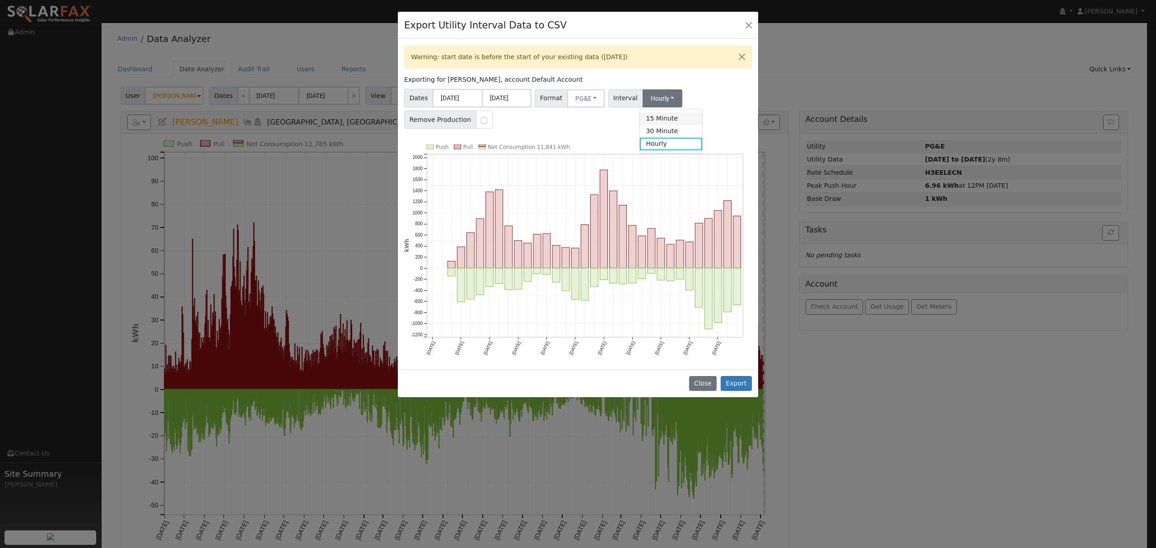
click at [664, 118] on link "15 Minute" at bounding box center [671, 118] width 63 height 13
click at [512, 98] on input "09/30/2025" at bounding box center [507, 98] width 50 height 19
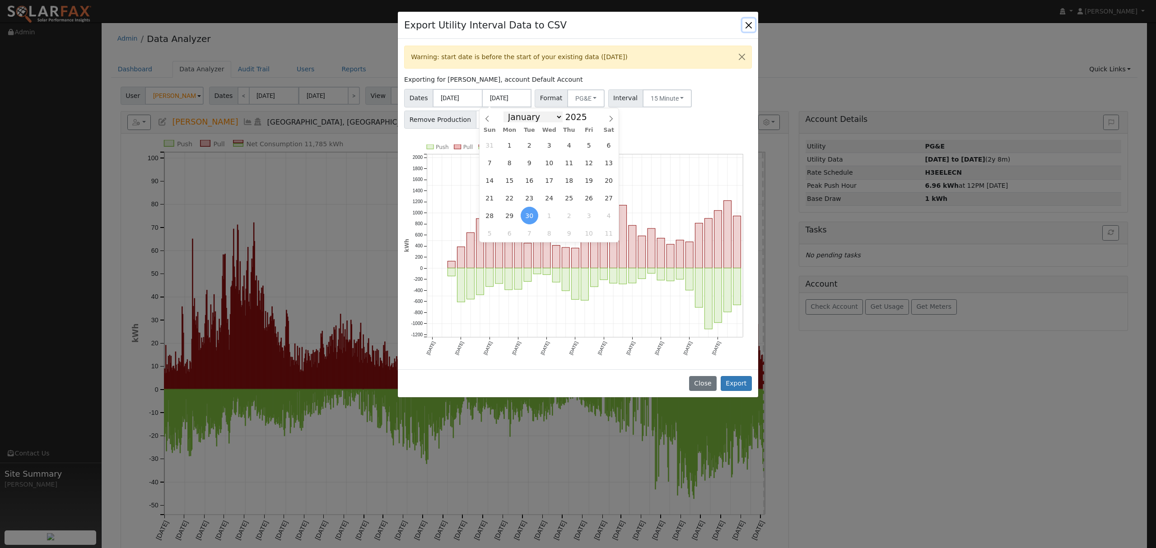
click at [560, 116] on select "January February March April May June July August September October November De…" at bounding box center [532, 117] width 59 height 11
select select "9"
click at [510, 112] on select "January February March April May June July August September October November De…" at bounding box center [532, 117] width 59 height 11
click at [494, 165] on span "5" at bounding box center [490, 163] width 18 height 18
type input "10/05/2025"
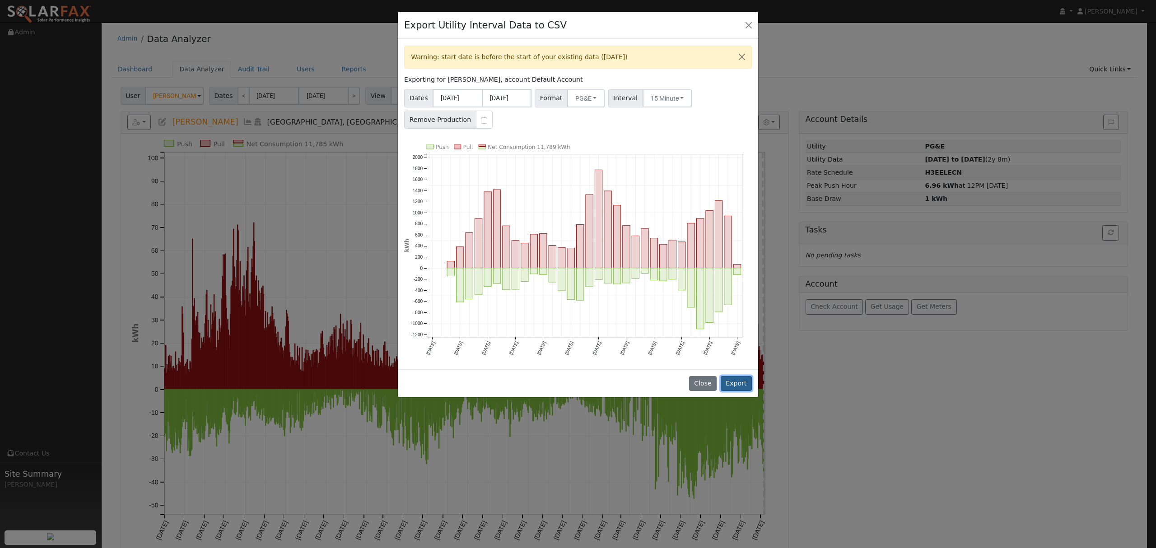
click at [734, 384] on button "Export" at bounding box center [736, 383] width 31 height 15
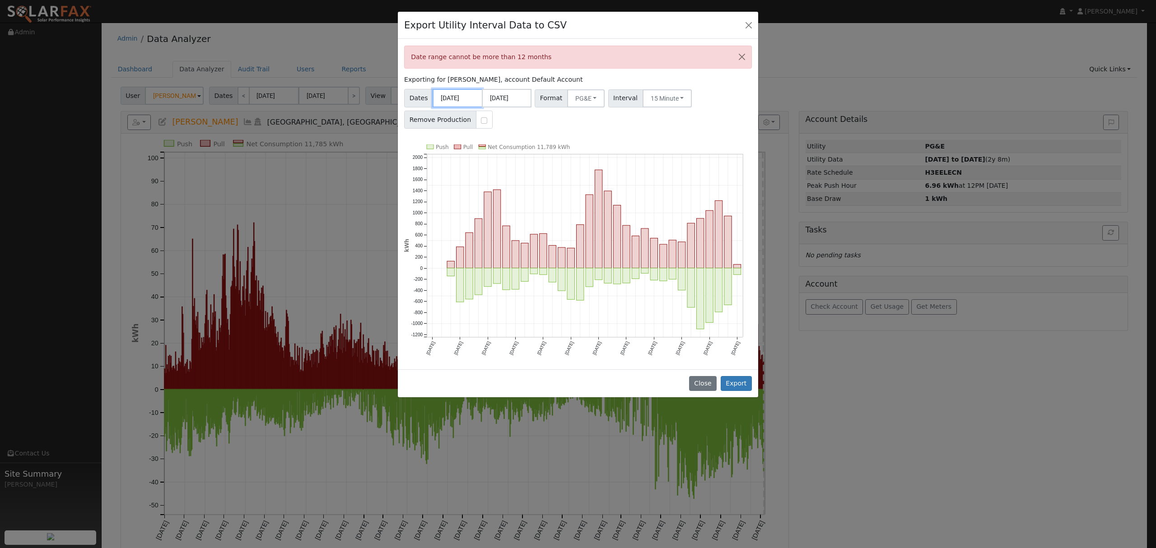
click at [461, 98] on input "01/01/2023" at bounding box center [458, 98] width 50 height 19
click at [441, 145] on span "1" at bounding box center [441, 145] width 18 height 18
click at [515, 93] on input "10/05/2025" at bounding box center [507, 98] width 50 height 19
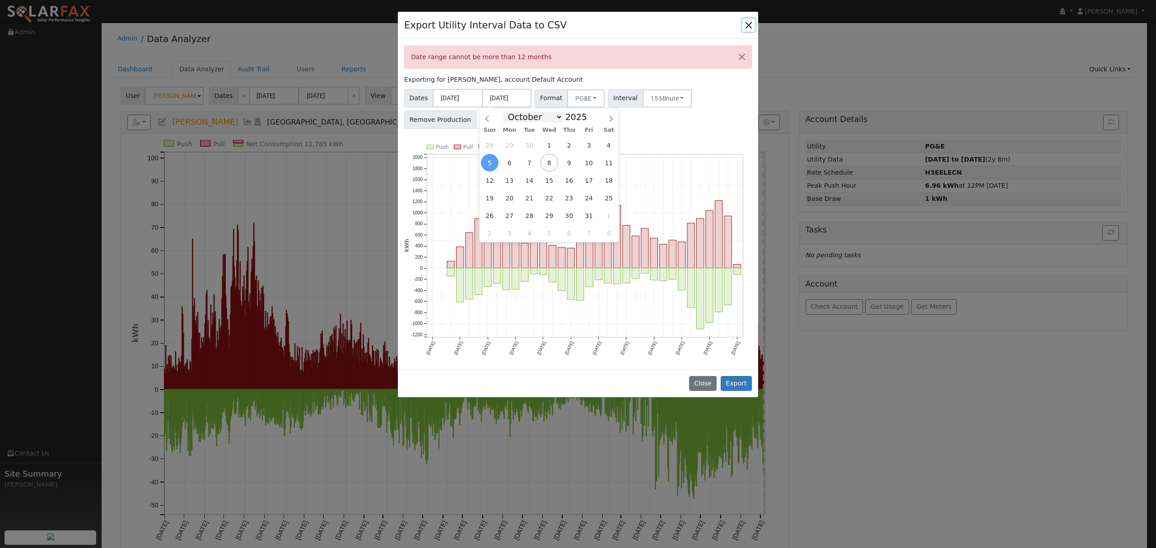
click at [559, 119] on select "January February March April May June July August September October November De…" at bounding box center [532, 117] width 59 height 11
select select "11"
click at [510, 112] on select "January February March April May June July August September October November De…" at bounding box center [532, 117] width 59 height 11
click at [589, 120] on span at bounding box center [592, 119] width 6 height 5
type input "2024"
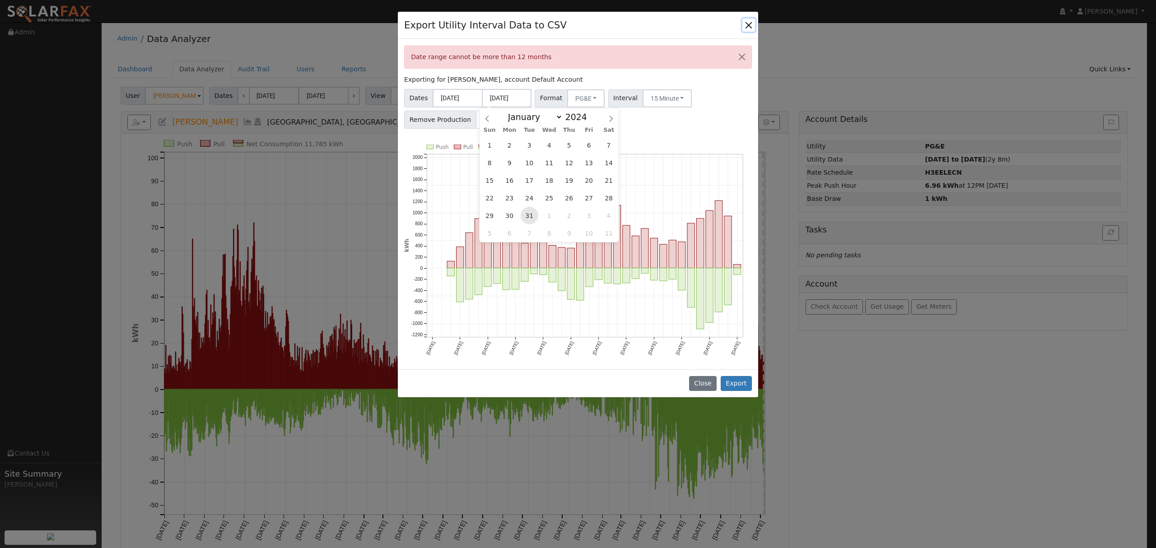
click at [530, 217] on span "31" at bounding box center [530, 216] width 18 height 18
type input "12/31/2024"
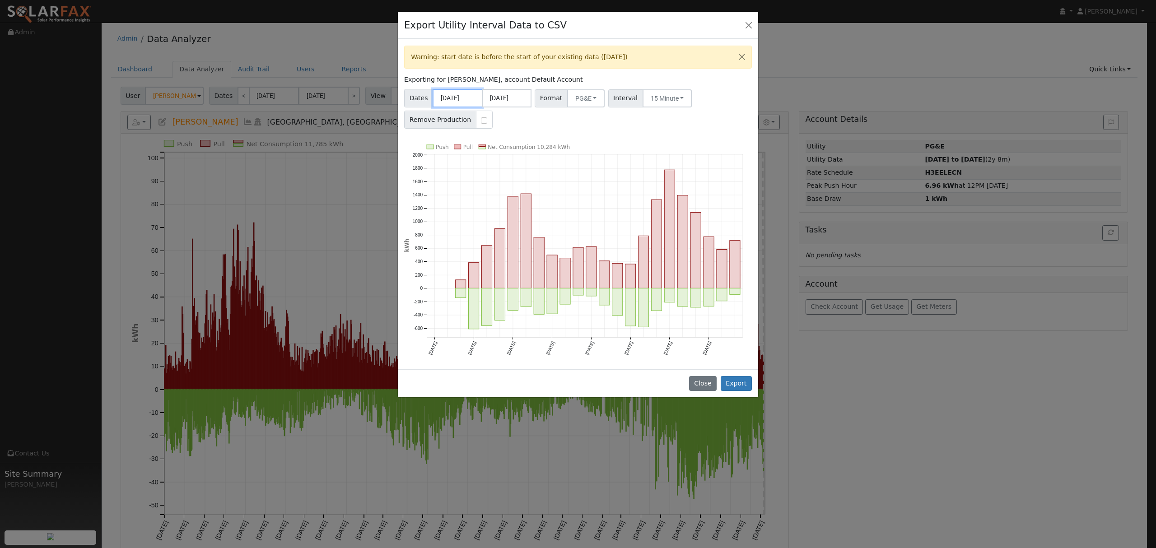
click at [459, 96] on input "01/01/2023" at bounding box center [458, 98] width 50 height 19
click at [508, 118] on select "January February March April May June July August September October November De…" at bounding box center [483, 117] width 59 height 11
select select "3"
click at [461, 112] on select "January February March April May June July August September October November De…" at bounding box center [483, 117] width 59 height 11
click at [540, 116] on span at bounding box center [543, 114] width 6 height 5
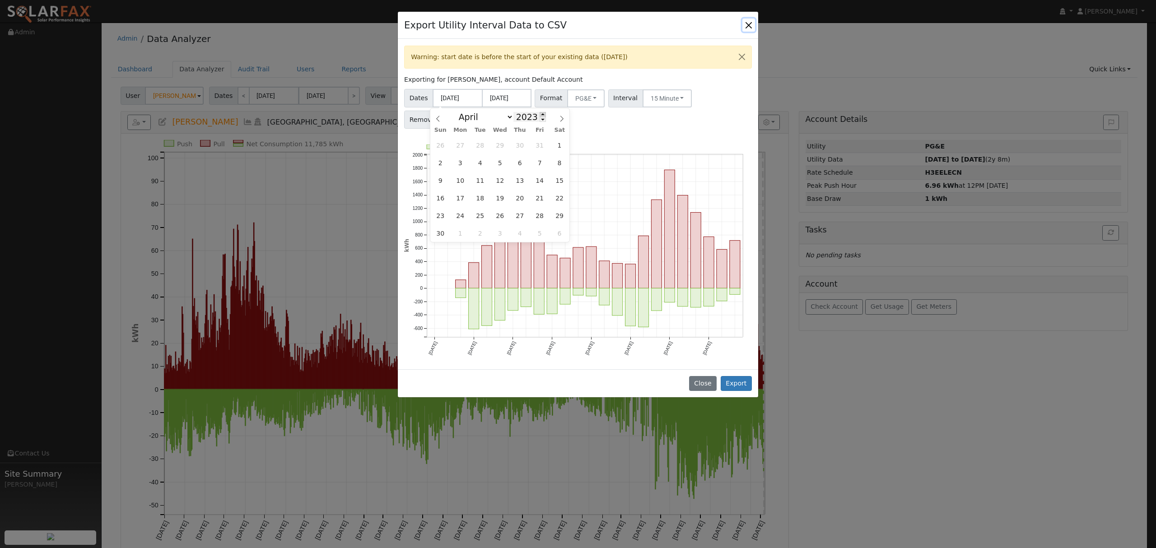
type input "2024"
click at [461, 146] on span "1" at bounding box center [461, 145] width 18 height 18
type input "04/01/2024"
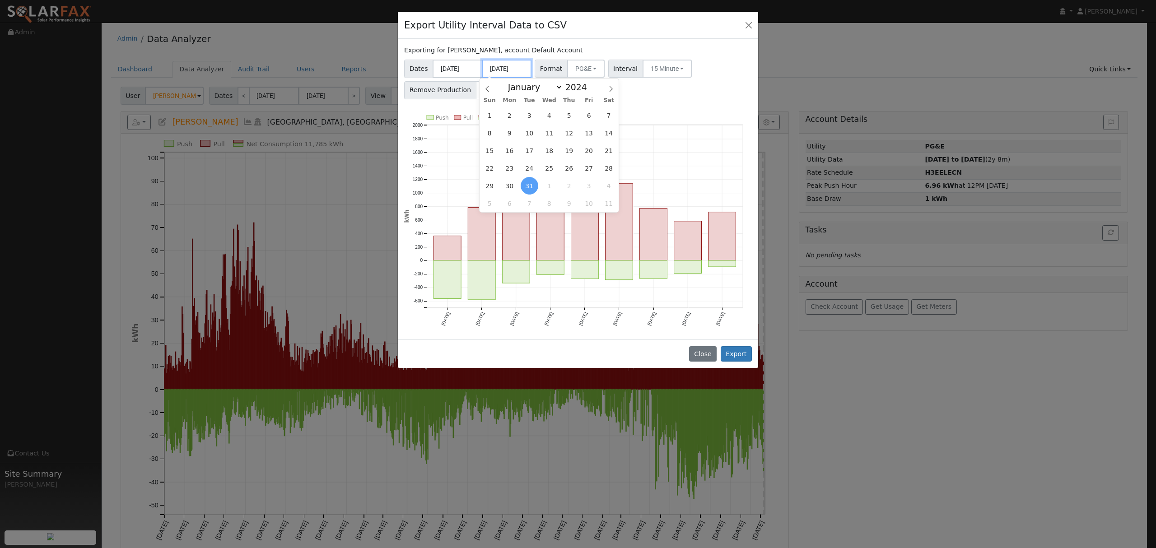
click at [515, 66] on input "12/31/2024" at bounding box center [507, 69] width 50 height 19
click at [589, 84] on div "January February March April May June July August September October November De…" at bounding box center [549, 86] width 104 height 15
click at [589, 85] on span at bounding box center [592, 84] width 6 height 5
type input "2025"
click at [559, 91] on select "January February March April May June July August September October November De…" at bounding box center [532, 87] width 59 height 11
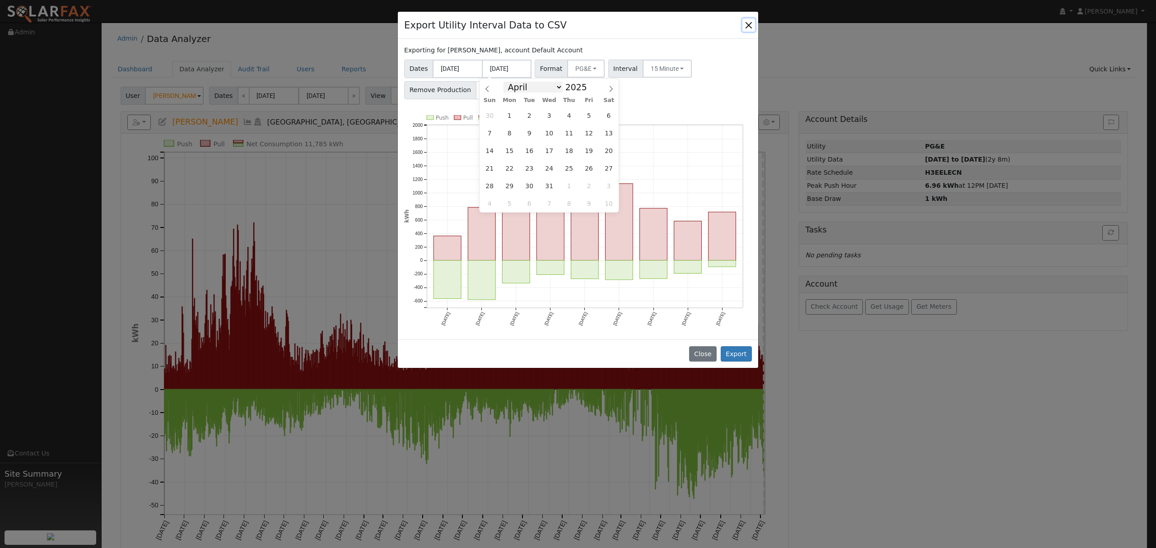
click at [510, 82] on select "January February March April May June July August September October November De…" at bounding box center [532, 87] width 59 height 11
click at [551, 89] on select "January February March April May June July August September October November De…" at bounding box center [532, 87] width 59 height 11
select select "8"
click at [510, 82] on select "January February March April May June July August September October November De…" at bounding box center [532, 87] width 59 height 11
click at [454, 68] on input "04/01/2024" at bounding box center [458, 69] width 50 height 19
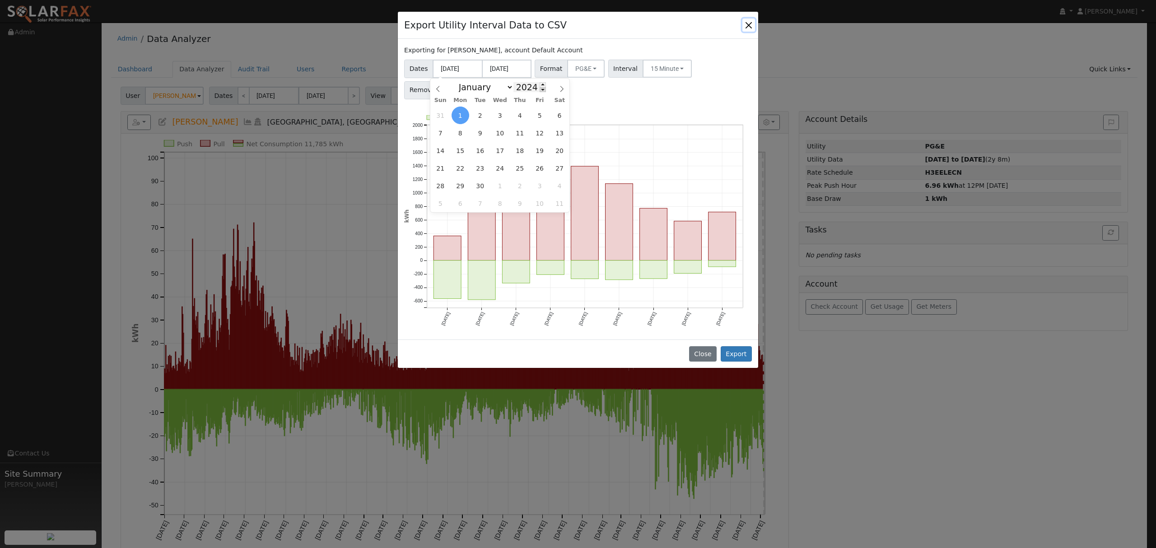
click at [540, 89] on span at bounding box center [543, 89] width 6 height 5
click at [536, 79] on div "January February March April May June July August September October November De…" at bounding box center [500, 86] width 104 height 15
click at [540, 83] on span at bounding box center [543, 84] width 6 height 5
type input "2025"
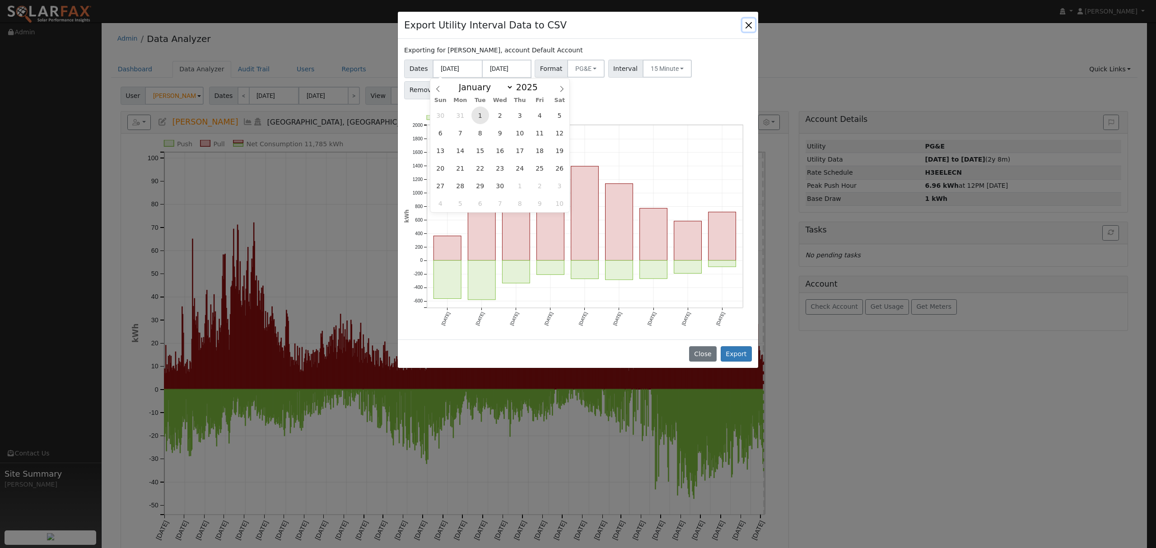
click at [481, 113] on span "1" at bounding box center [480, 116] width 18 height 18
type input "04/01/2025"
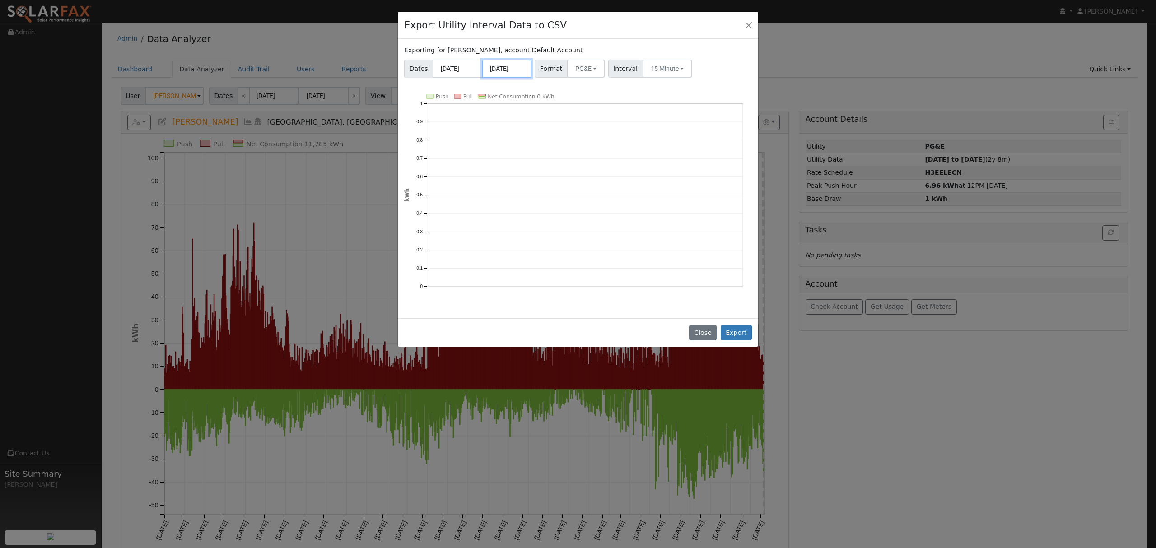
click at [519, 69] on input "12/31/2024" at bounding box center [507, 69] width 50 height 19
click at [557, 90] on select "January February March April May June July August September October November De…" at bounding box center [532, 87] width 59 height 11
select select "9"
click at [510, 82] on select "January February March April May June July August September October November De…" at bounding box center [532, 87] width 59 height 11
click at [589, 84] on span at bounding box center [592, 84] width 6 height 5
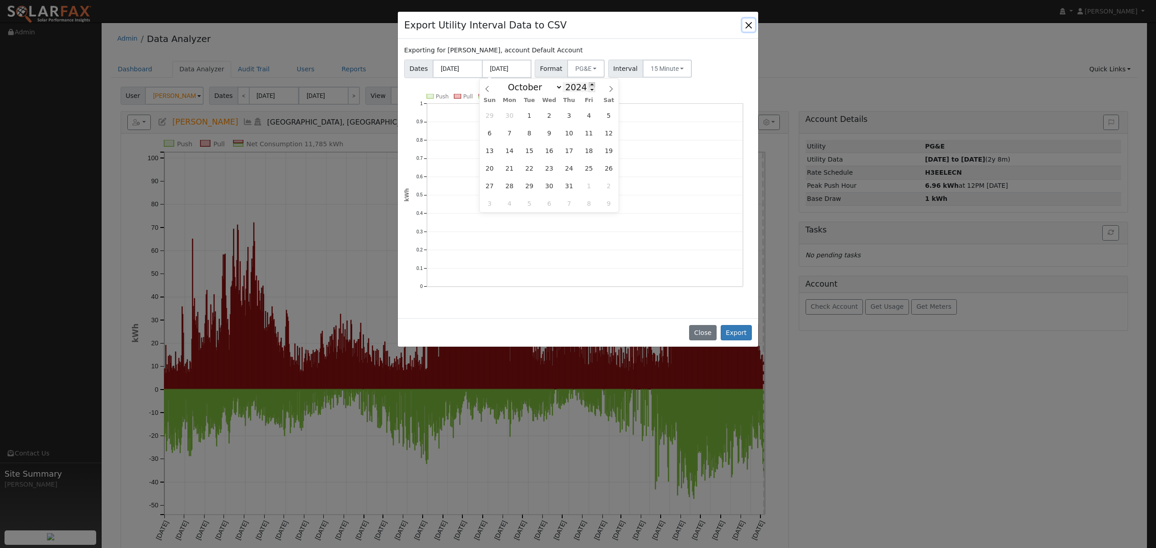
type input "2025"
click at [528, 136] on span "7" at bounding box center [530, 133] width 18 height 18
type input "[DATE]"
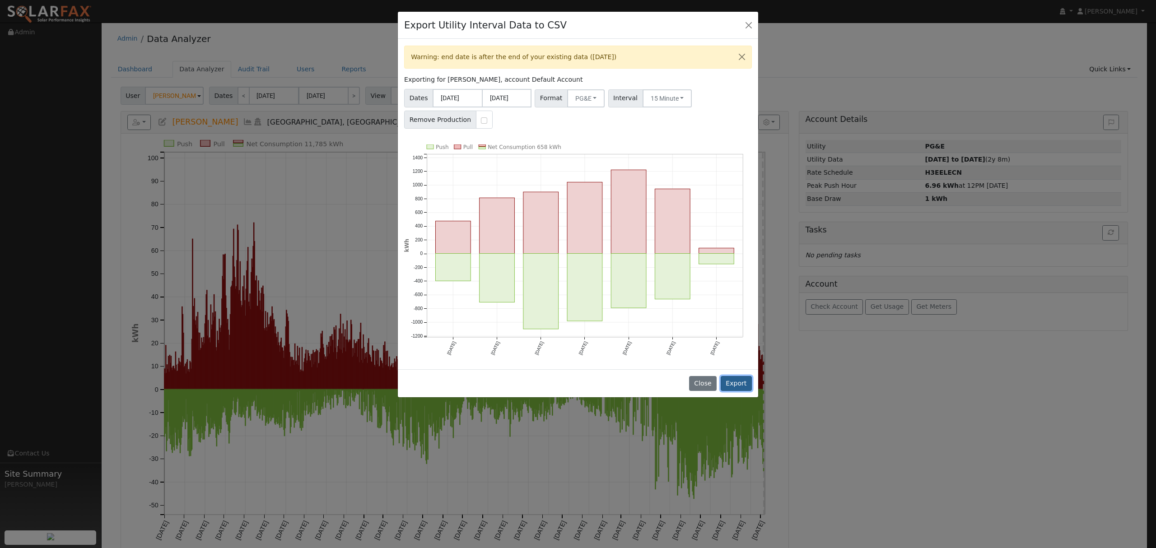
click at [738, 382] on button "Export" at bounding box center [736, 383] width 31 height 15
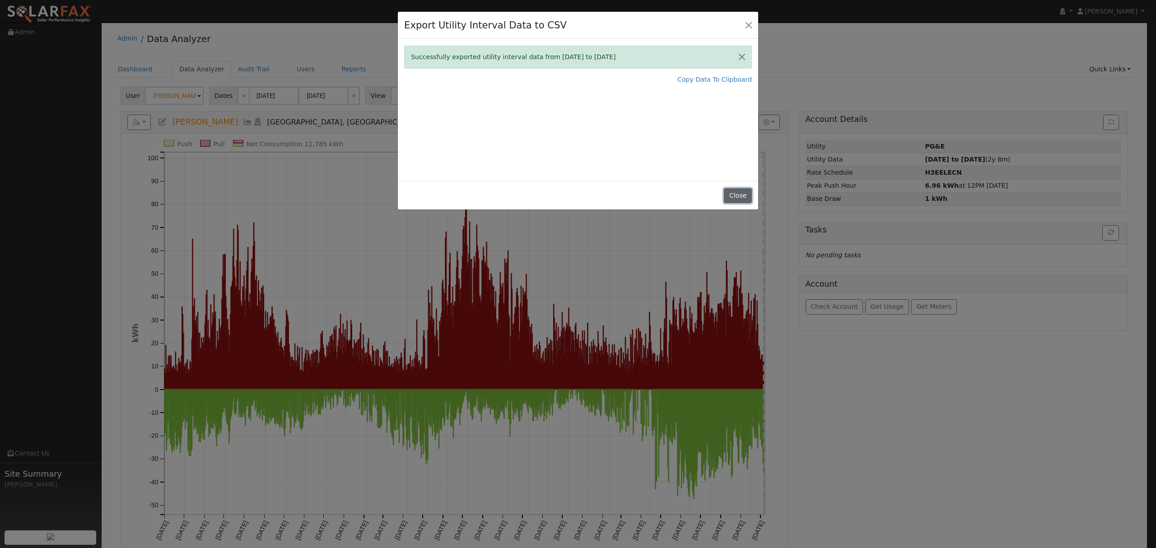
click at [736, 192] on button "Close" at bounding box center [738, 195] width 28 height 15
